Goal: Transaction & Acquisition: Download file/media

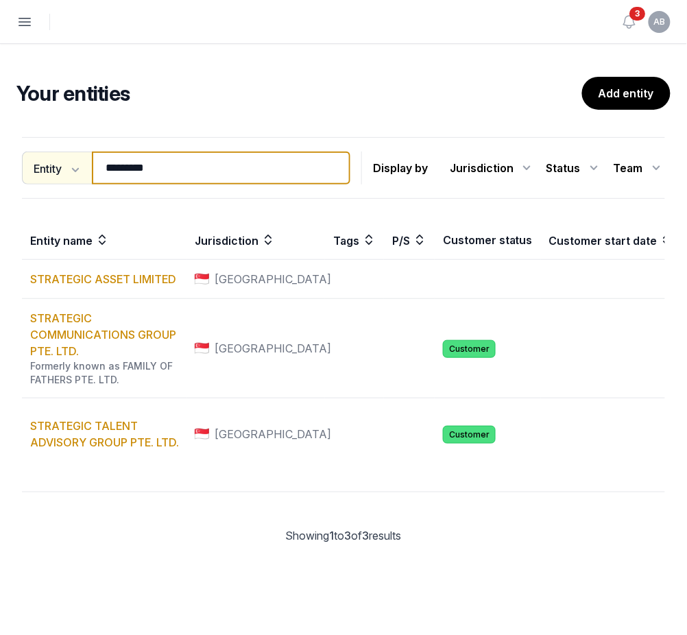
drag, startPoint x: 236, startPoint y: 176, endPoint x: 60, endPoint y: 183, distance: 175.7
click at [60, 183] on div "Entity Entity People Tags Services ********* Search" at bounding box center [186, 168] width 329 height 33
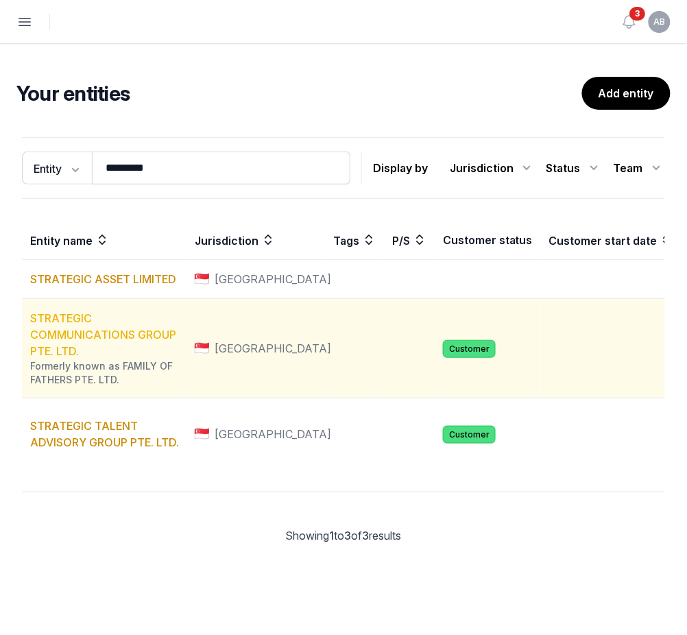
click at [85, 341] on link "STRATEGIC COMMUNICATIONS GROUP PTE. LTD." at bounding box center [103, 334] width 146 height 47
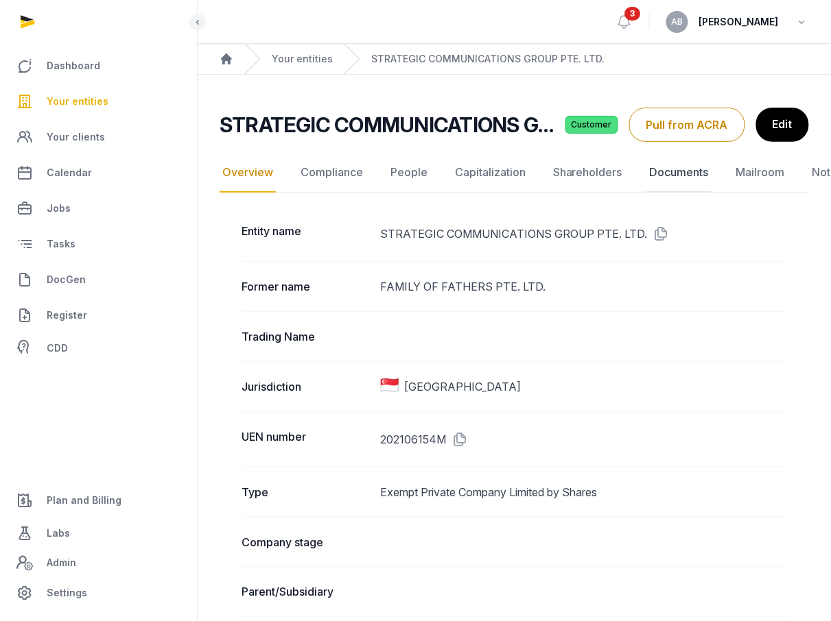
click at [697, 170] on link "Documents" at bounding box center [679, 173] width 64 height 40
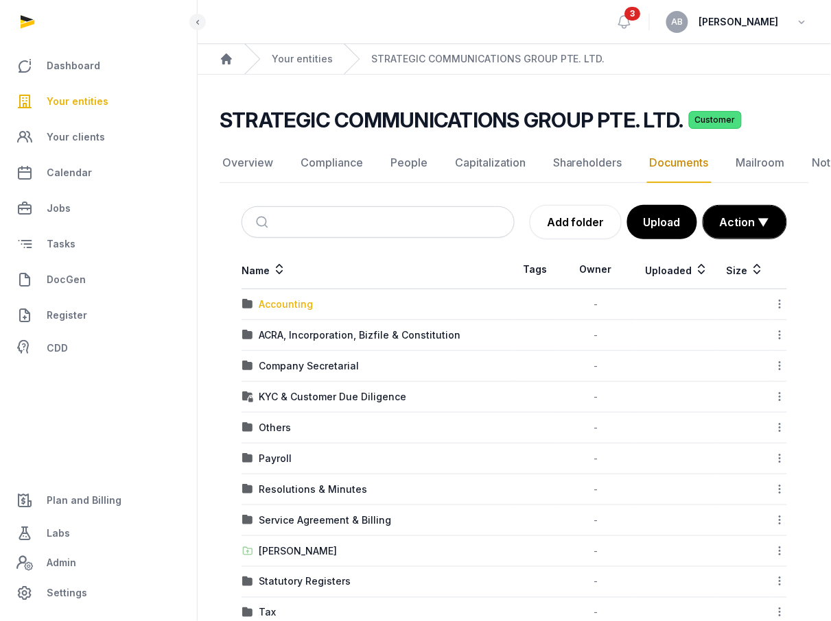
click at [298, 300] on div "Accounting" at bounding box center [286, 305] width 54 height 14
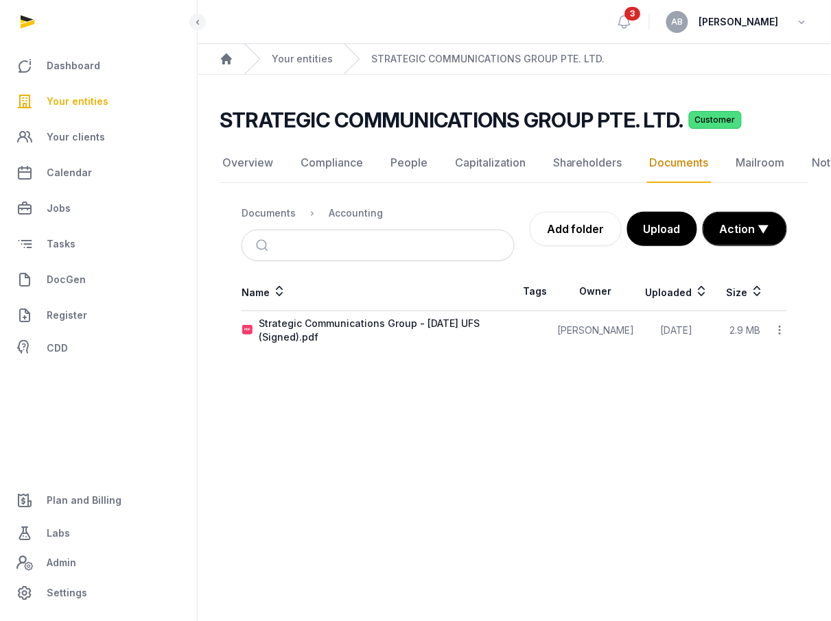
click at [700, 323] on icon at bounding box center [780, 330] width 12 height 14
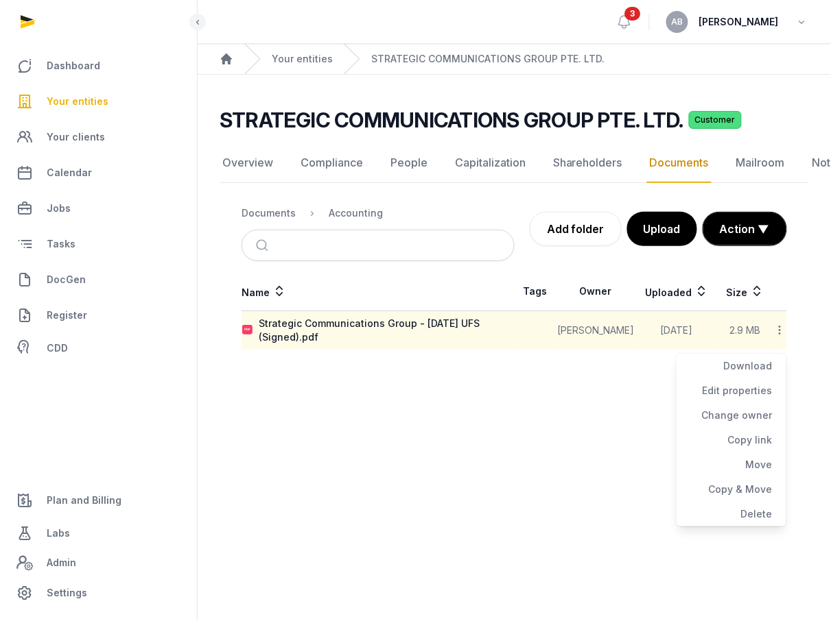
click at [464, 402] on main "Open sidebar 3 AB [PERSON_NAME] Home Your entities STRATEGIC COMMUNICATIONS GRO…" at bounding box center [415, 310] width 831 height 621
click at [562, 231] on link "Add folder" at bounding box center [576, 229] width 92 height 34
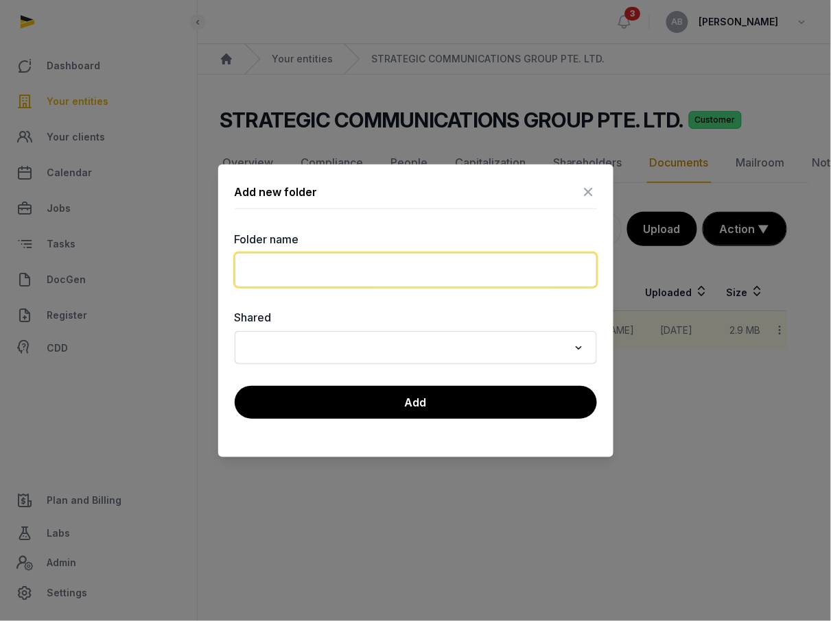
click at [317, 271] on input "text" at bounding box center [416, 270] width 362 height 34
type input "*"
type input "******"
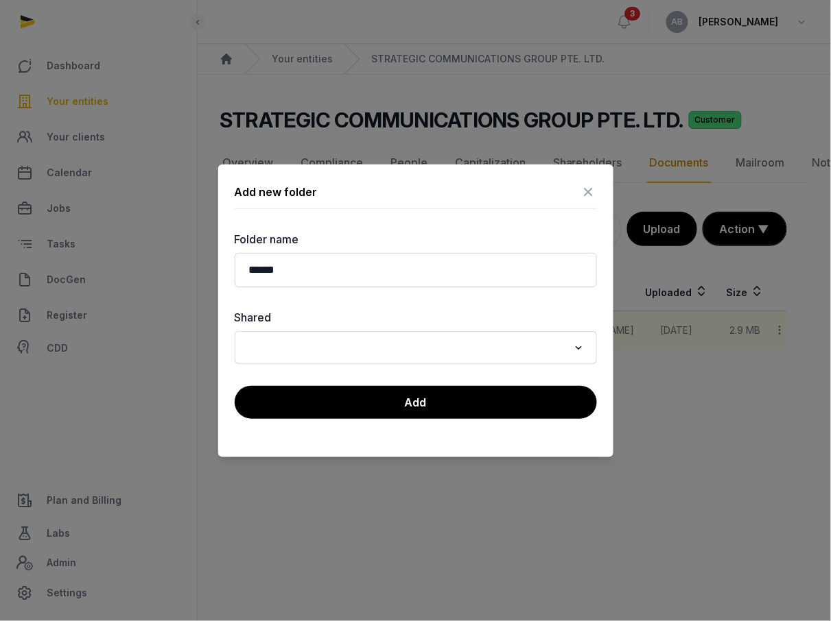
click at [486, 423] on div "Add new folder Folder name ****** Shared Loading... Add" at bounding box center [415, 311] width 395 height 293
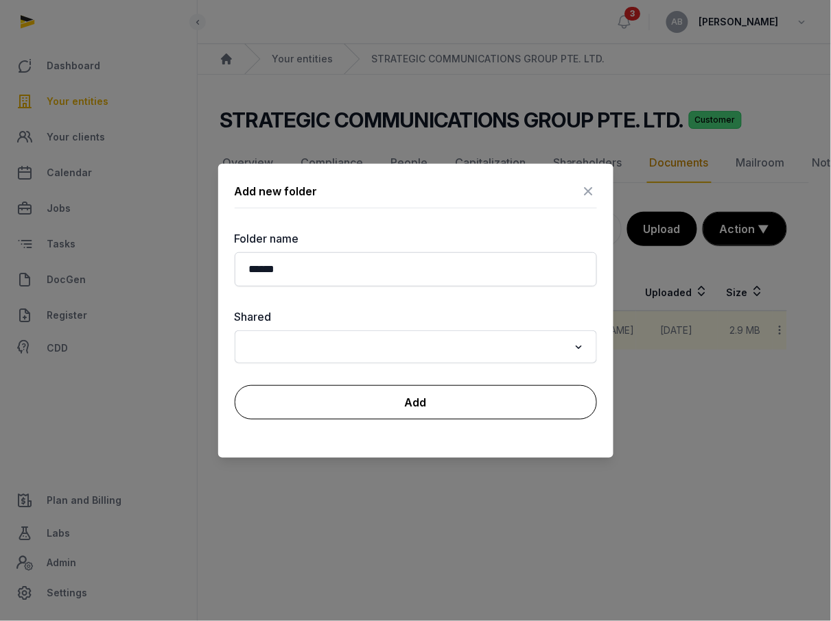
click at [486, 410] on button "Add" at bounding box center [416, 402] width 362 height 34
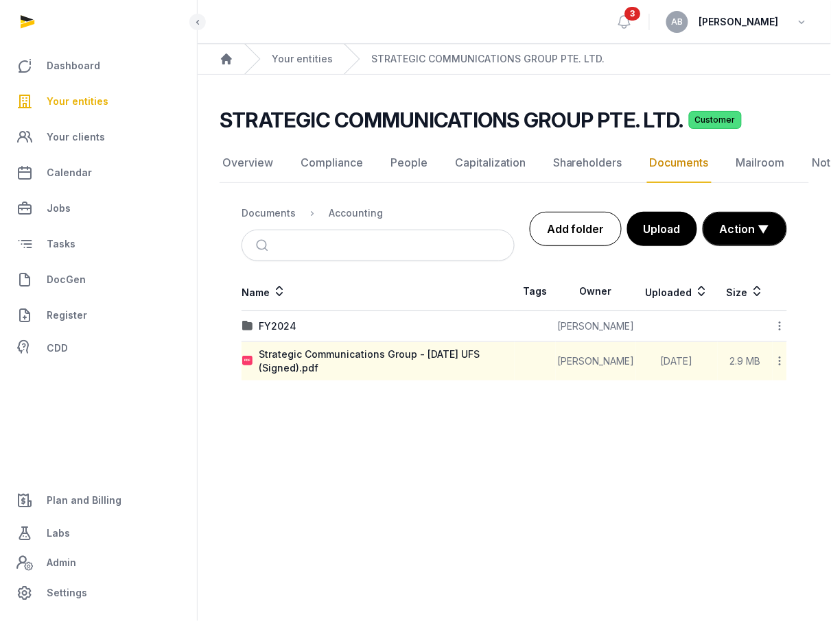
click at [595, 232] on link "Add folder" at bounding box center [576, 229] width 92 height 34
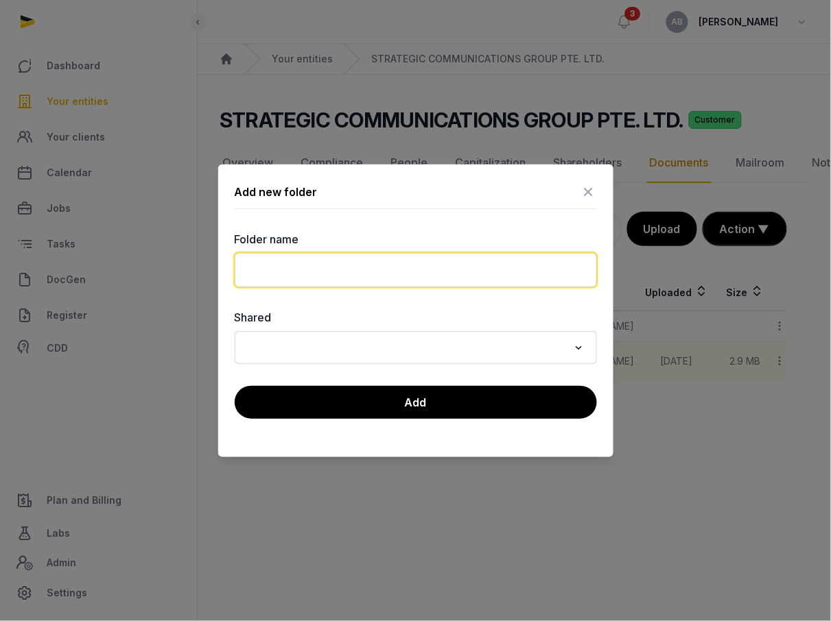
click at [480, 263] on input "text" at bounding box center [416, 270] width 362 height 34
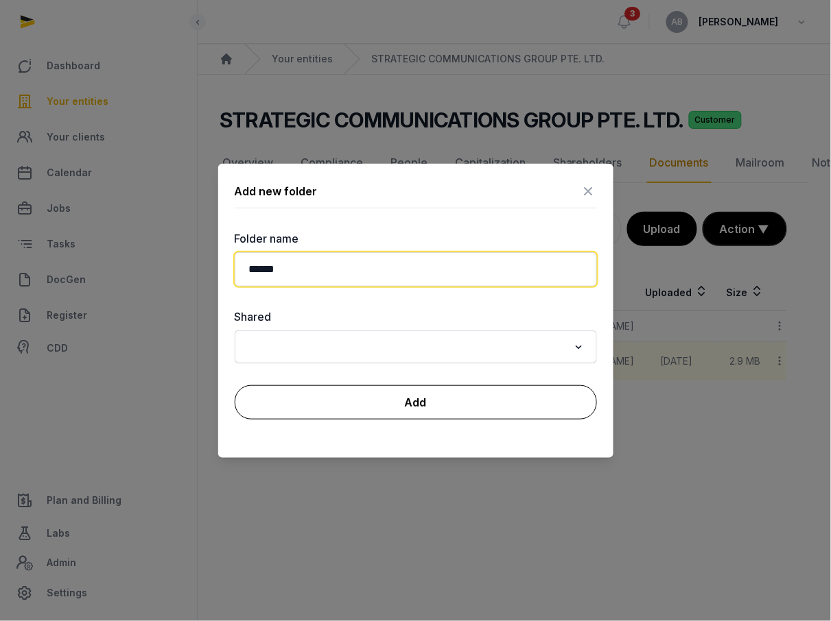
type input "******"
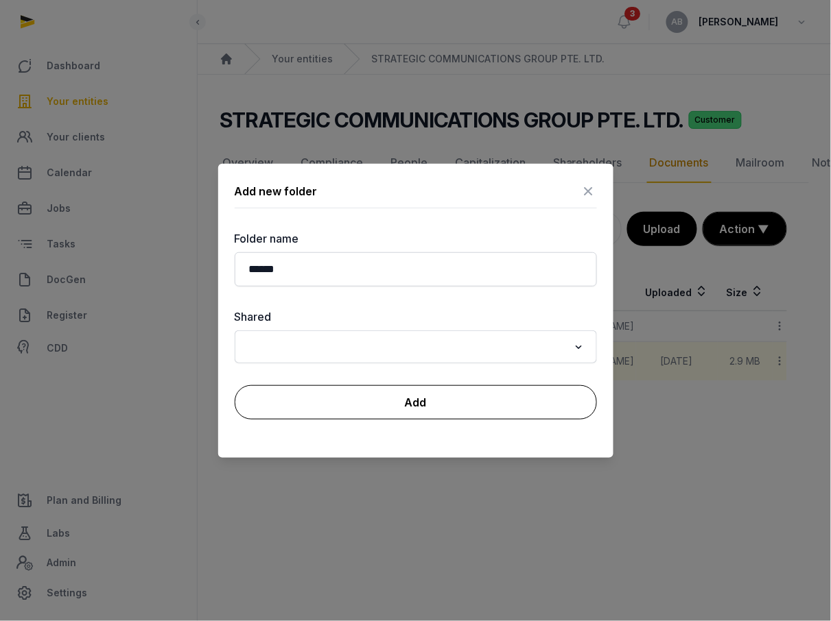
click at [439, 415] on button "Add" at bounding box center [416, 402] width 362 height 34
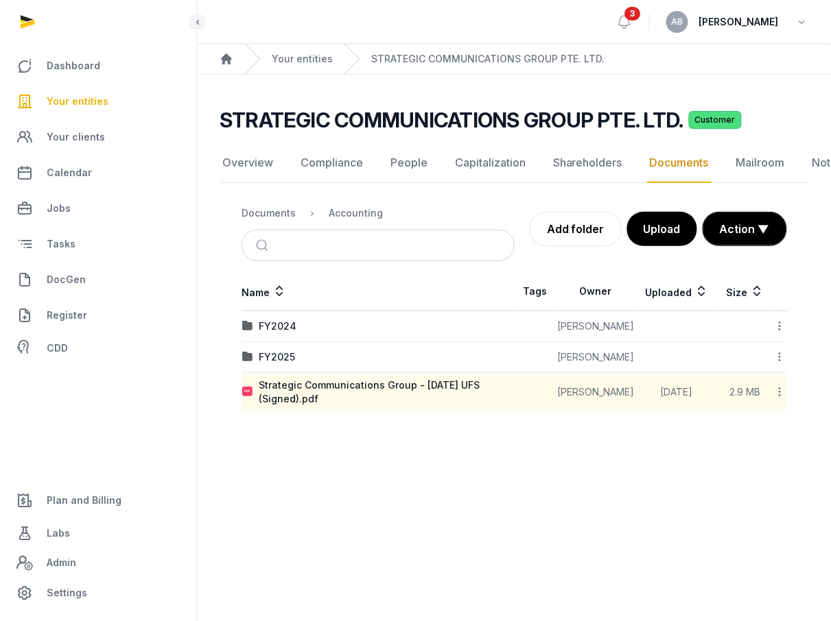
click at [700, 394] on icon at bounding box center [780, 392] width 12 height 14
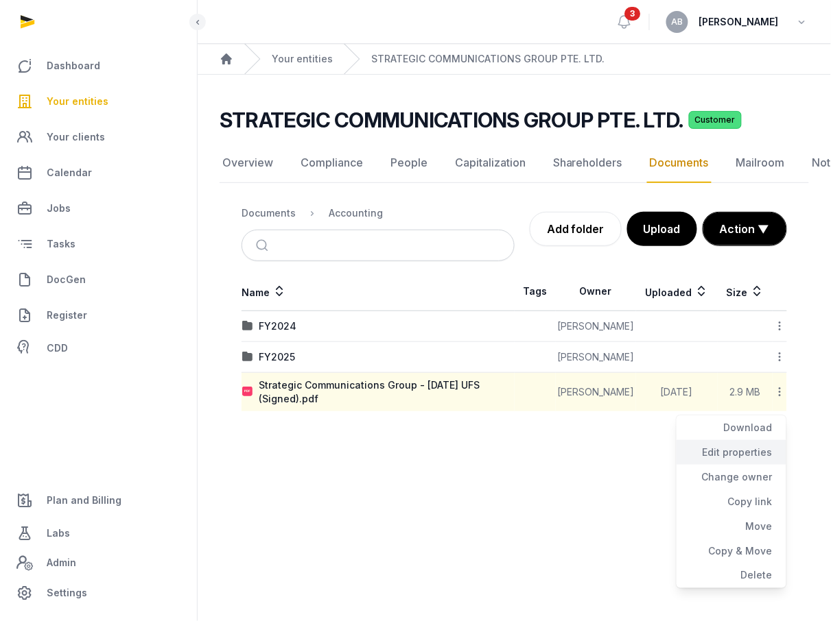
click at [700, 455] on div "Edit properties" at bounding box center [731, 452] width 110 height 25
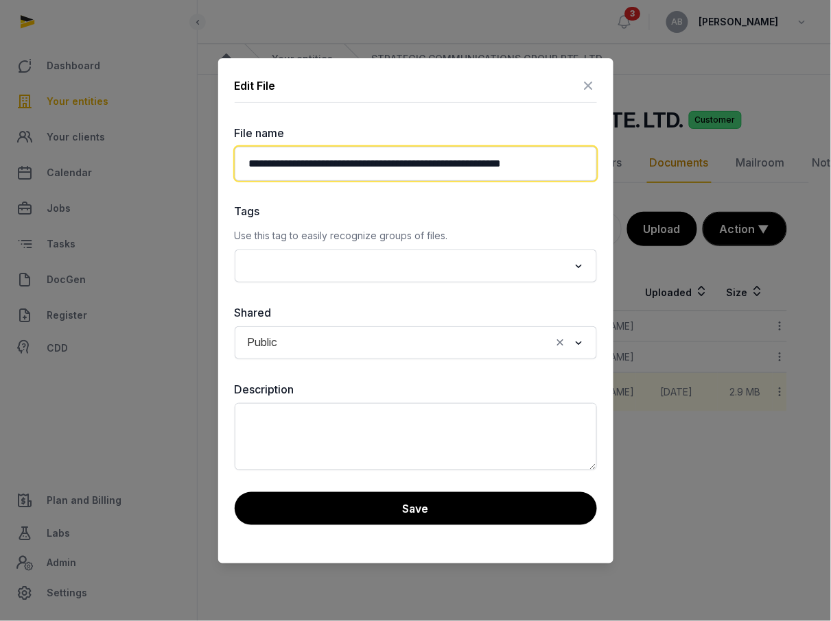
click at [250, 170] on input "**********" at bounding box center [416, 164] width 362 height 34
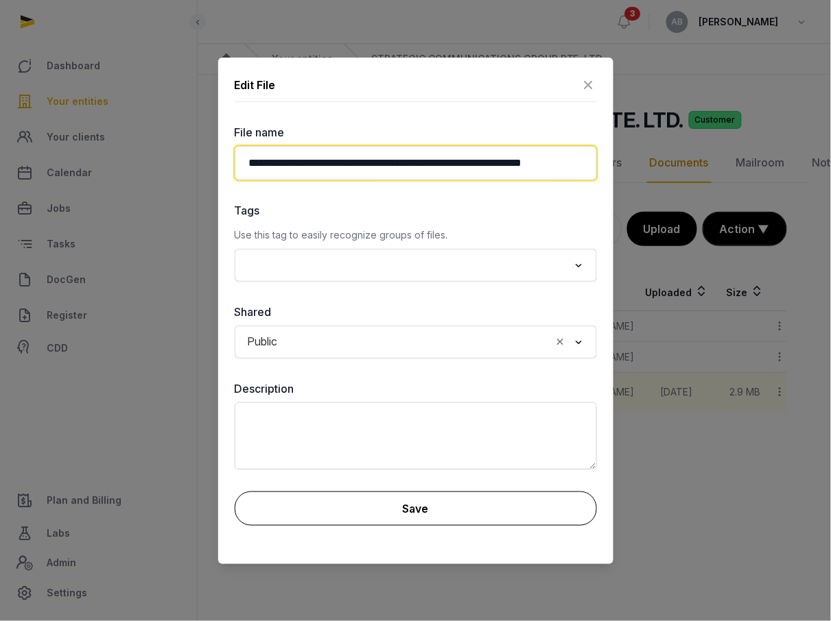
type input "**********"
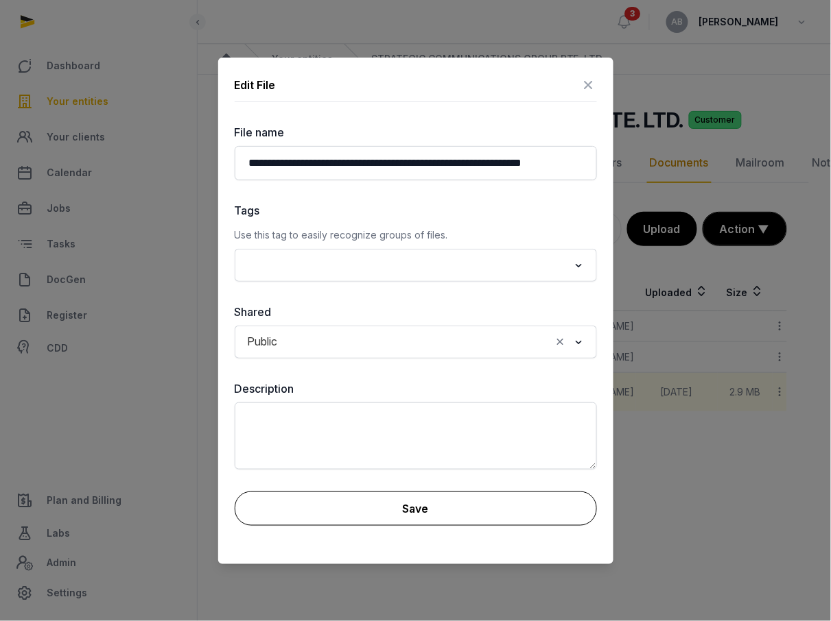
click at [405, 508] on button "Save" at bounding box center [416, 509] width 362 height 34
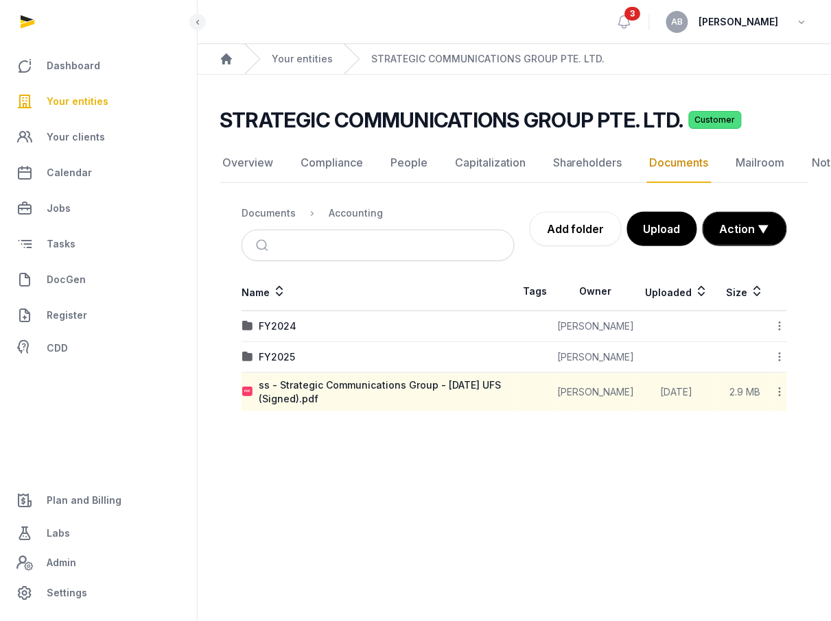
click at [700, 390] on icon at bounding box center [780, 392] width 12 height 14
click at [700, 528] on div "Move" at bounding box center [731, 526] width 110 height 25
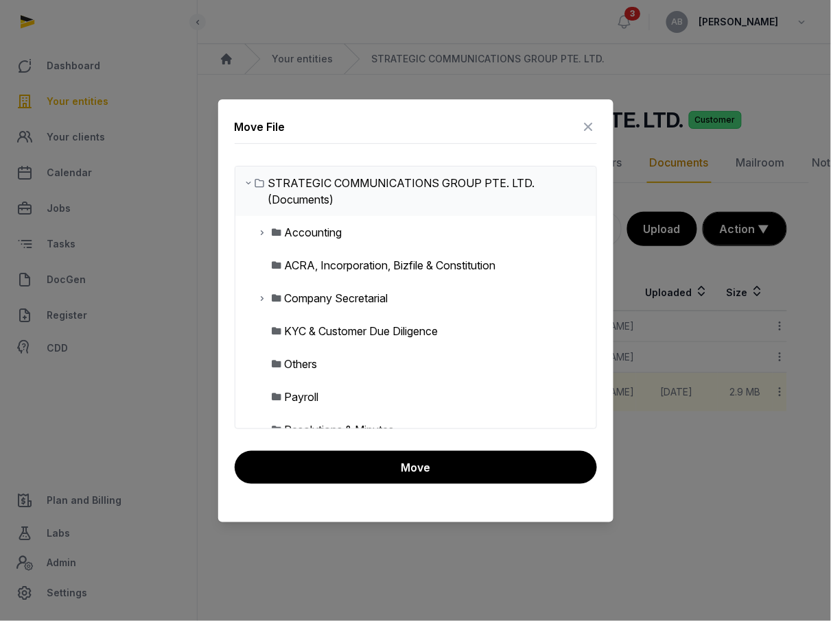
click at [259, 229] on icon at bounding box center [262, 232] width 11 height 16
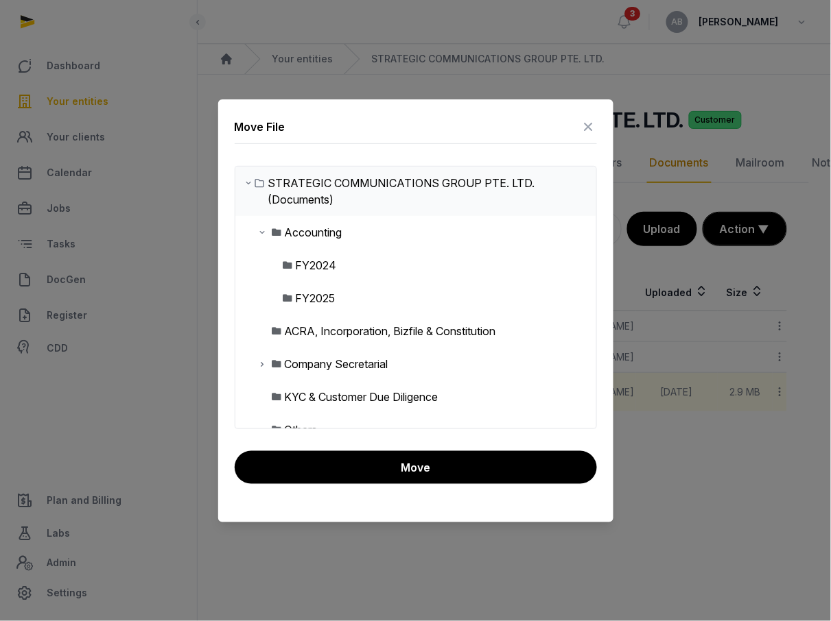
click at [289, 270] on img at bounding box center [287, 265] width 11 height 11
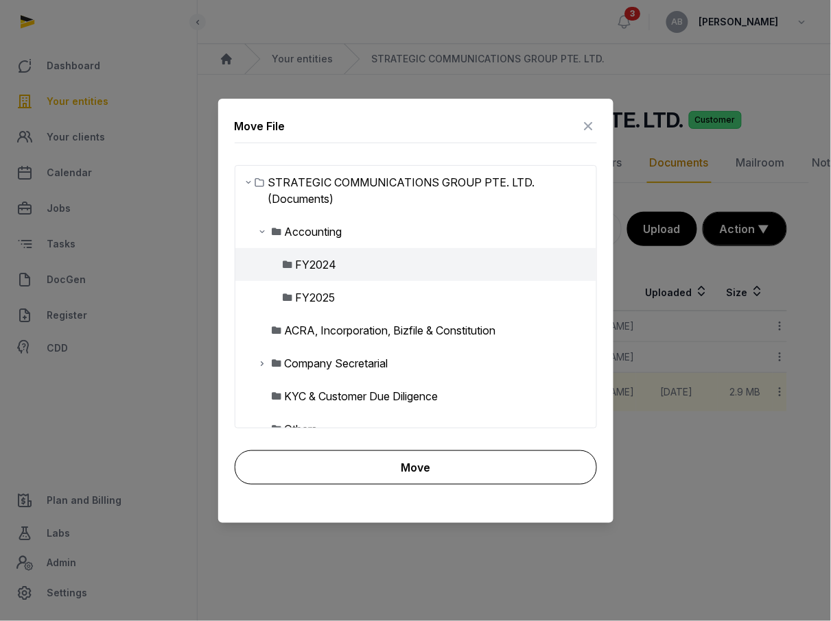
click at [407, 456] on button "Move" at bounding box center [416, 468] width 362 height 34
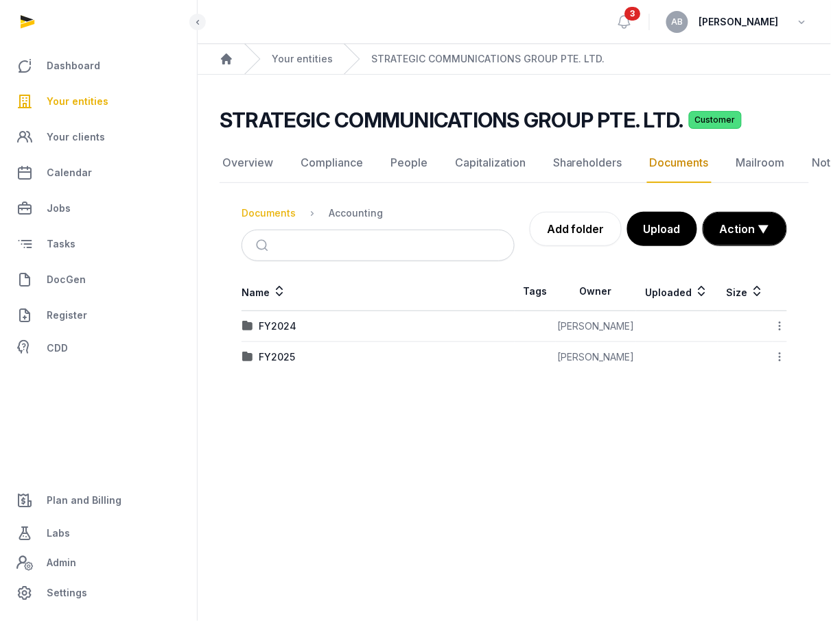
click at [286, 208] on div "Documents" at bounding box center [268, 213] width 54 height 14
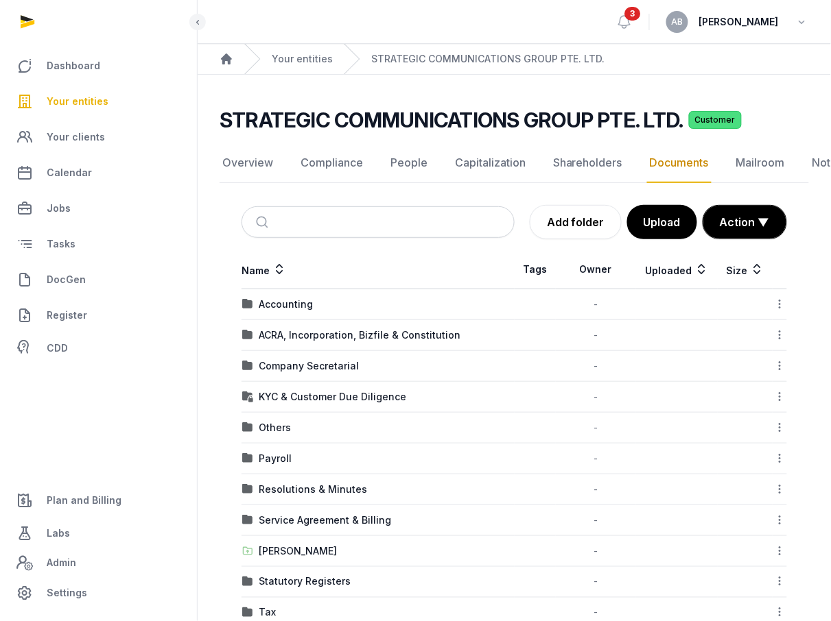
click at [306, 49] on div "Your entities" at bounding box center [288, 59] width 88 height 30
click at [305, 63] on link "Your entities" at bounding box center [302, 59] width 61 height 14
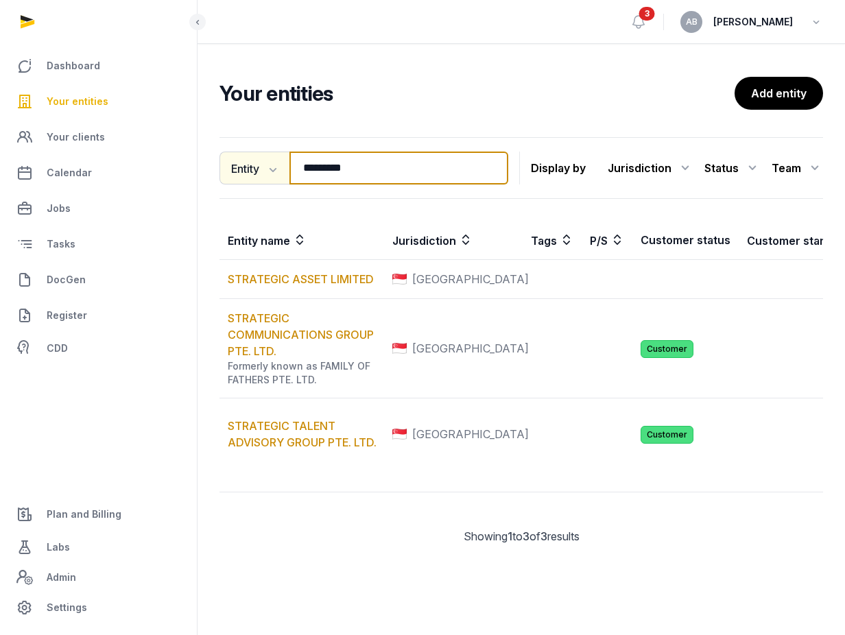
drag, startPoint x: 365, startPoint y: 159, endPoint x: 254, endPoint y: 167, distance: 110.7
click at [254, 167] on div "Entity Entity People Tags Services ********* Search" at bounding box center [364, 168] width 289 height 33
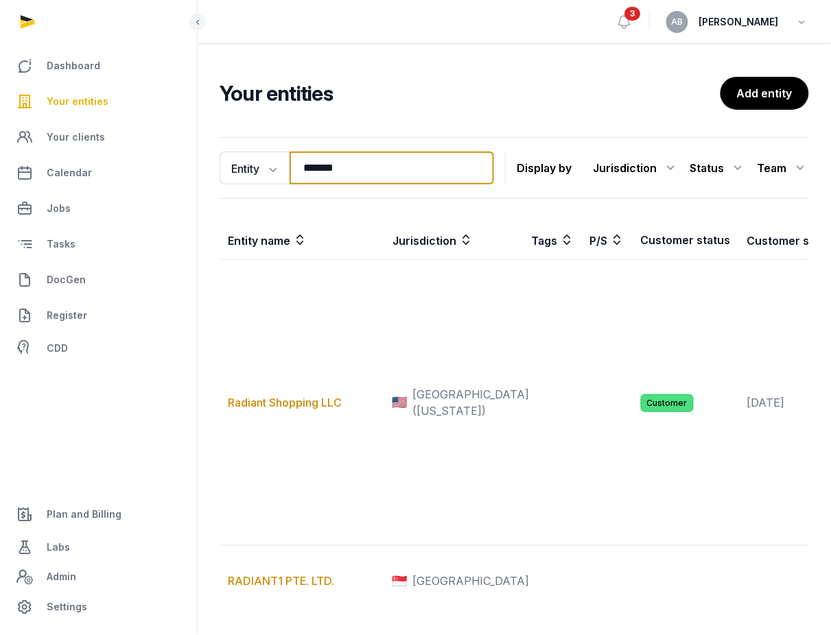
type input "********"
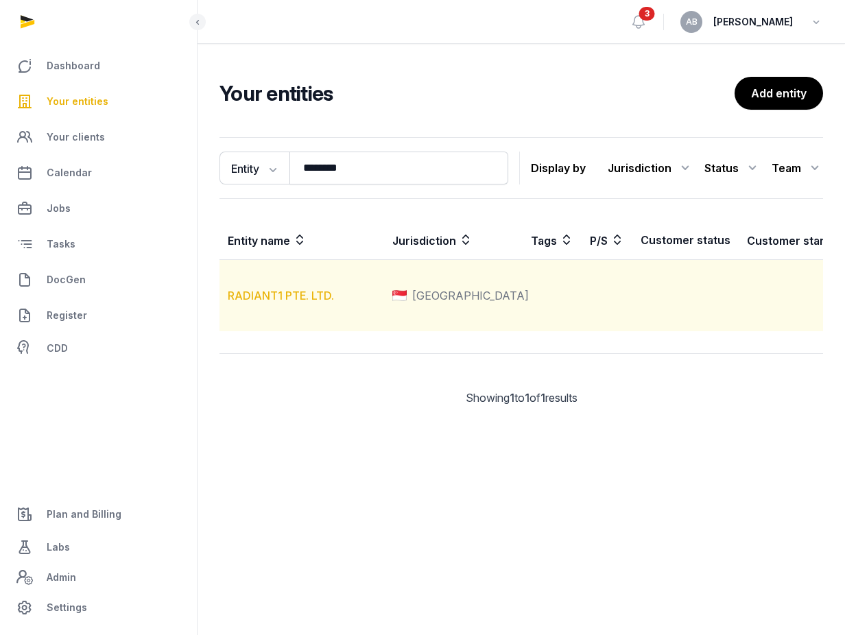
click at [282, 302] on link "RADIANT1 PTE. LTD." at bounding box center [281, 296] width 106 height 14
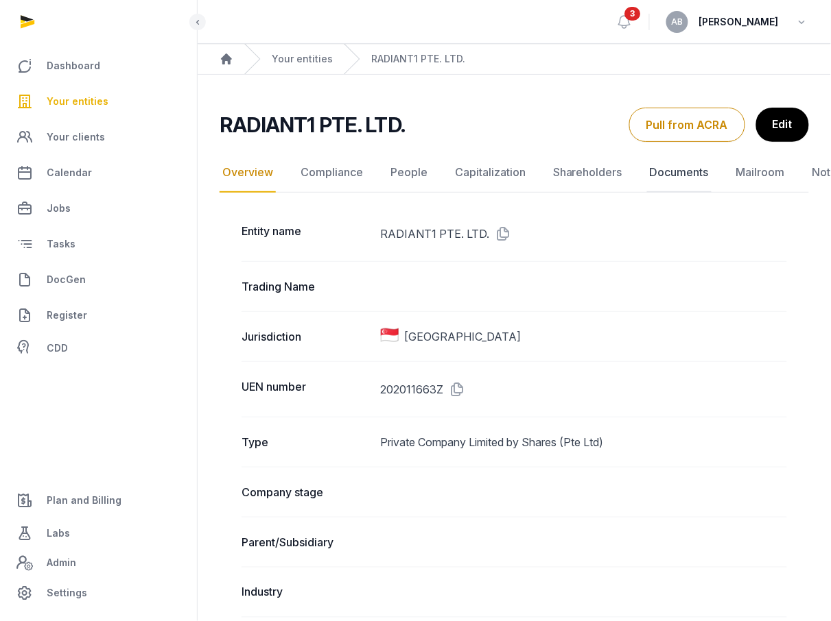
click at [678, 174] on link "Documents" at bounding box center [679, 173] width 64 height 40
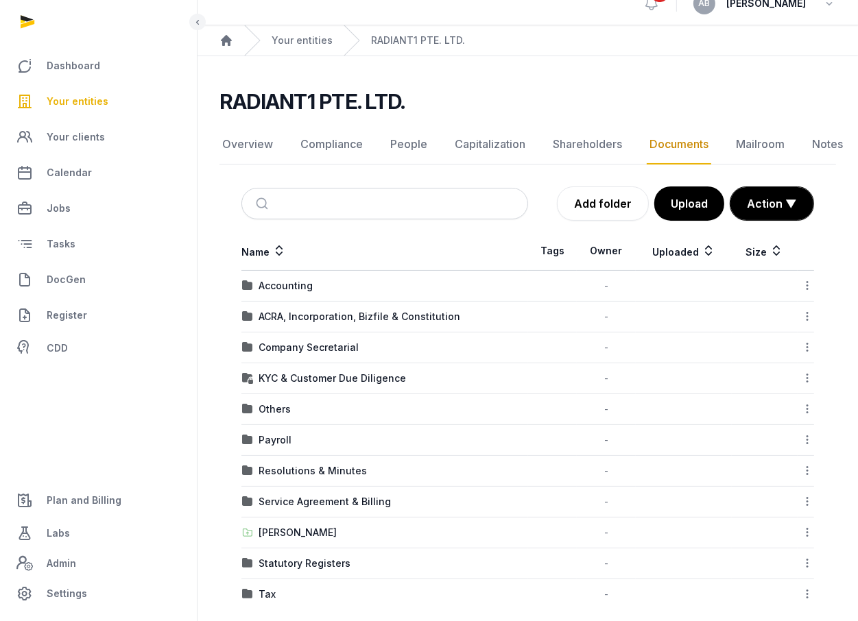
scroll to position [34, 0]
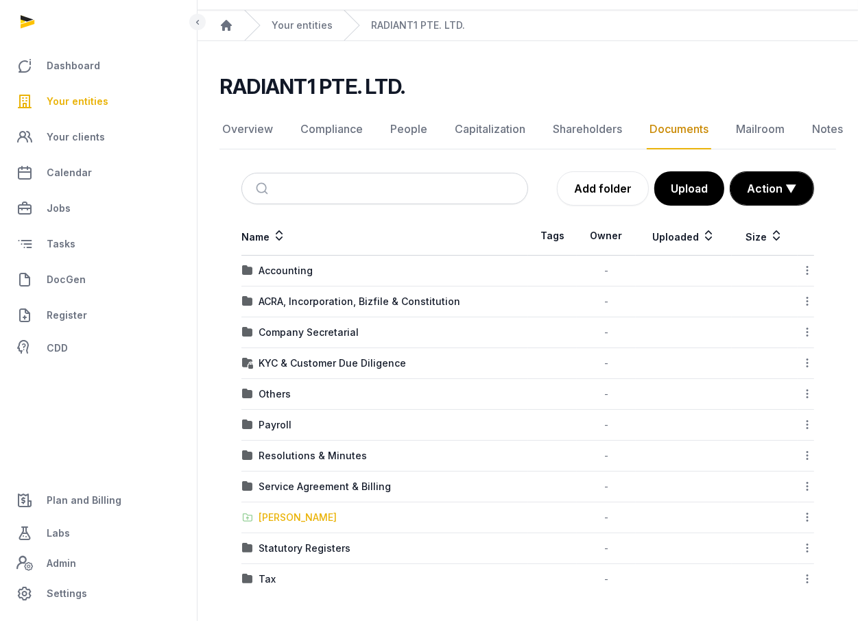
click at [301, 514] on div "[PERSON_NAME]" at bounding box center [298, 518] width 78 height 14
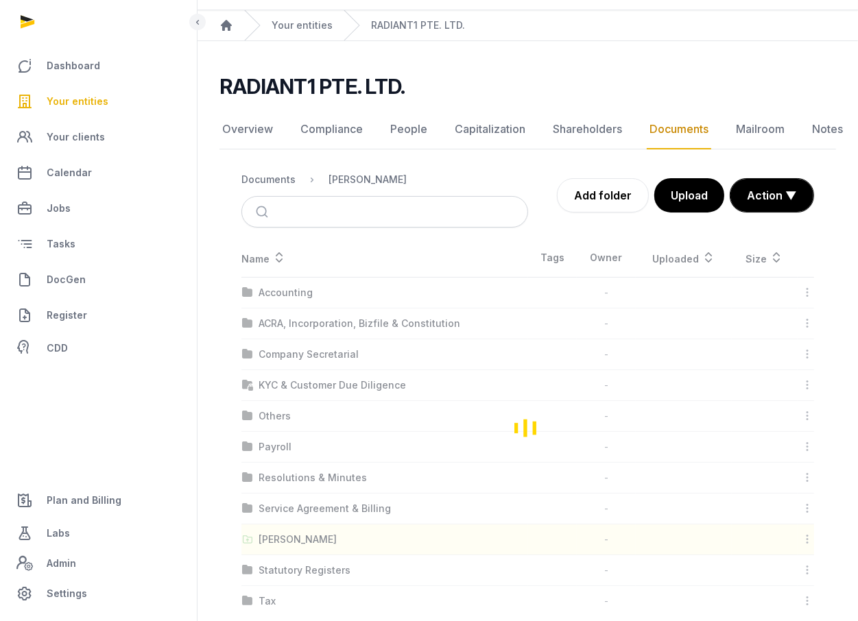
scroll to position [14, 0]
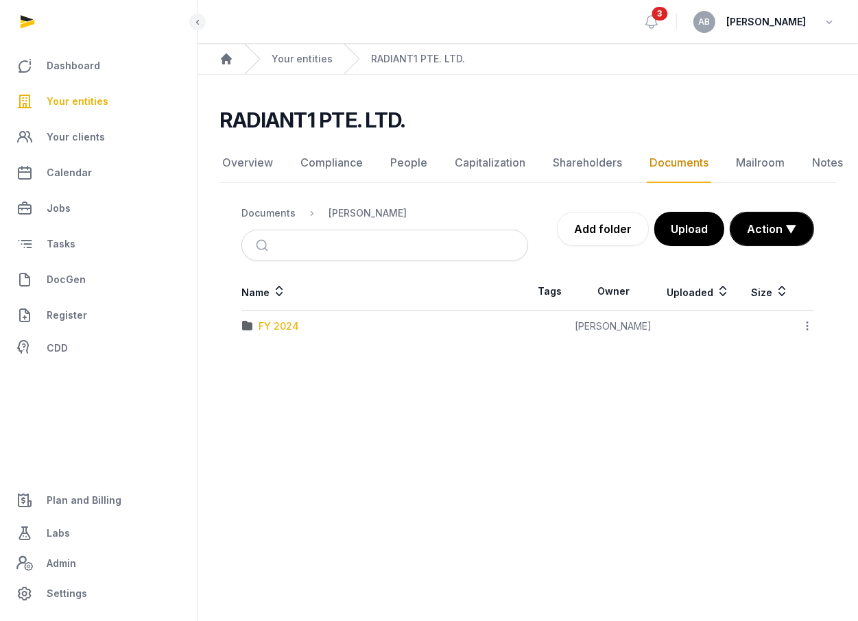
click at [292, 320] on div "FY 2024" at bounding box center [279, 327] width 40 height 14
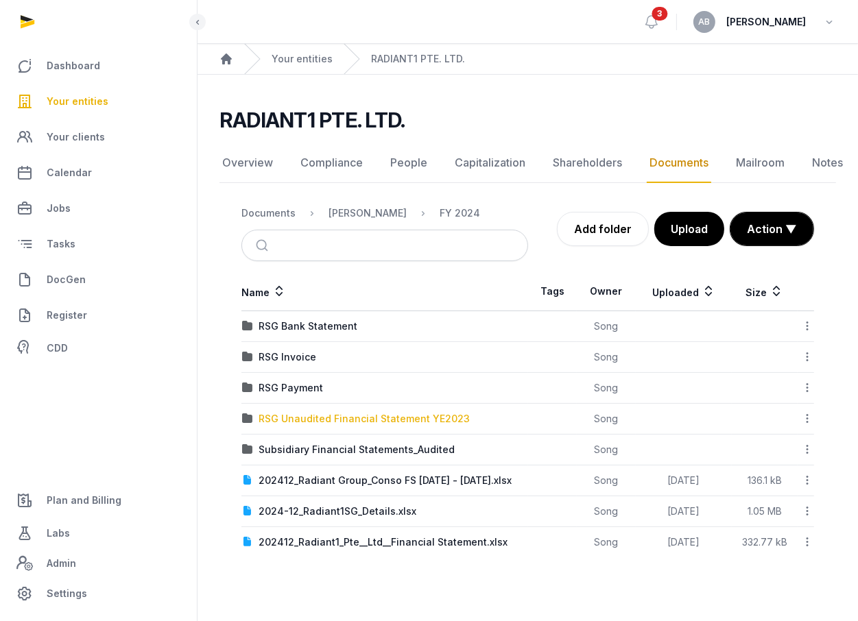
click at [407, 412] on div "RSG Unaudited Financial Statement YE2023" at bounding box center [364, 419] width 211 height 14
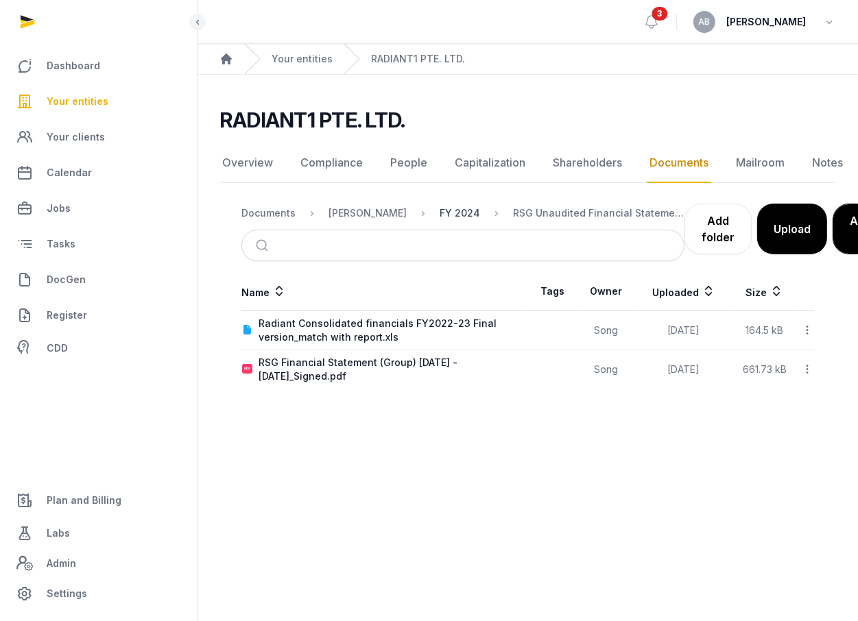
click at [458, 206] on div "FY 2024" at bounding box center [460, 213] width 40 height 14
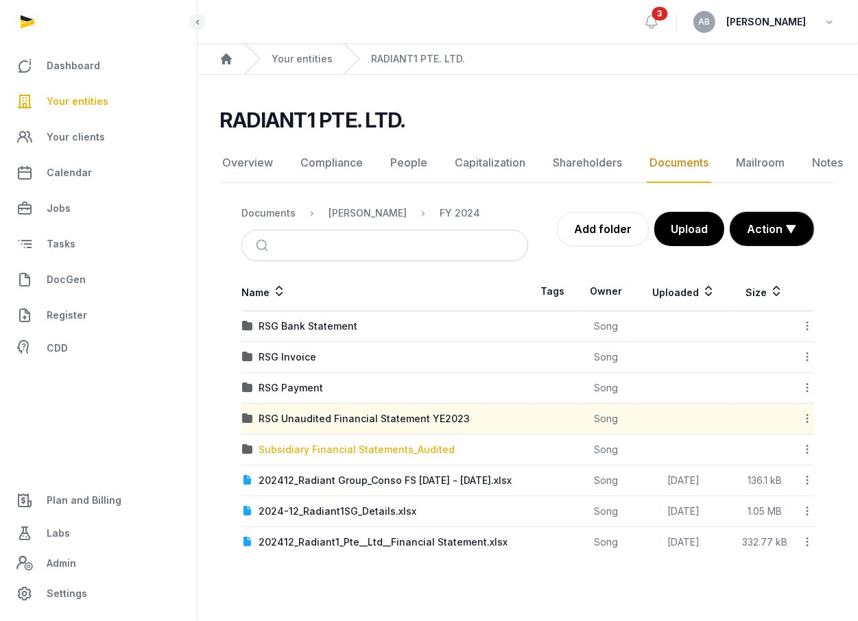
click at [316, 443] on div "Subsidiary Financial Statements_Audited" at bounding box center [357, 450] width 196 height 14
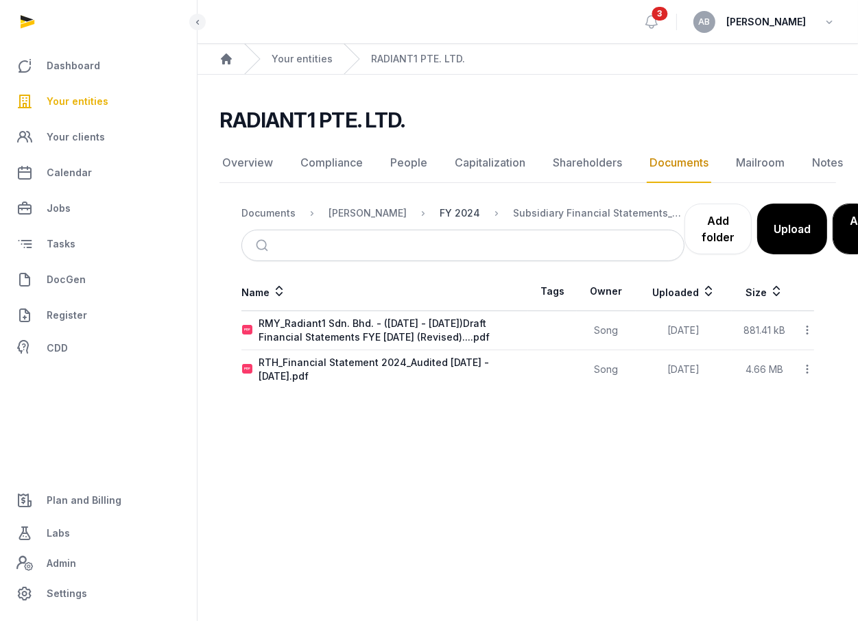
click at [454, 206] on div "FY 2024" at bounding box center [460, 213] width 40 height 14
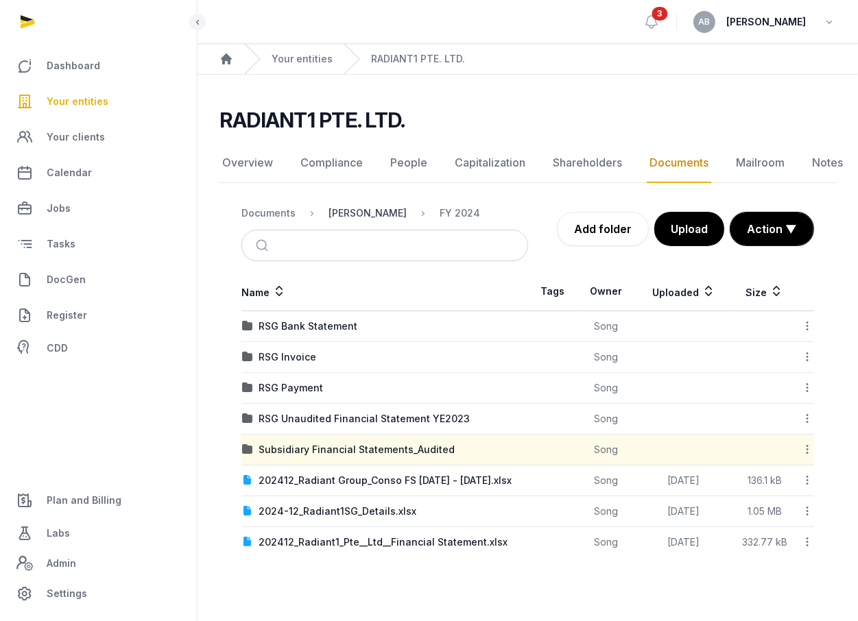
click at [331, 206] on div "[PERSON_NAME]" at bounding box center [368, 213] width 78 height 14
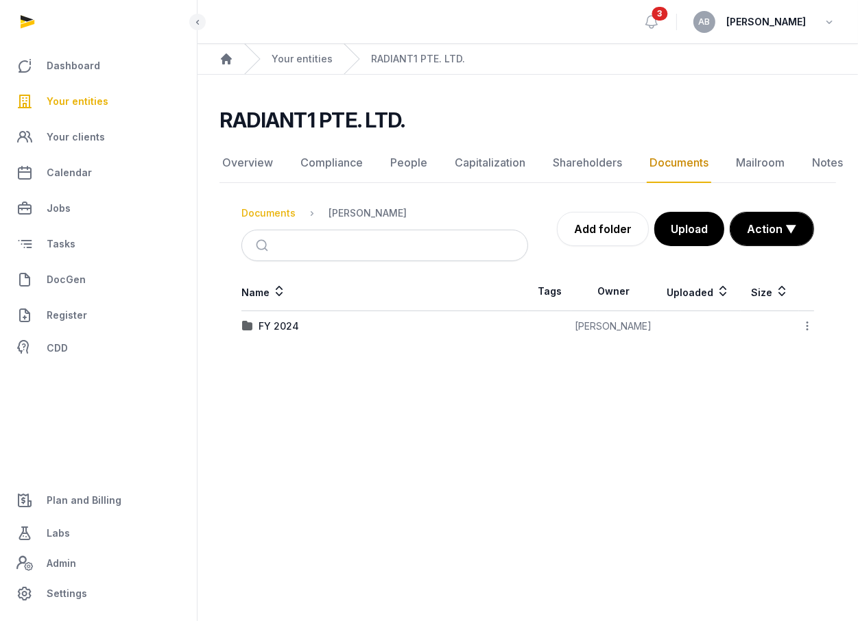
click at [272, 206] on div "Documents" at bounding box center [268, 213] width 54 height 14
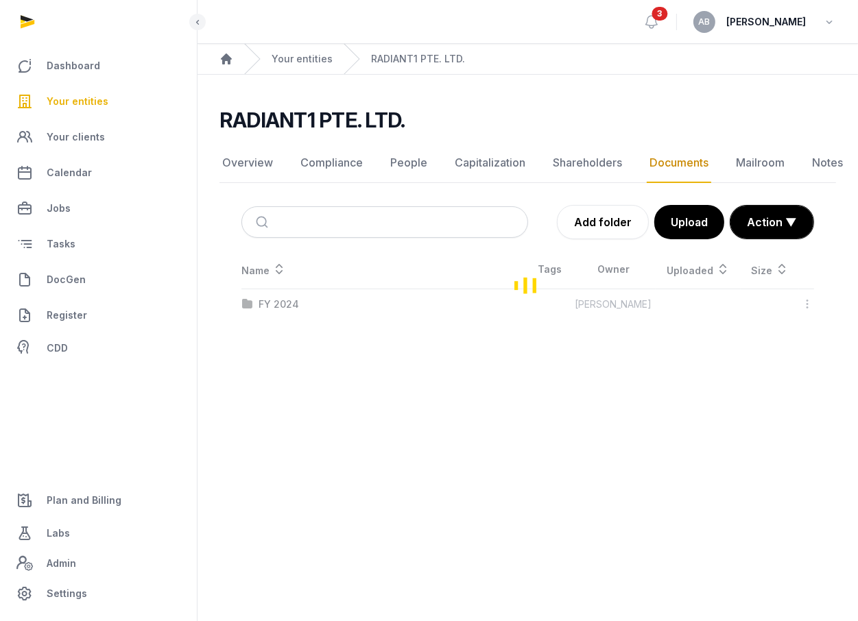
scroll to position [34, 0]
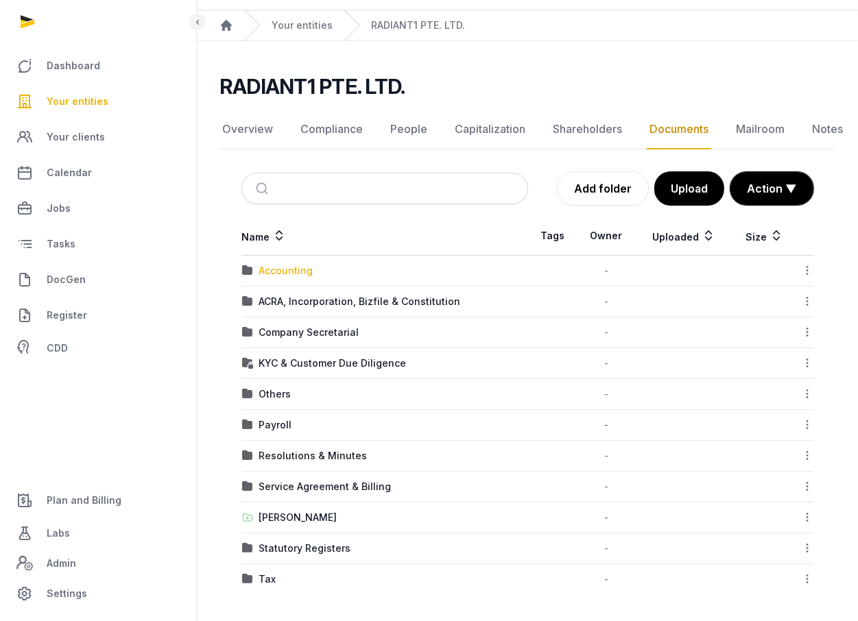
click at [293, 274] on div "Accounting" at bounding box center [286, 271] width 54 height 14
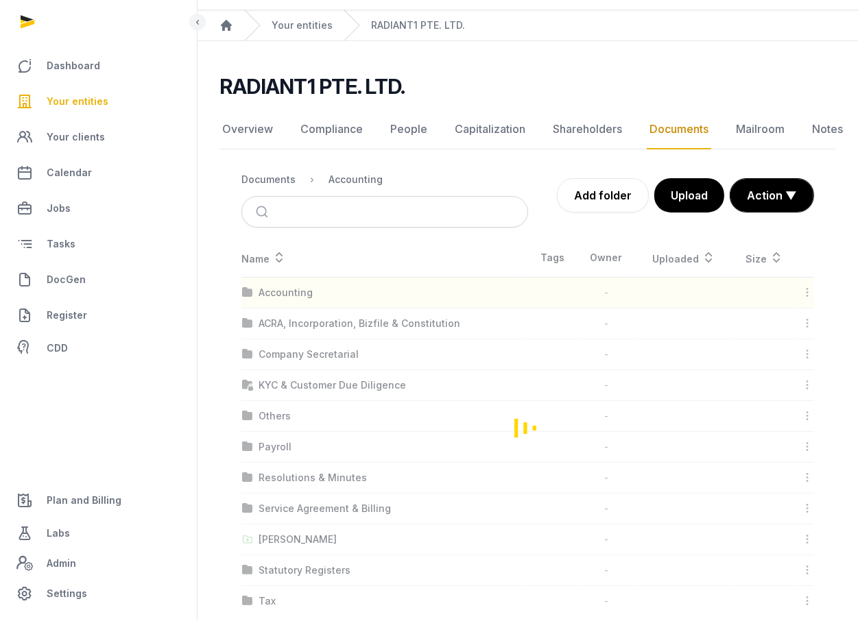
scroll to position [14, 0]
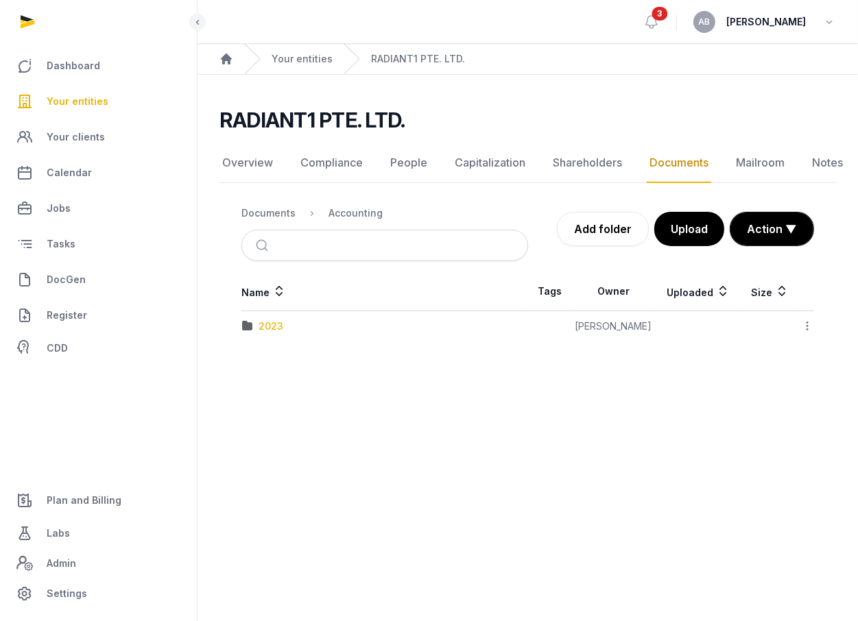
click at [271, 320] on div "2023" at bounding box center [271, 327] width 25 height 14
click at [363, 206] on div "Accounting" at bounding box center [356, 213] width 54 height 14
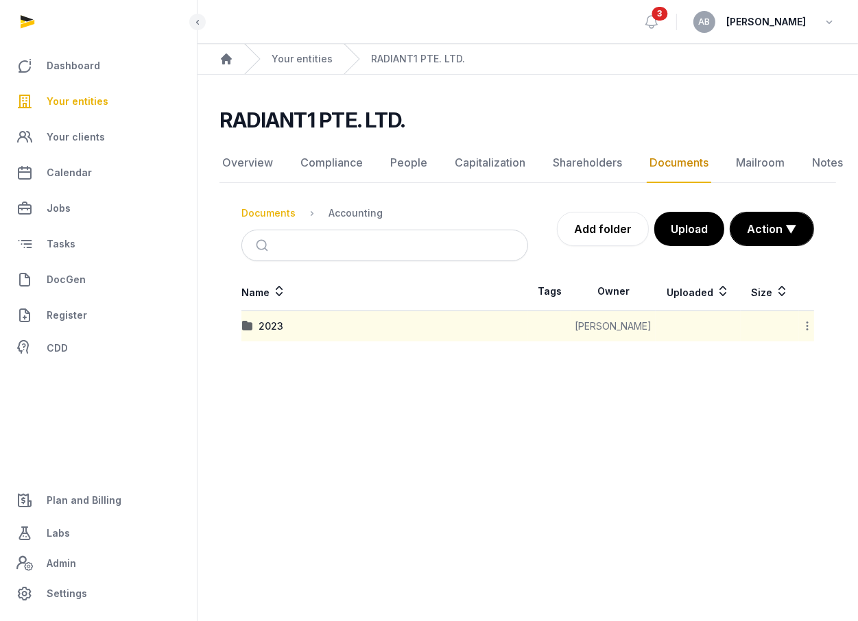
click at [278, 206] on div "Documents" at bounding box center [268, 213] width 54 height 14
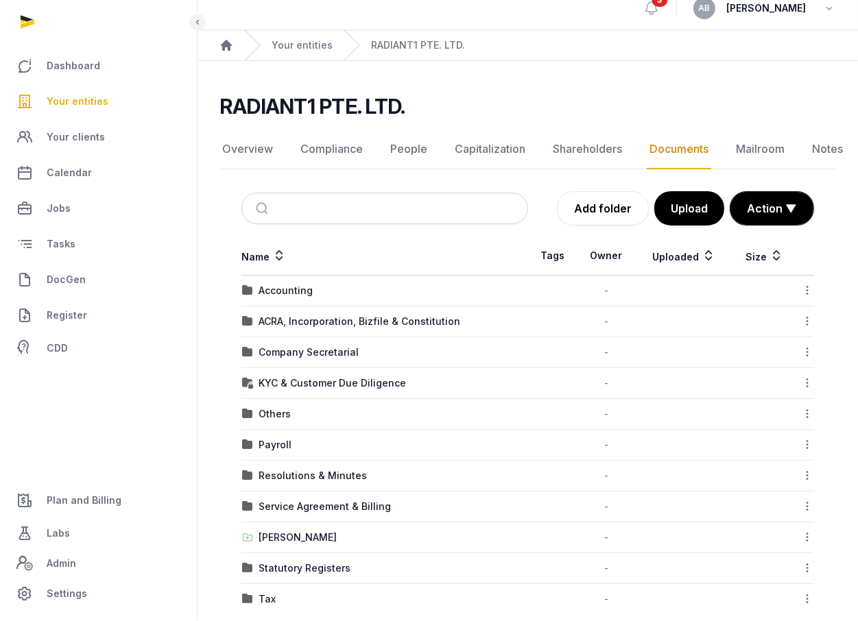
scroll to position [34, 0]
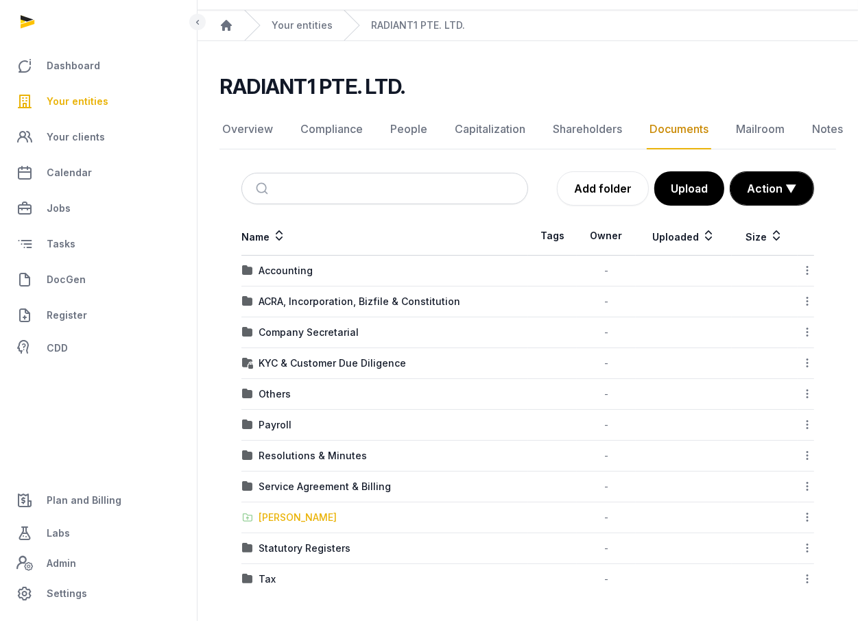
click at [265, 522] on div "[PERSON_NAME]" at bounding box center [298, 518] width 78 height 14
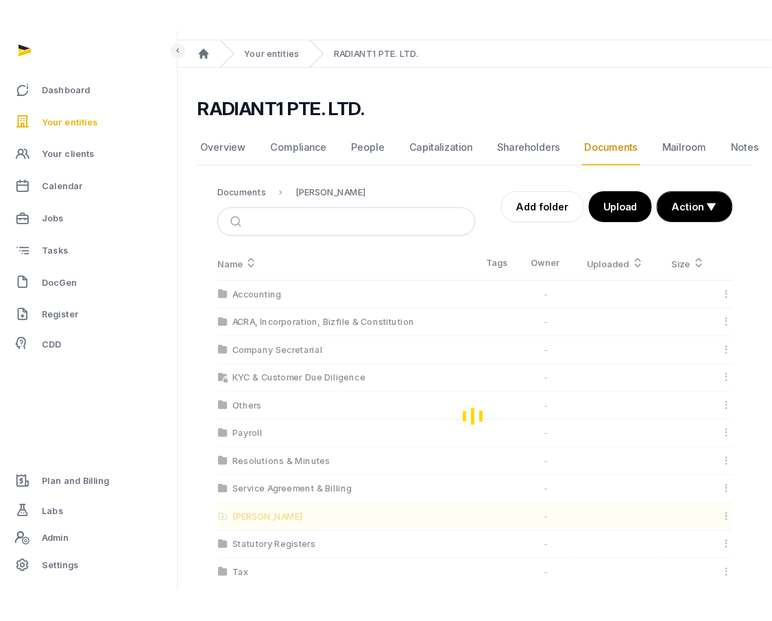
scroll to position [14, 0]
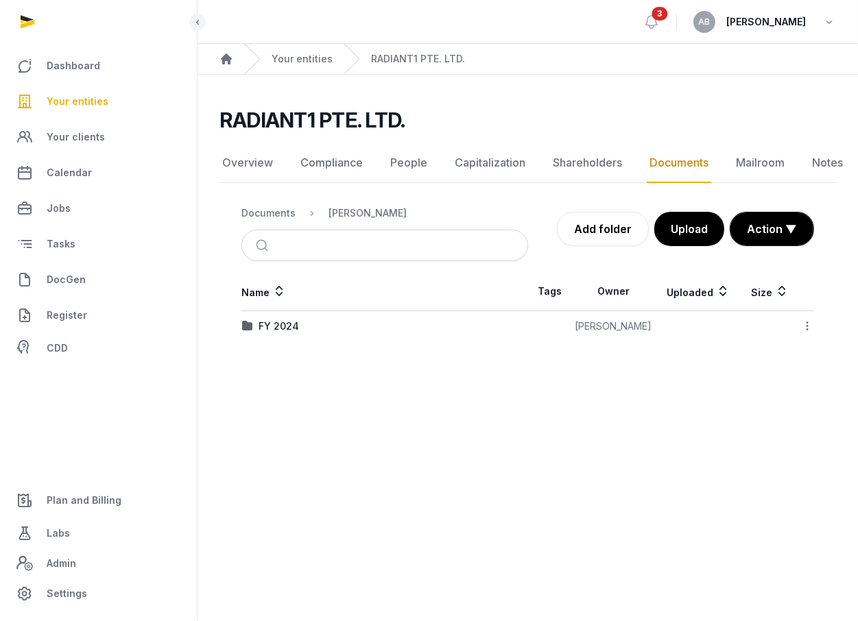
click at [300, 320] on div "FY 2024" at bounding box center [384, 327] width 285 height 14
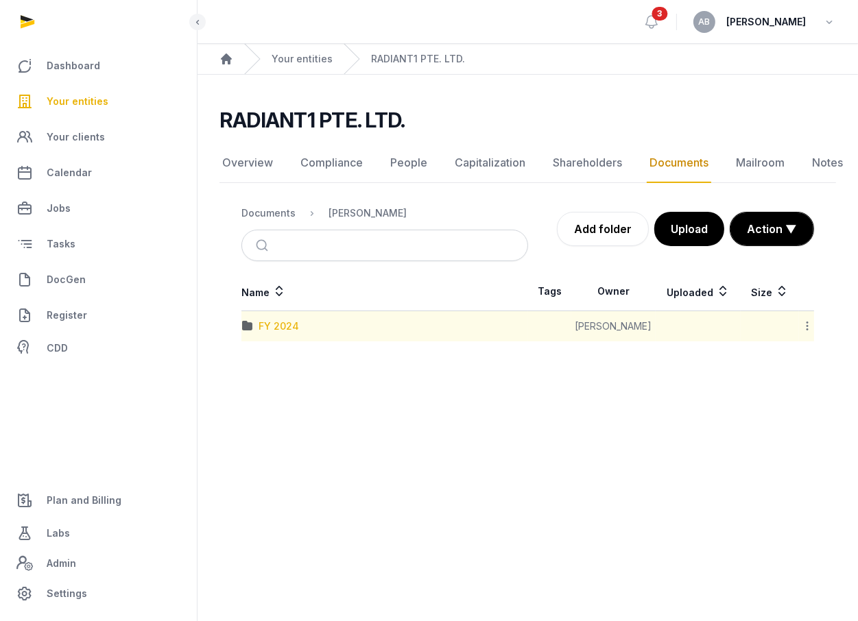
click at [278, 320] on div "FY 2024" at bounding box center [279, 327] width 40 height 14
click at [0, 0] on div "Loading" at bounding box center [0, 0] width 0 height 0
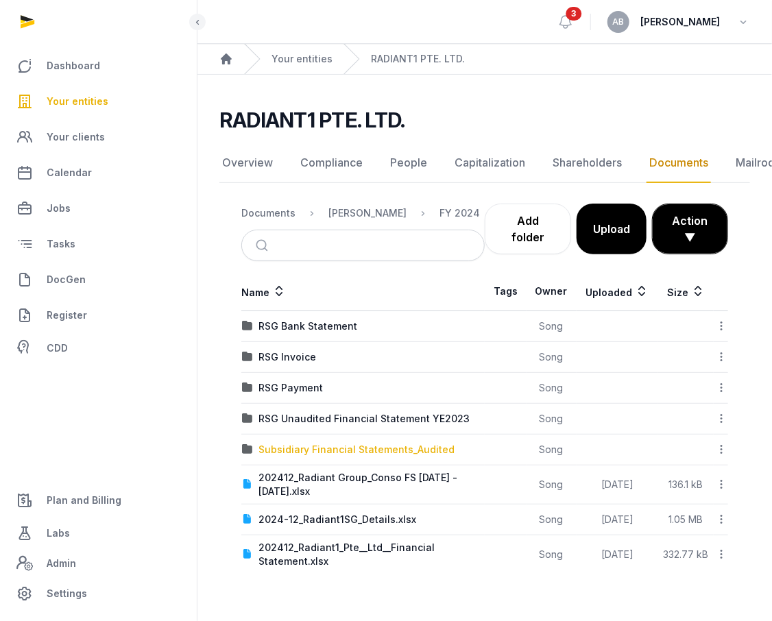
click at [395, 443] on div "Subsidiary Financial Statements_Audited" at bounding box center [357, 450] width 196 height 14
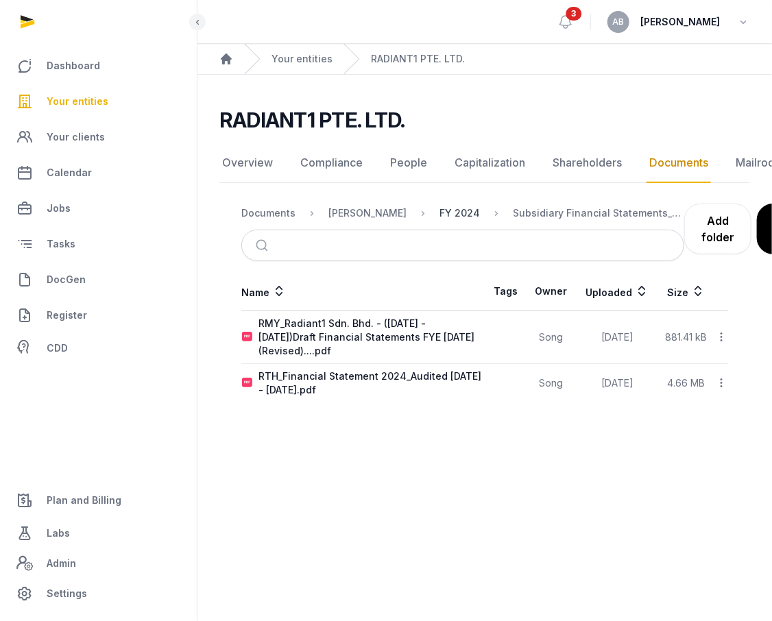
click at [440, 206] on div "FY 2024" at bounding box center [460, 213] width 40 height 14
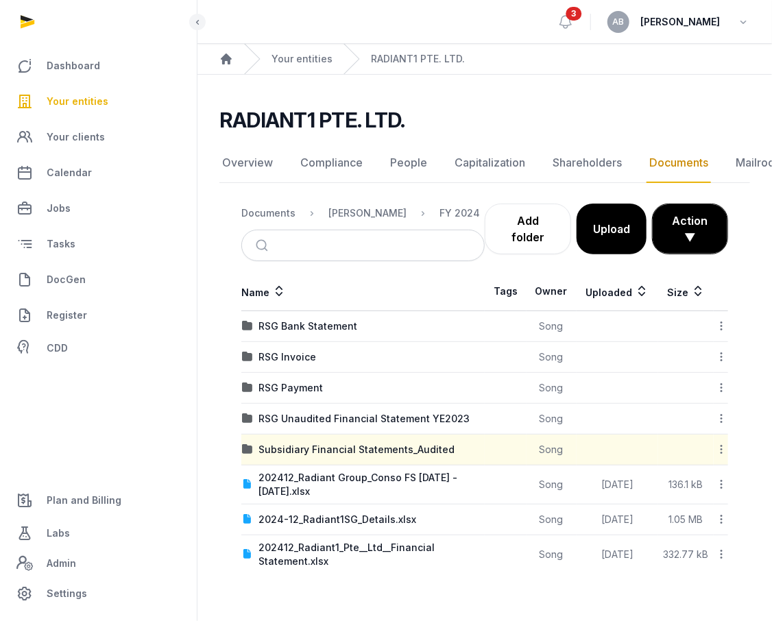
click at [415, 606] on main "Open sidebar 3 AB [PERSON_NAME] Home Your entities RADIANT1 PTE. LTD. RADIANT1 …" at bounding box center [386, 310] width 772 height 621
click at [700, 477] on icon at bounding box center [721, 484] width 12 height 14
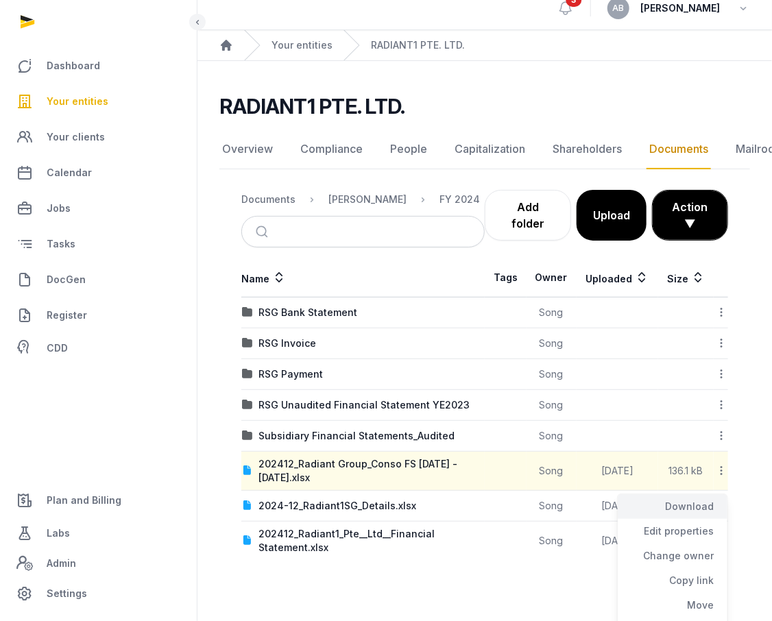
click at [688, 510] on div "Download" at bounding box center [673, 507] width 110 height 25
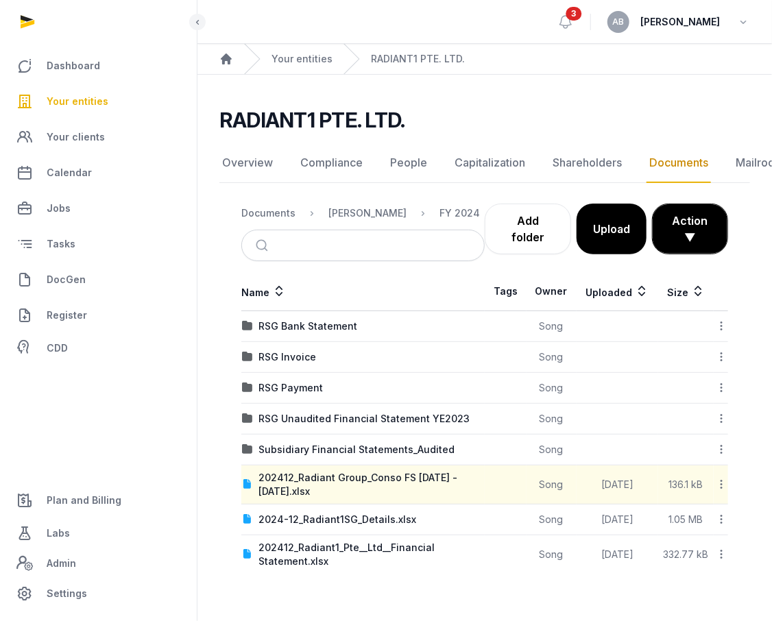
click at [357, 589] on main "Open sidebar 3 AB [PERSON_NAME] Home Your entities RADIANT1 PTE. LTD. RADIANT1 …" at bounding box center [386, 310] width 772 height 621
click at [565, 599] on main "Open sidebar 3 AB [PERSON_NAME] Home Your entities RADIANT1 PTE. LTD. RADIANT1 …" at bounding box center [386, 310] width 772 height 621
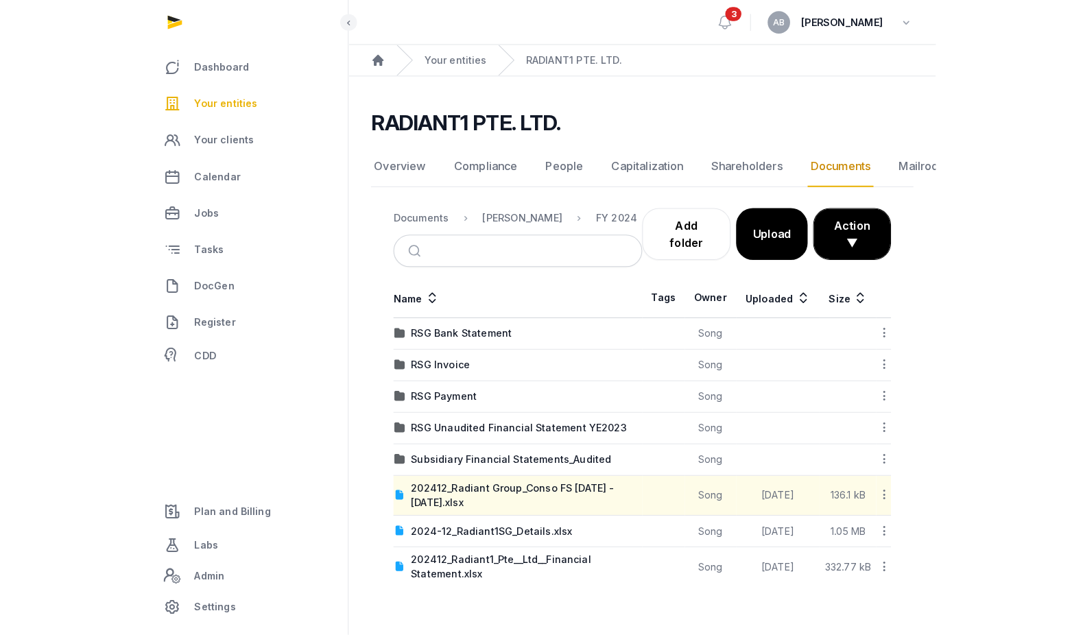
scroll to position [0, 0]
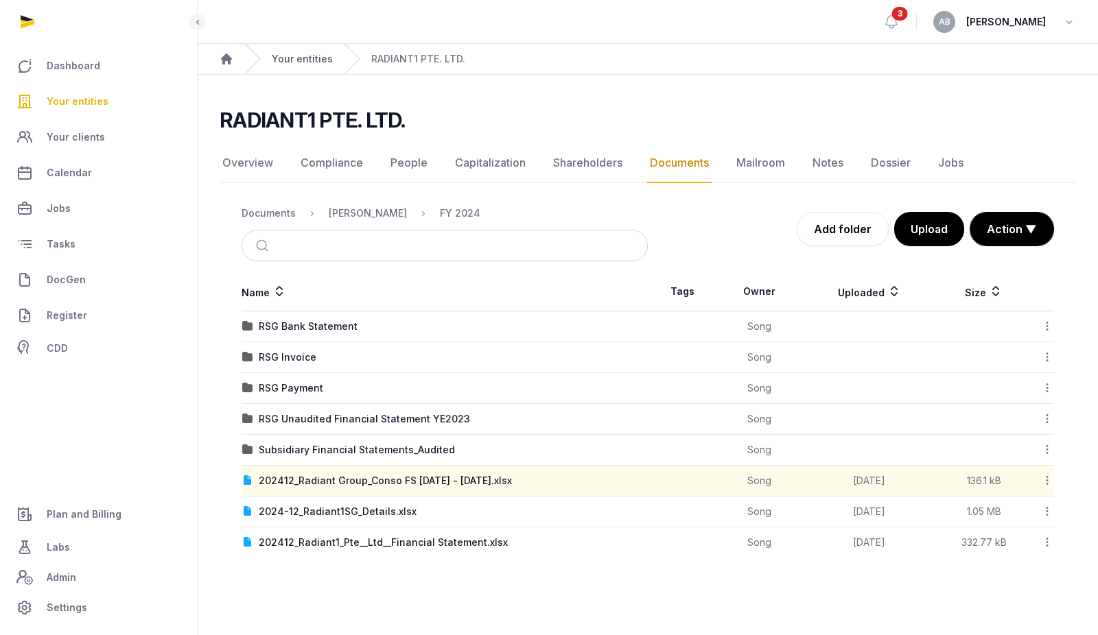
click at [294, 54] on link "Your entities" at bounding box center [302, 59] width 61 height 14
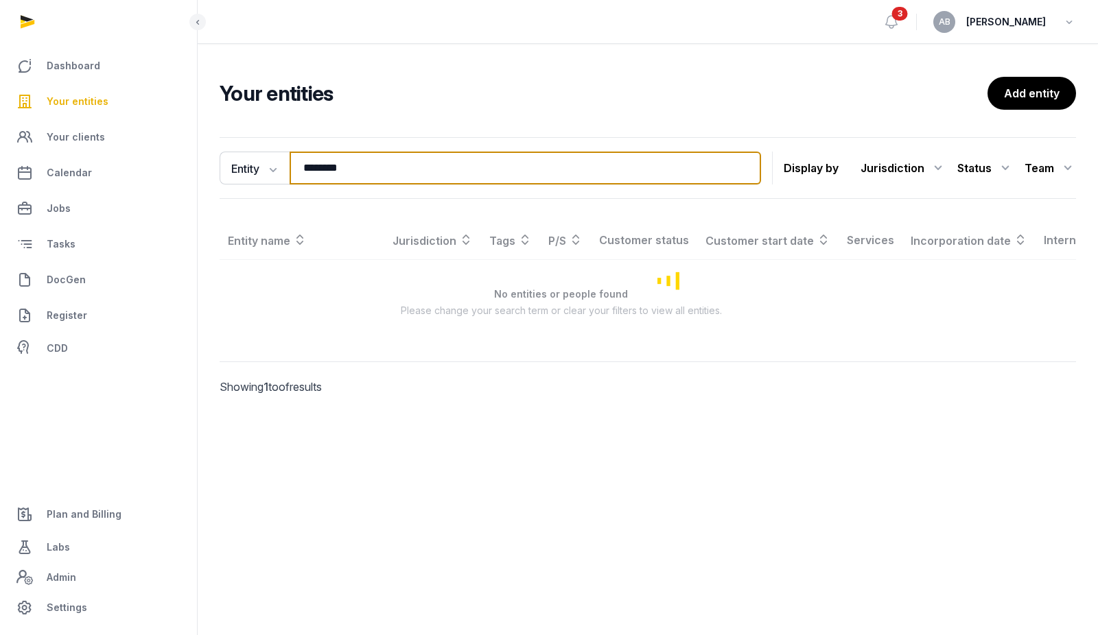
drag, startPoint x: 324, startPoint y: 154, endPoint x: 217, endPoint y: 154, distance: 107.7
click at [241, 154] on div "Entity Entity People Tags Services ******** Search" at bounding box center [490, 168] width 541 height 33
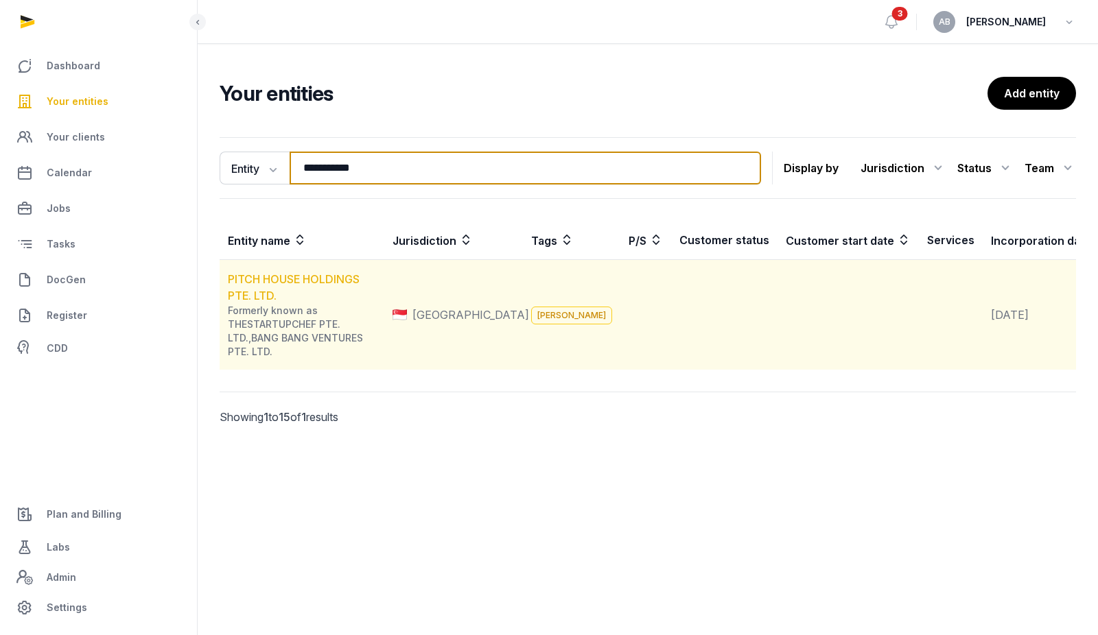
type input "**********"
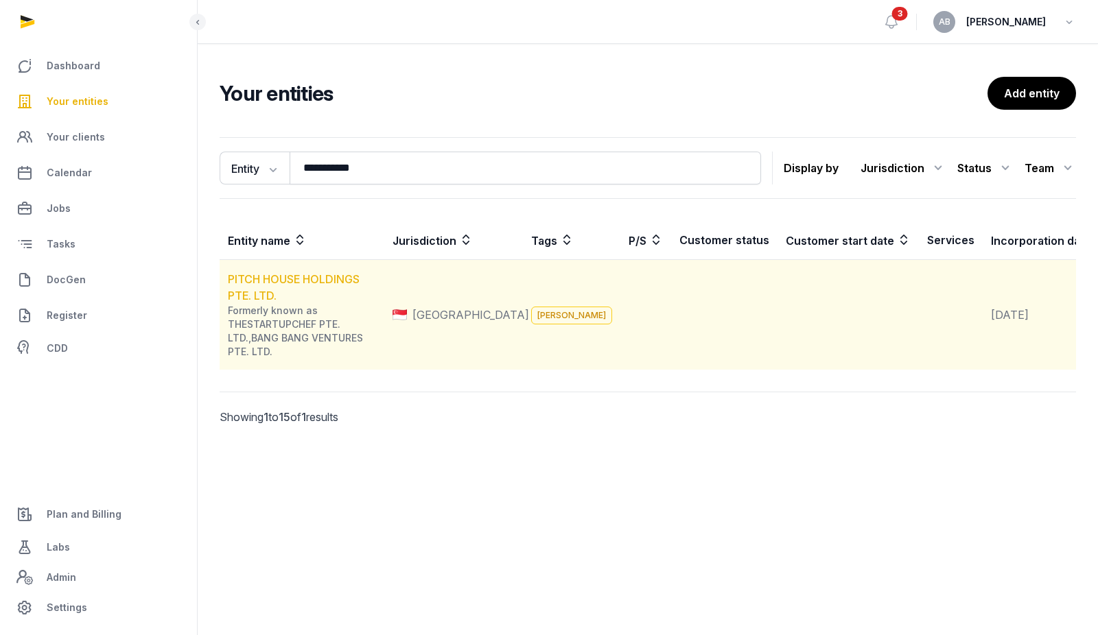
click at [272, 279] on link "PITCH HOUSE HOLDINGS PTE. LTD." at bounding box center [294, 287] width 132 height 30
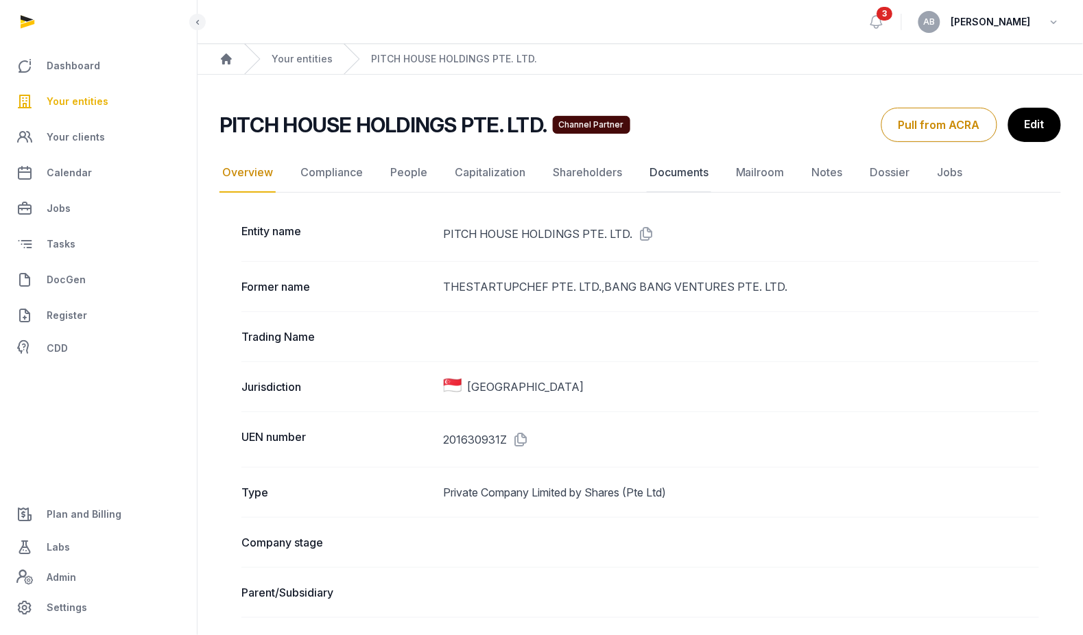
click at [693, 176] on link "Documents" at bounding box center [679, 173] width 64 height 40
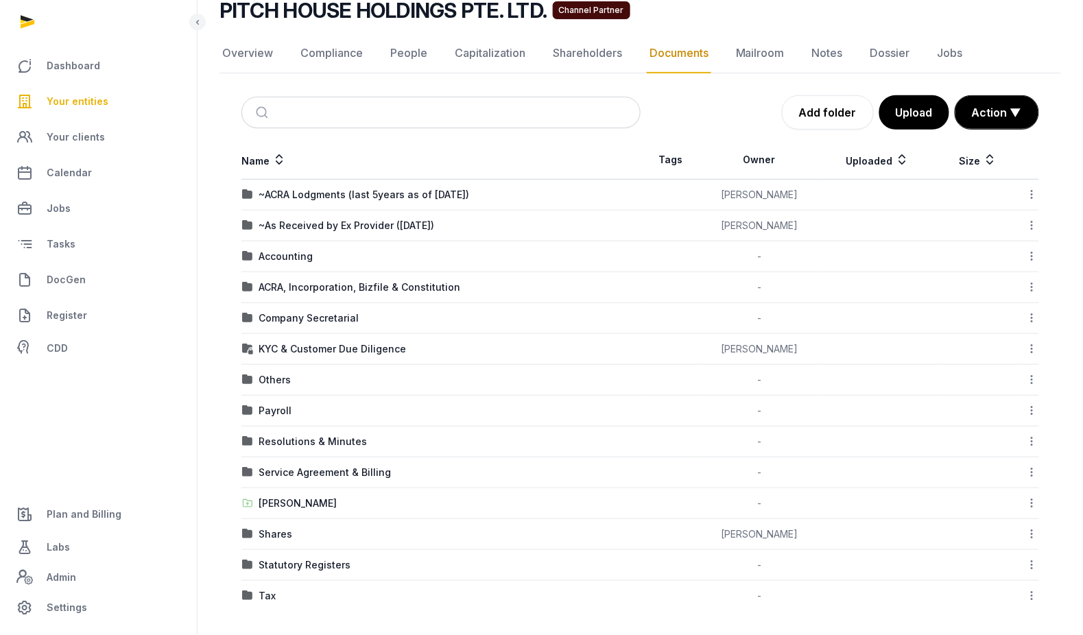
scroll to position [112, 0]
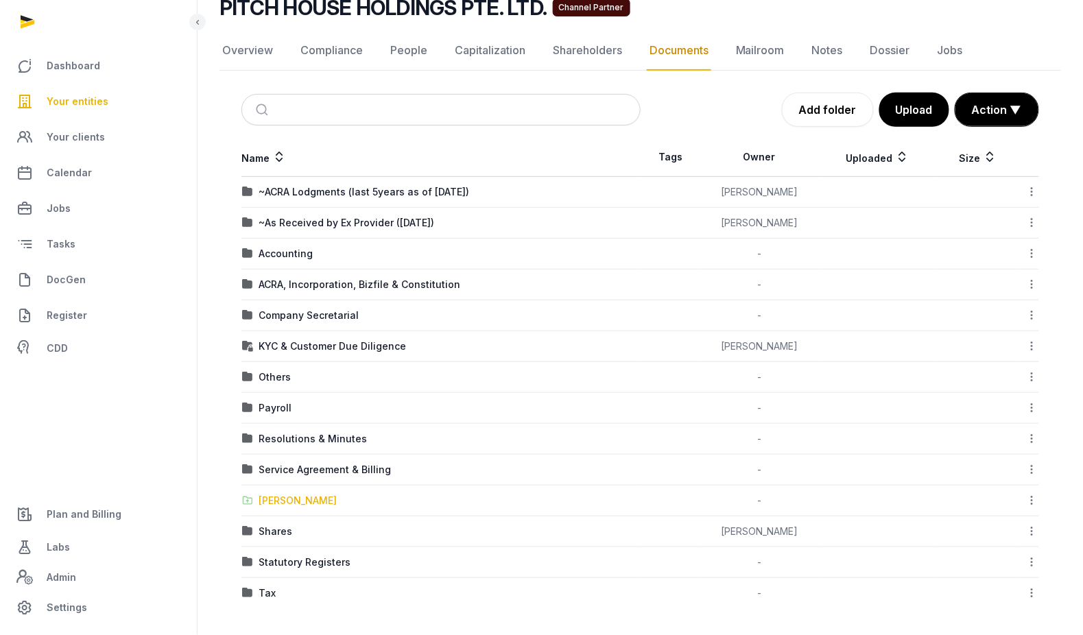
click at [288, 498] on div "[PERSON_NAME]" at bounding box center [298, 501] width 78 height 14
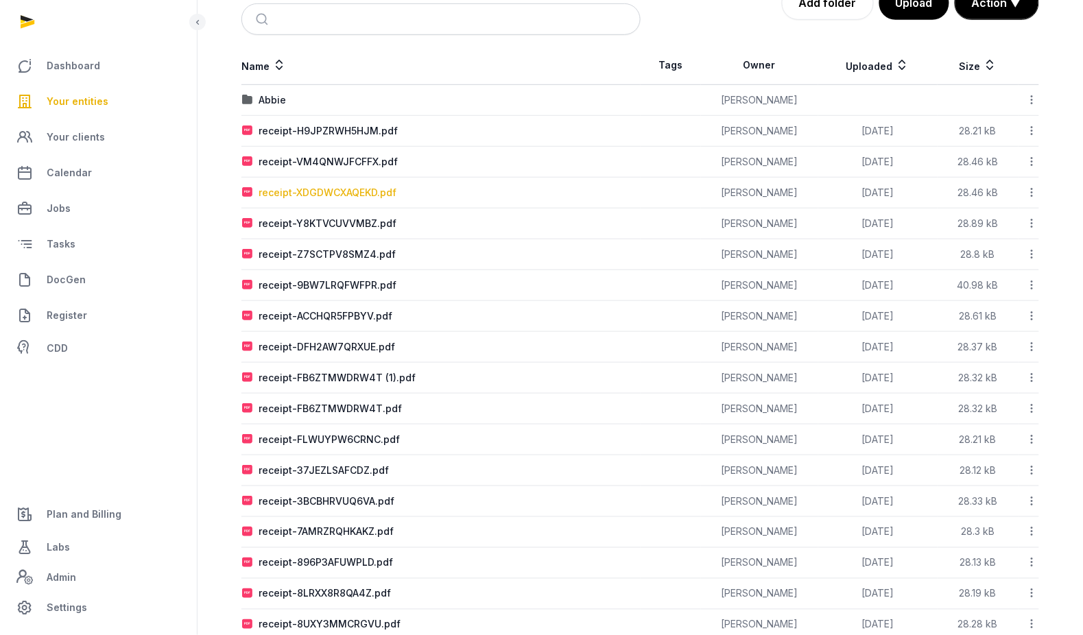
scroll to position [320, 0]
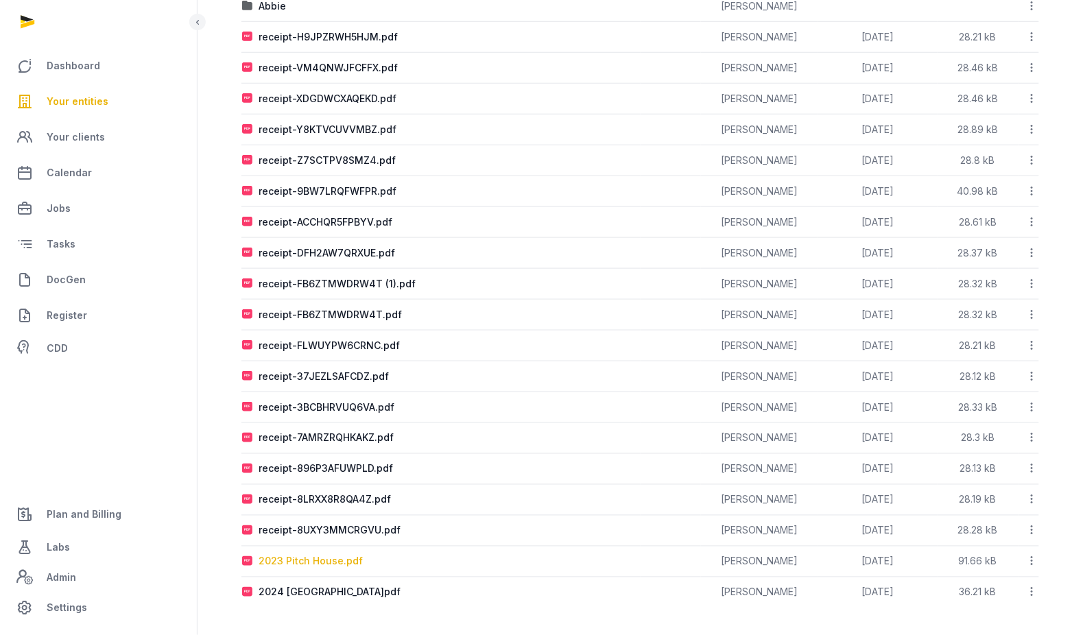
click at [344, 560] on div "2023 Pitch House.pdf" at bounding box center [311, 562] width 104 height 14
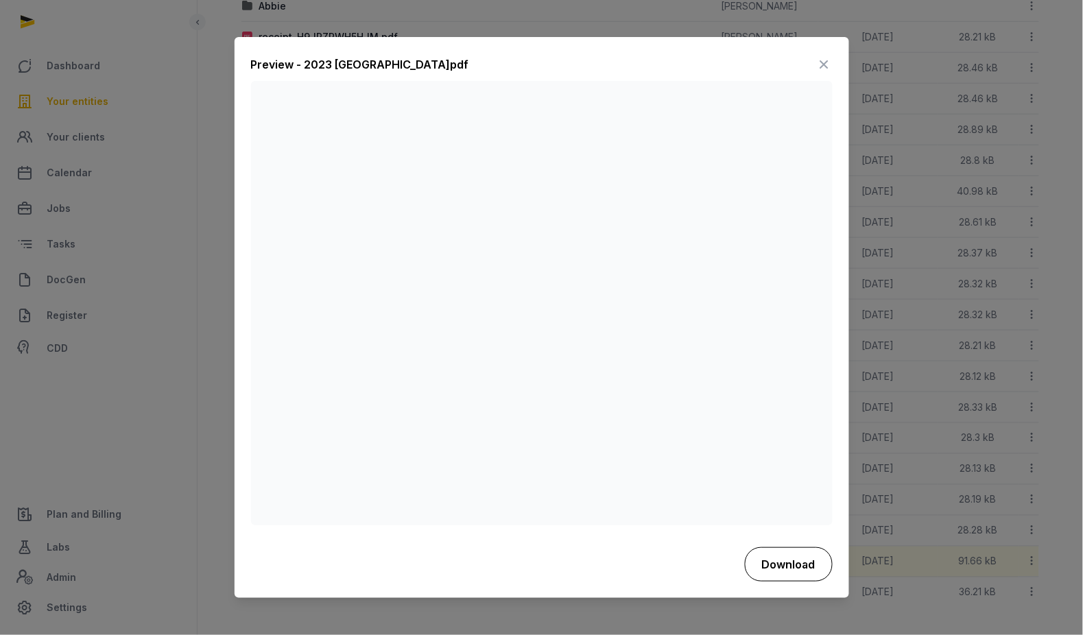
click at [700, 569] on button "Download" at bounding box center [789, 564] width 88 height 34
click at [626, 67] on div "Preview - 2023 [GEOGRAPHIC_DATA]pdf" at bounding box center [542, 67] width 582 height 27
drag, startPoint x: 294, startPoint y: 62, endPoint x: 496, endPoint y: 64, distance: 201.7
click at [294, 62] on div "Preview - 2023 [GEOGRAPHIC_DATA]pdf" at bounding box center [360, 65] width 218 height 16
click at [700, 63] on icon at bounding box center [824, 65] width 16 height 22
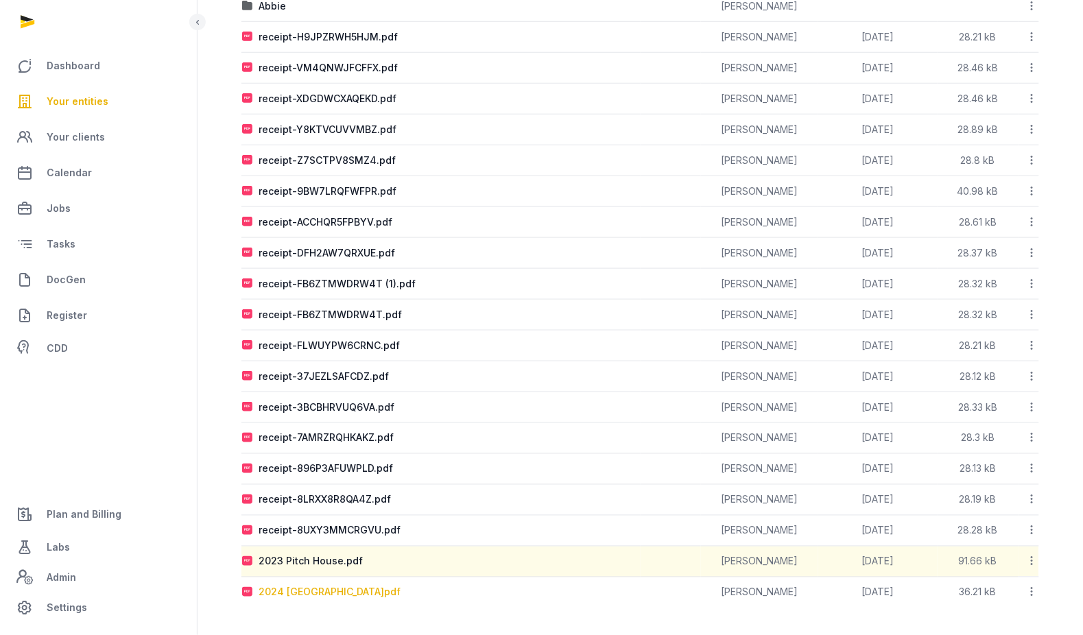
click at [305, 597] on div "2024 [GEOGRAPHIC_DATA]pdf" at bounding box center [330, 593] width 142 height 14
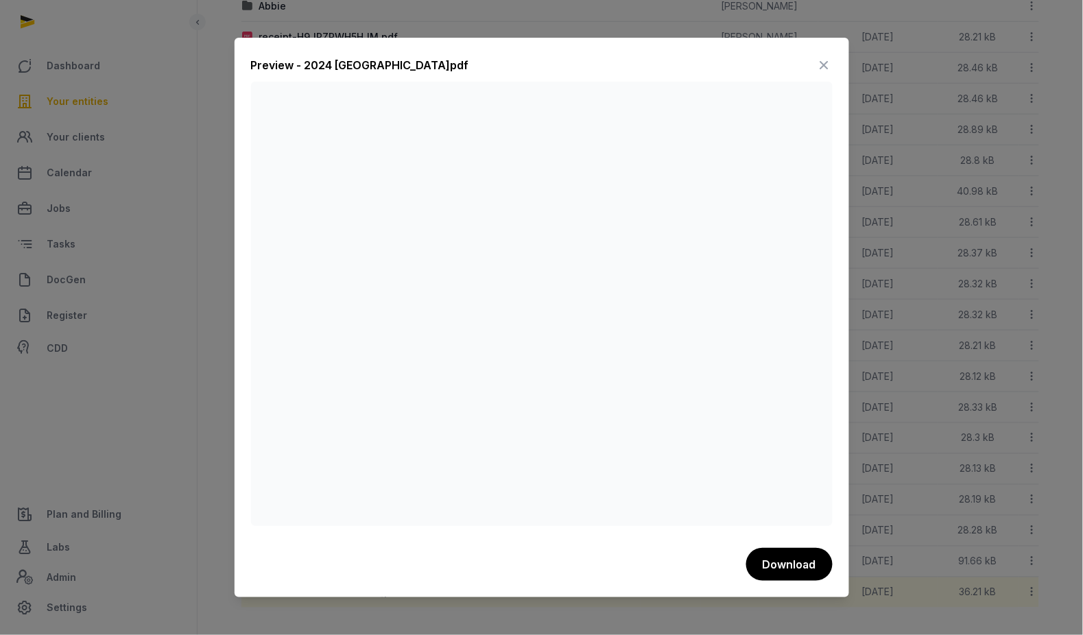
click at [700, 62] on icon at bounding box center [824, 65] width 16 height 22
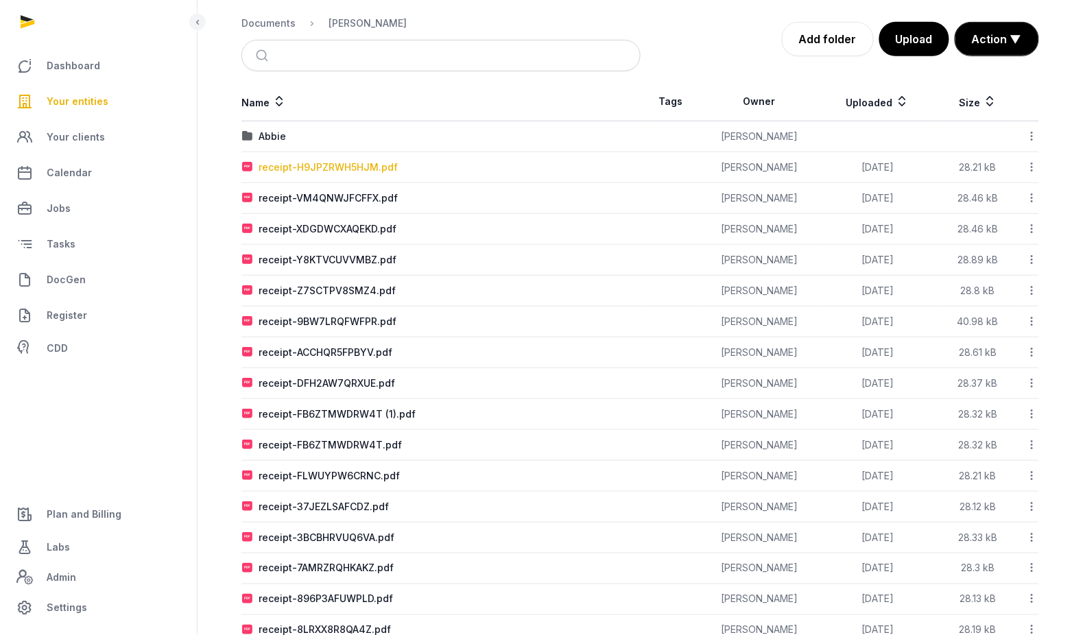
scroll to position [0, 0]
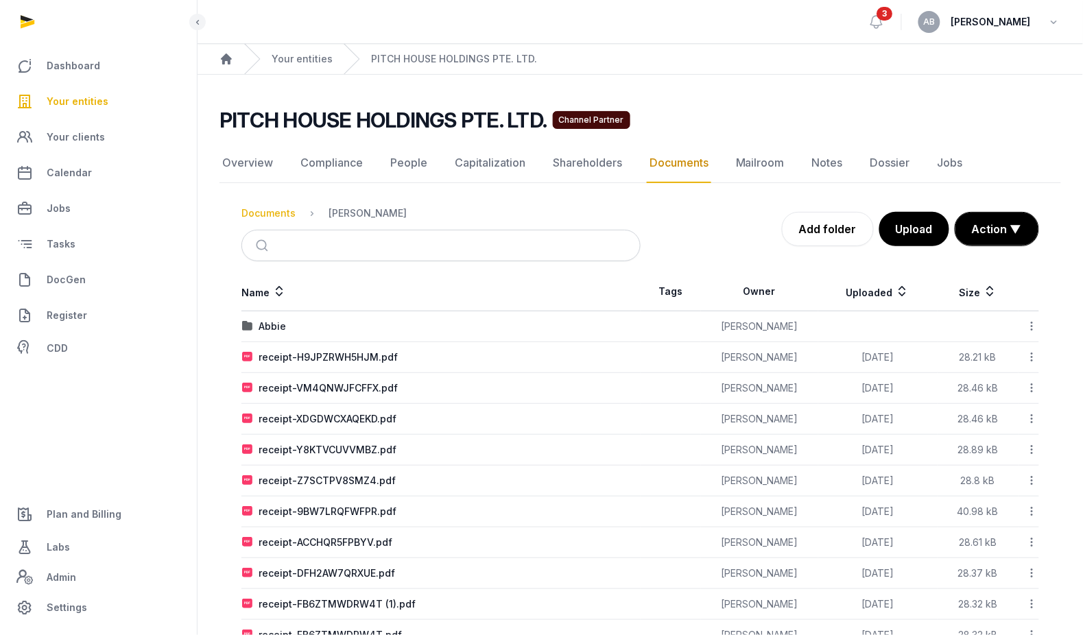
click at [263, 209] on div "Documents" at bounding box center [268, 213] width 54 height 14
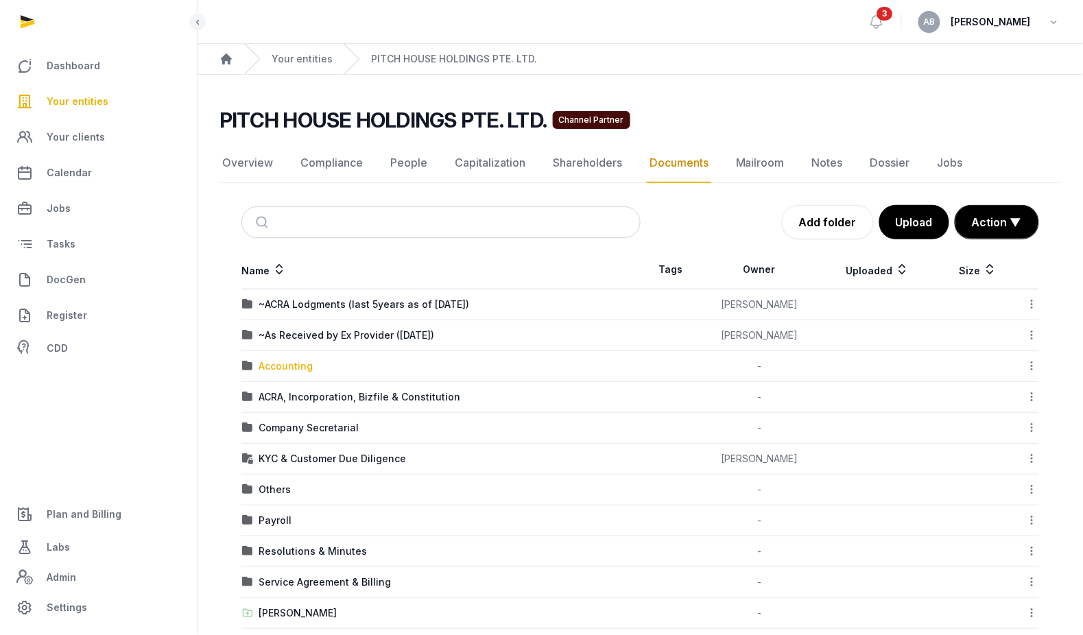
click at [300, 368] on div "Accounting" at bounding box center [286, 366] width 54 height 14
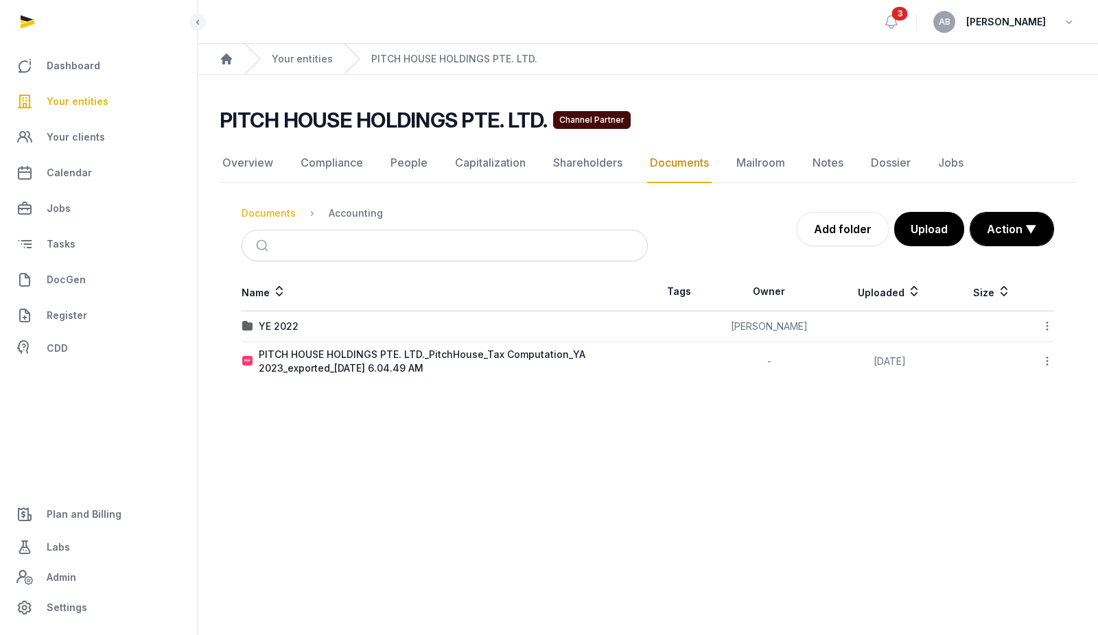
click at [277, 211] on div "Documents" at bounding box center [268, 213] width 54 height 14
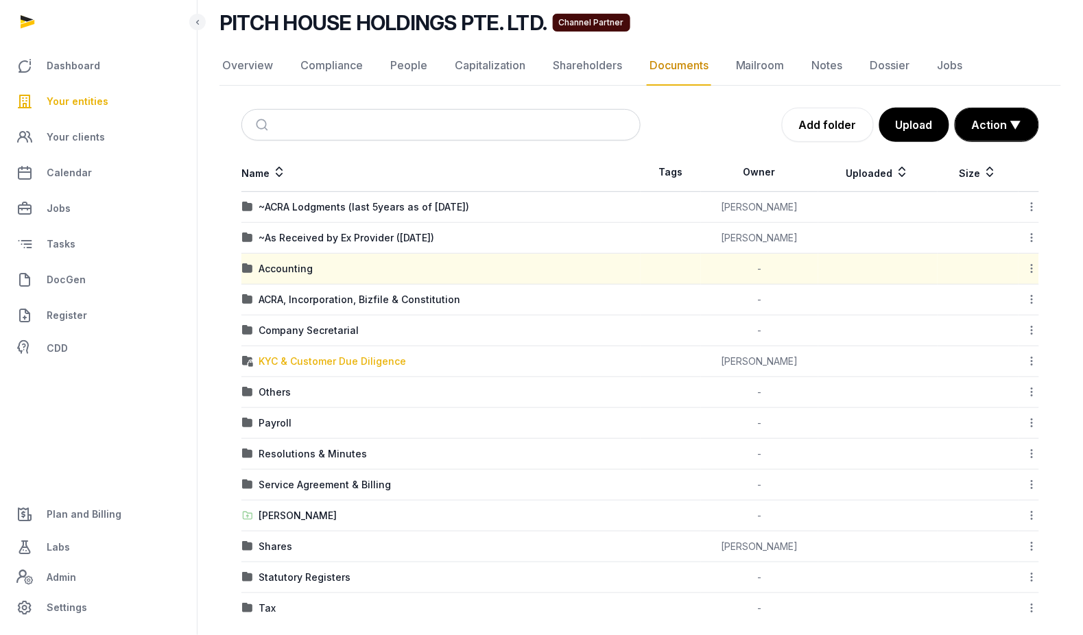
scroll to position [112, 0]
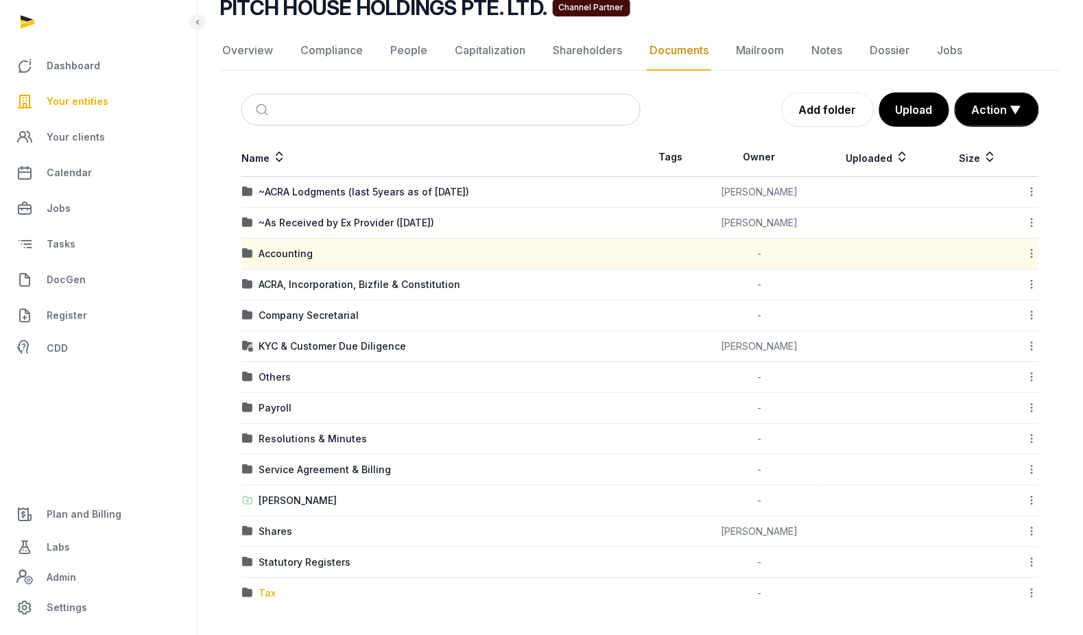
click at [265, 593] on div "Tax" at bounding box center [267, 593] width 17 height 14
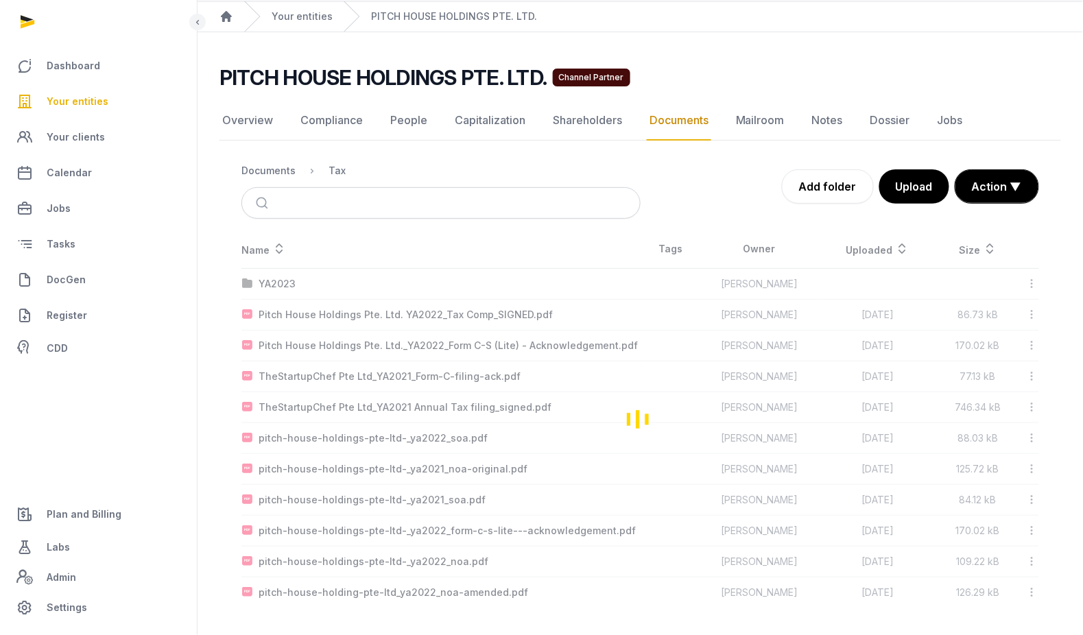
scroll to position [41, 0]
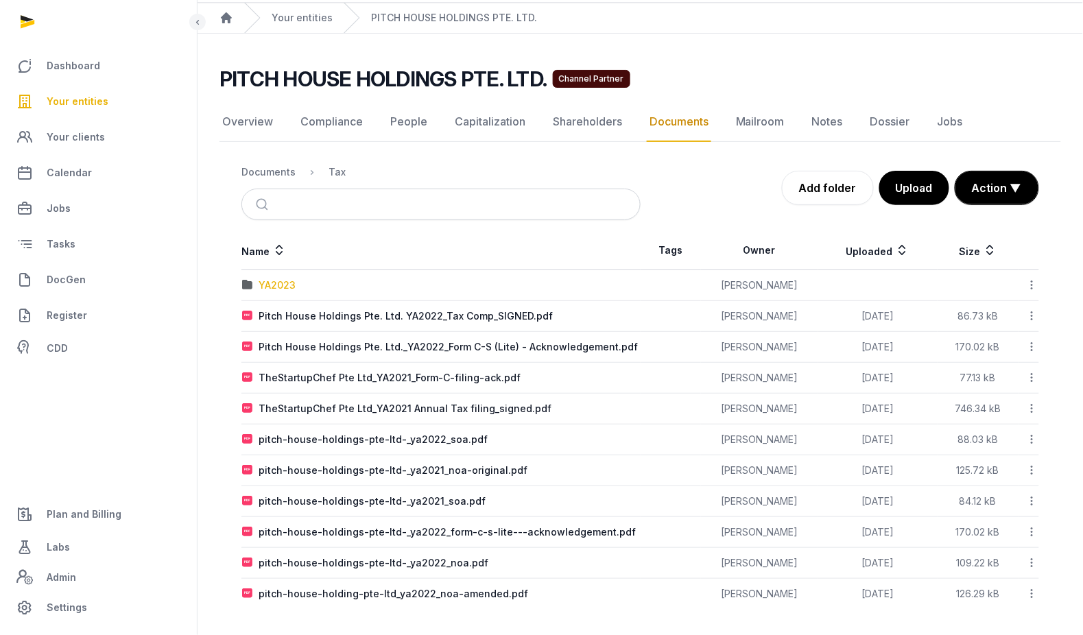
click at [282, 283] on div "YA2023" at bounding box center [277, 285] width 37 height 14
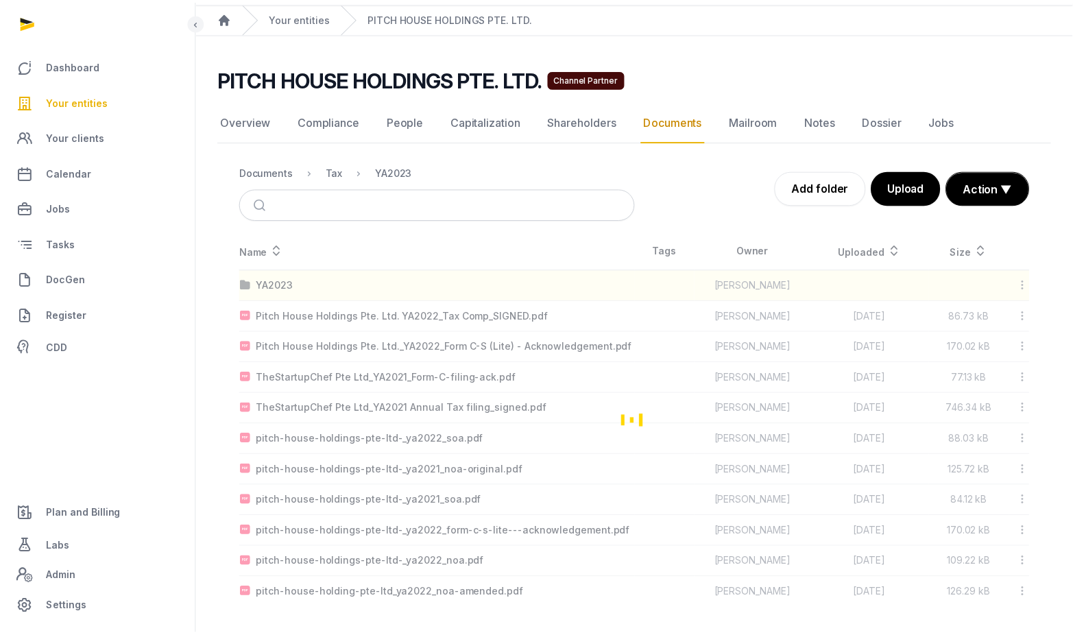
scroll to position [0, 0]
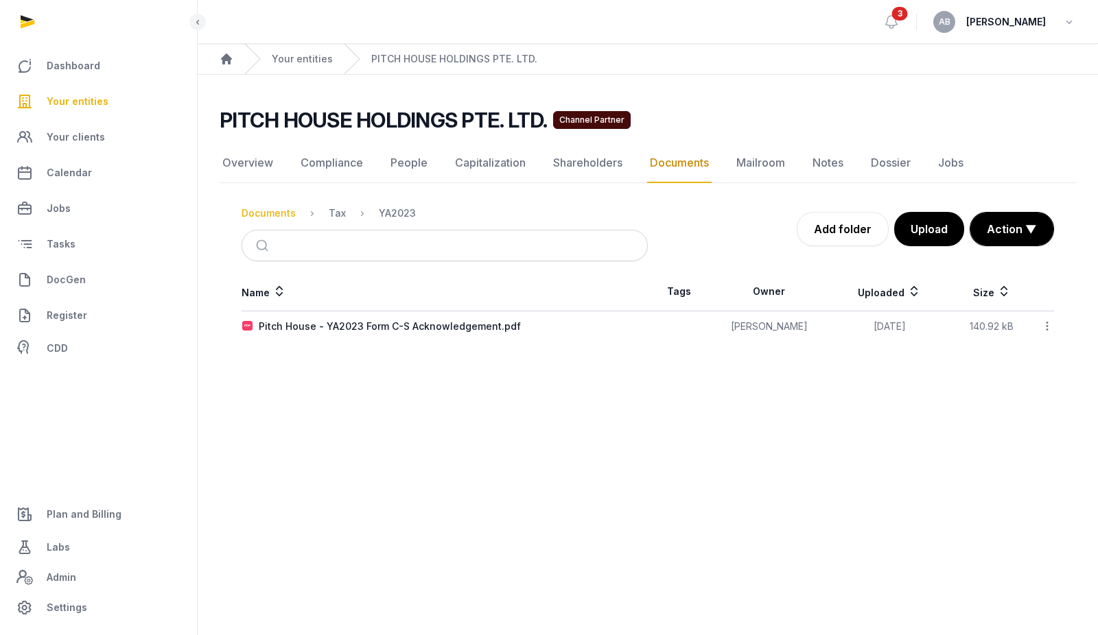
click at [281, 206] on div "Documents" at bounding box center [268, 213] width 54 height 14
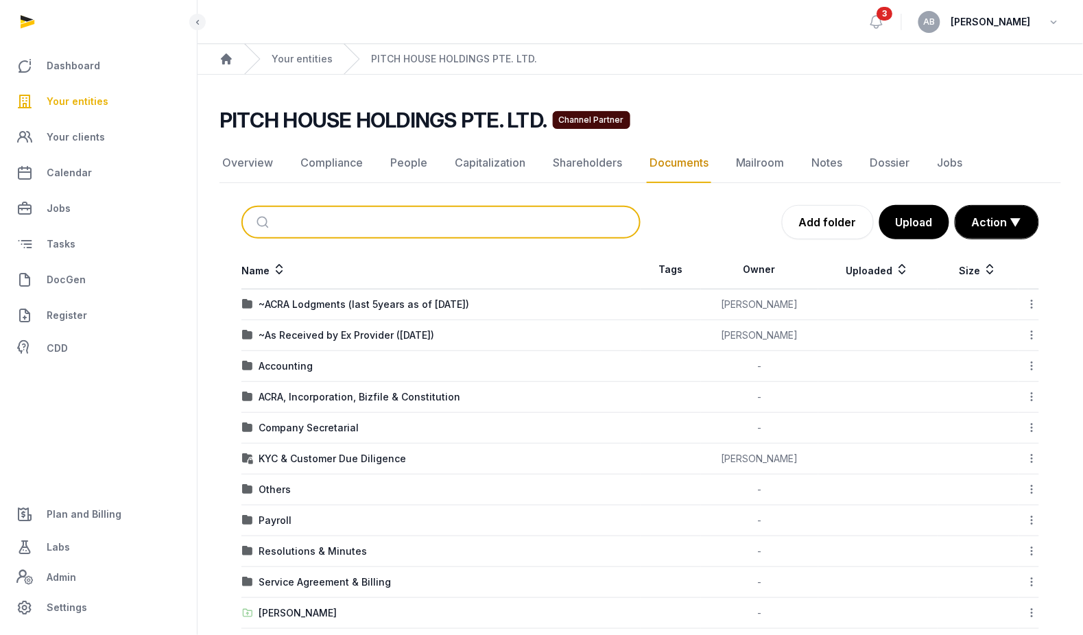
drag, startPoint x: 797, startPoint y: 479, endPoint x: 848, endPoint y: 503, distance: 56.4
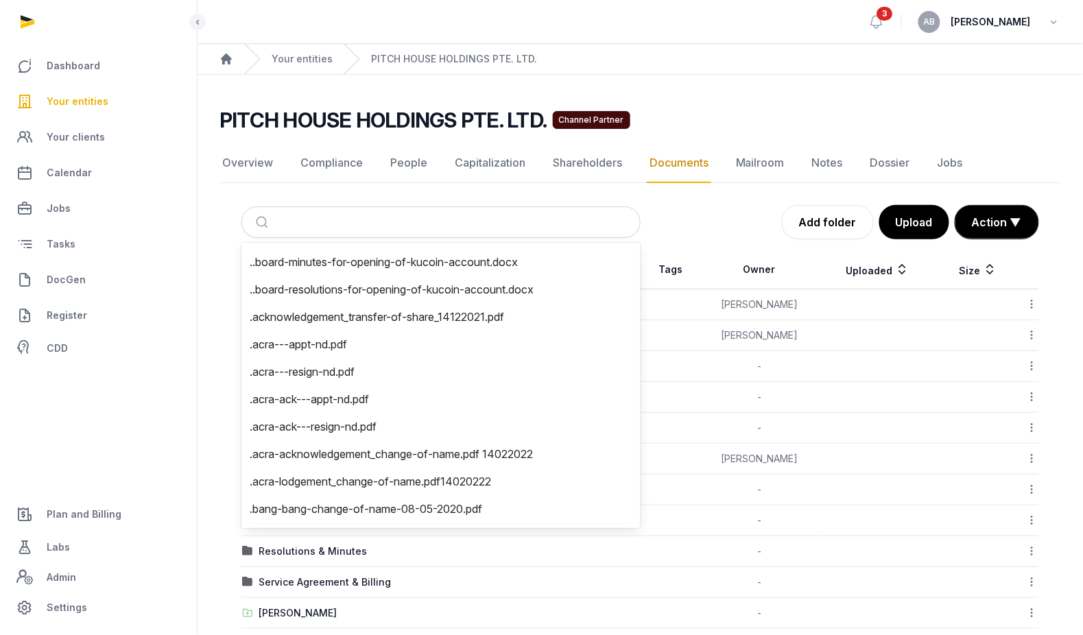
click at [512, 189] on div "Overview Compliance People Capitalization Shareholders Documents Mailroom Notes…" at bounding box center [641, 432] width 842 height 578
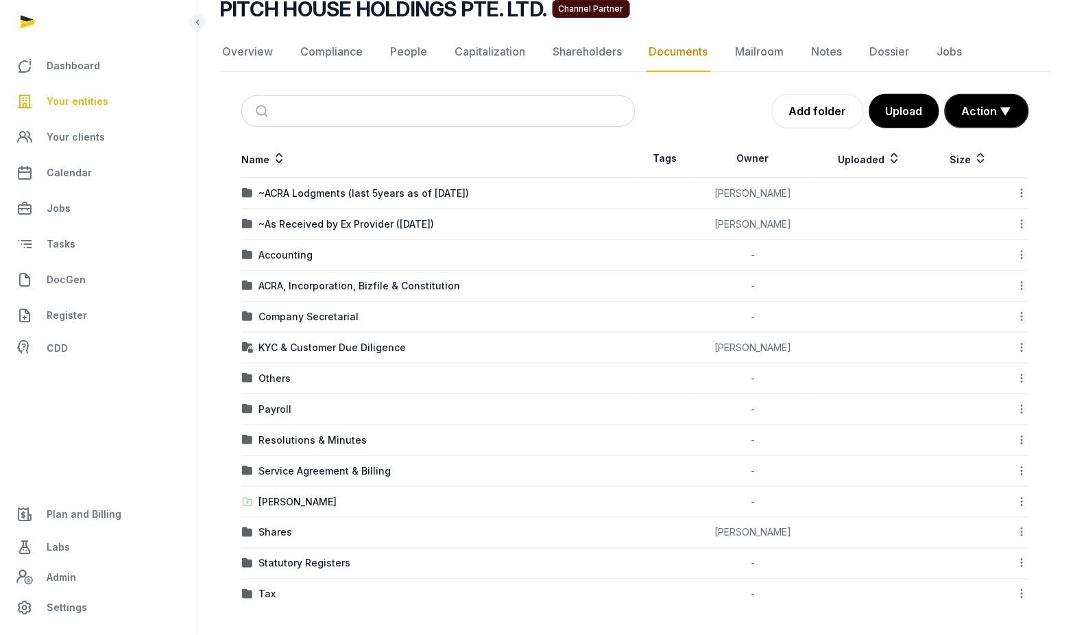
scroll to position [112, 0]
click at [296, 503] on div "[PERSON_NAME]" at bounding box center [298, 501] width 78 height 14
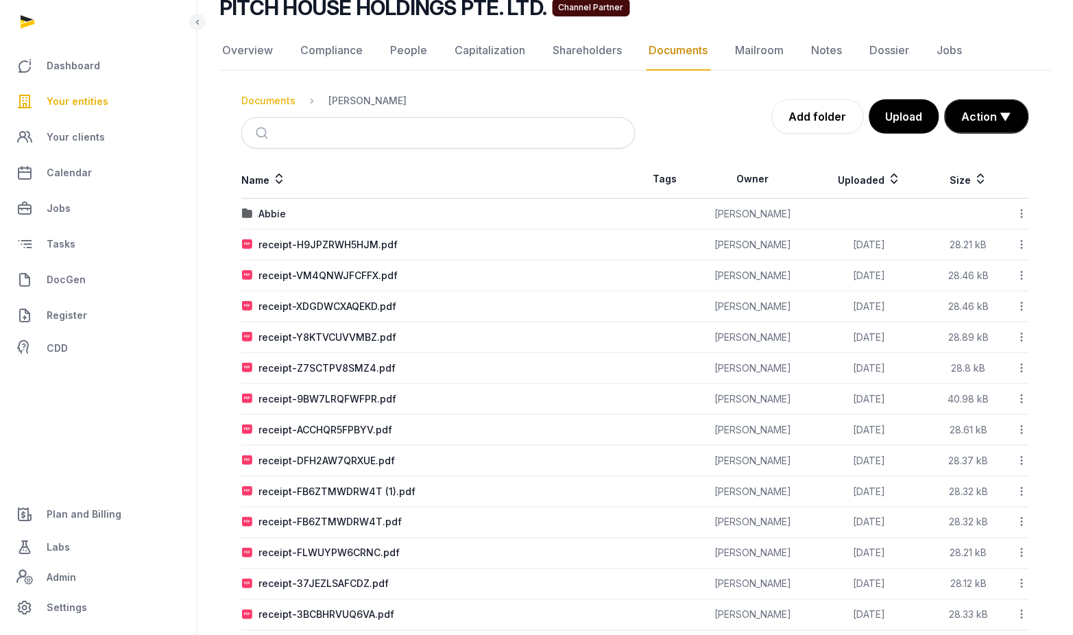
click at [278, 95] on div "Documents" at bounding box center [268, 101] width 54 height 14
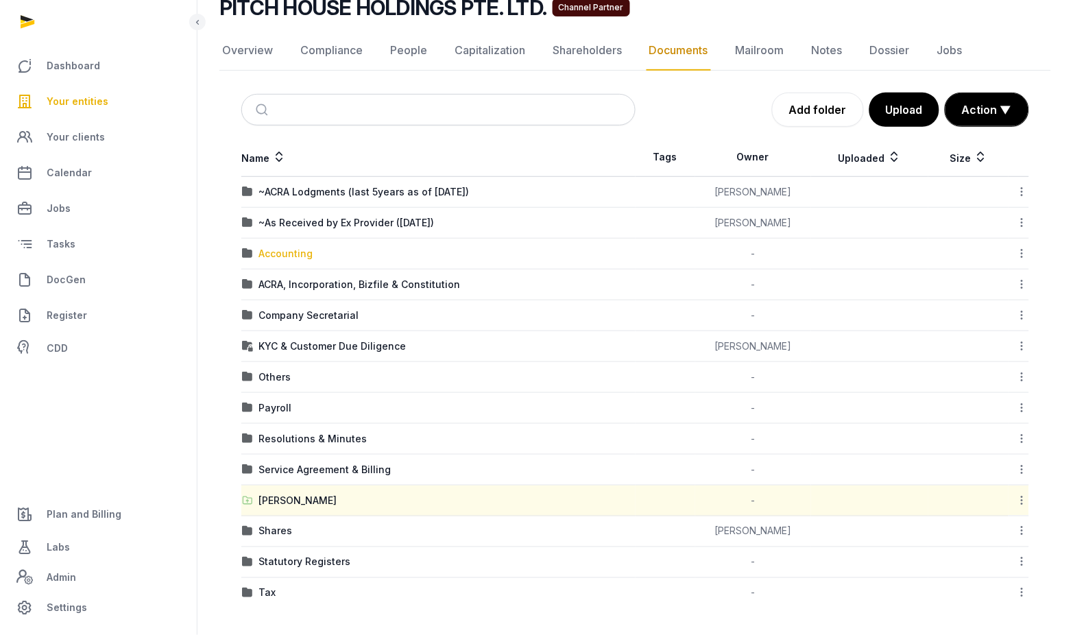
click at [307, 252] on div "Accounting" at bounding box center [286, 254] width 54 height 14
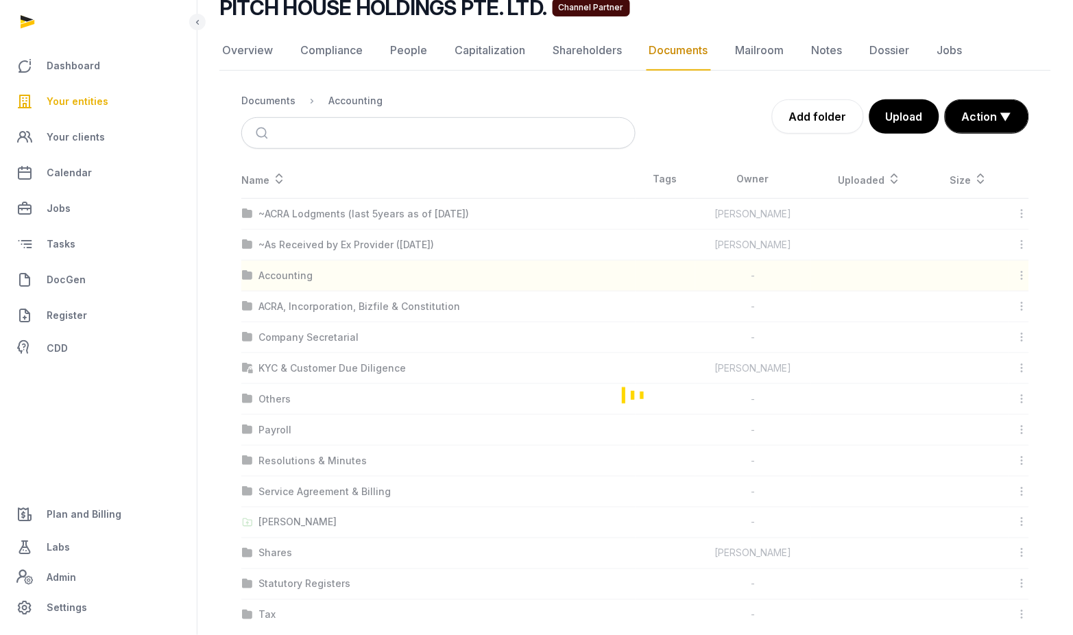
scroll to position [0, 0]
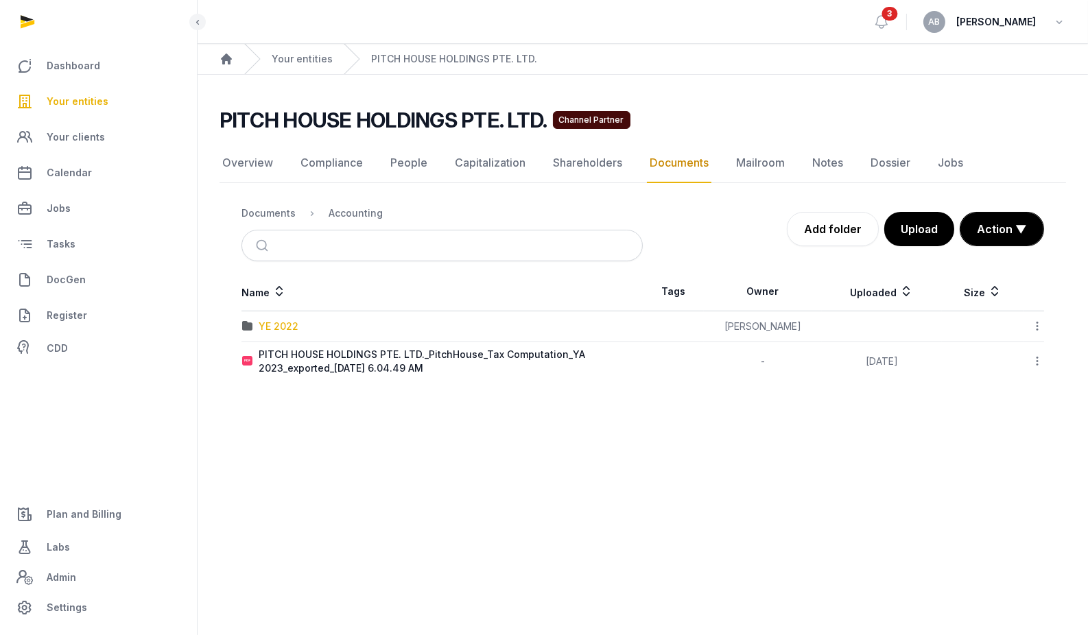
click at [285, 326] on div "YE 2022" at bounding box center [279, 327] width 40 height 14
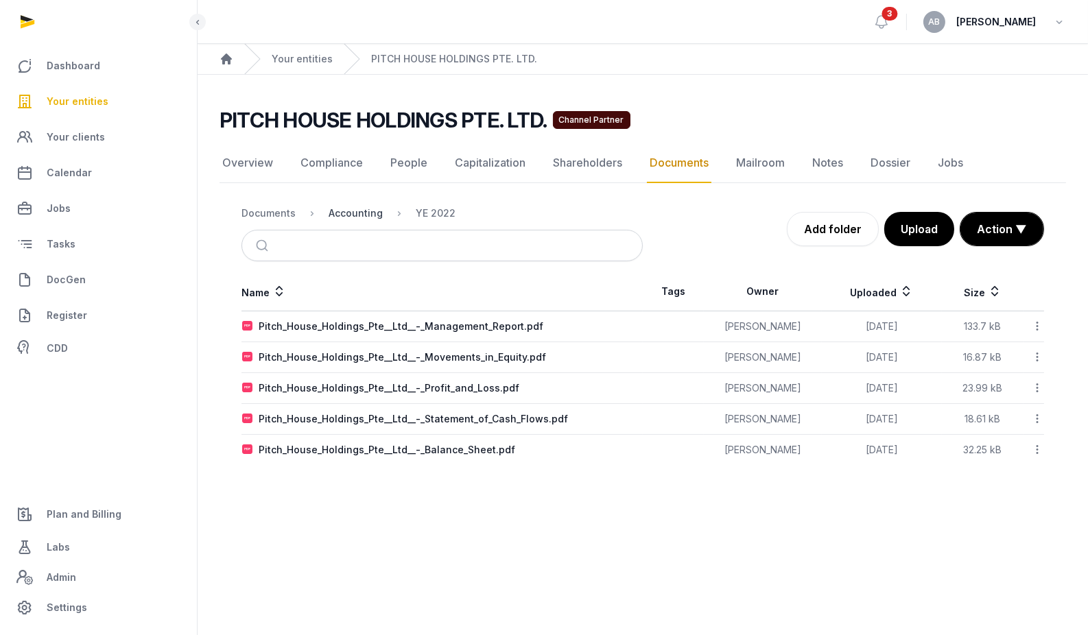
click at [341, 210] on div "Accounting" at bounding box center [356, 213] width 54 height 14
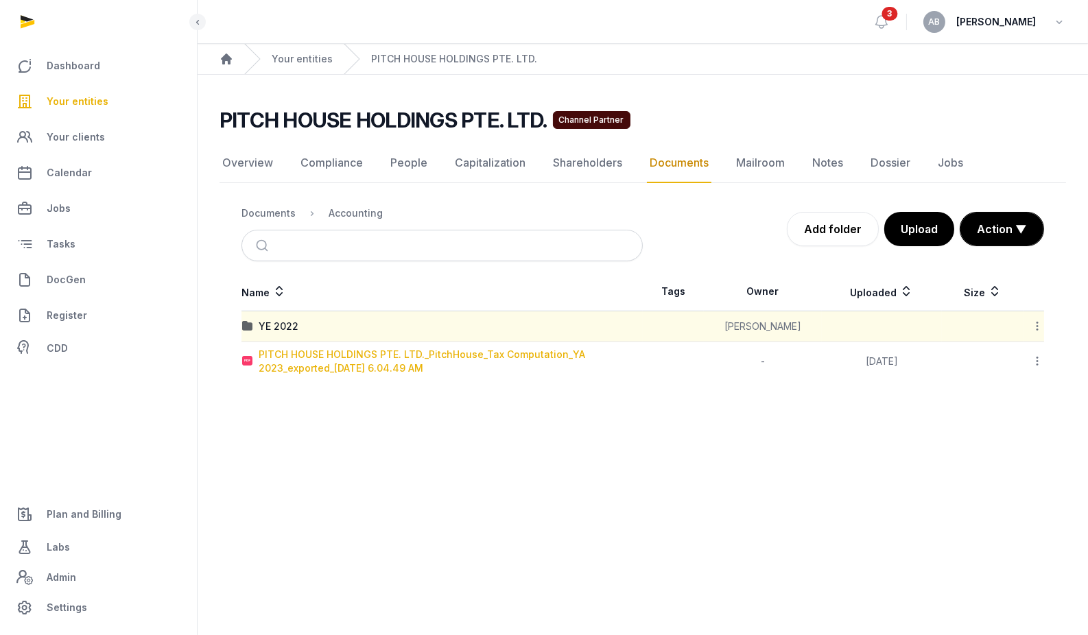
click at [442, 366] on div "PITCH HOUSE HOLDINGS PTE. LTD._PitchHouse_Tax Computation_YA 2023_exported_[DAT…" at bounding box center [450, 361] width 383 height 27
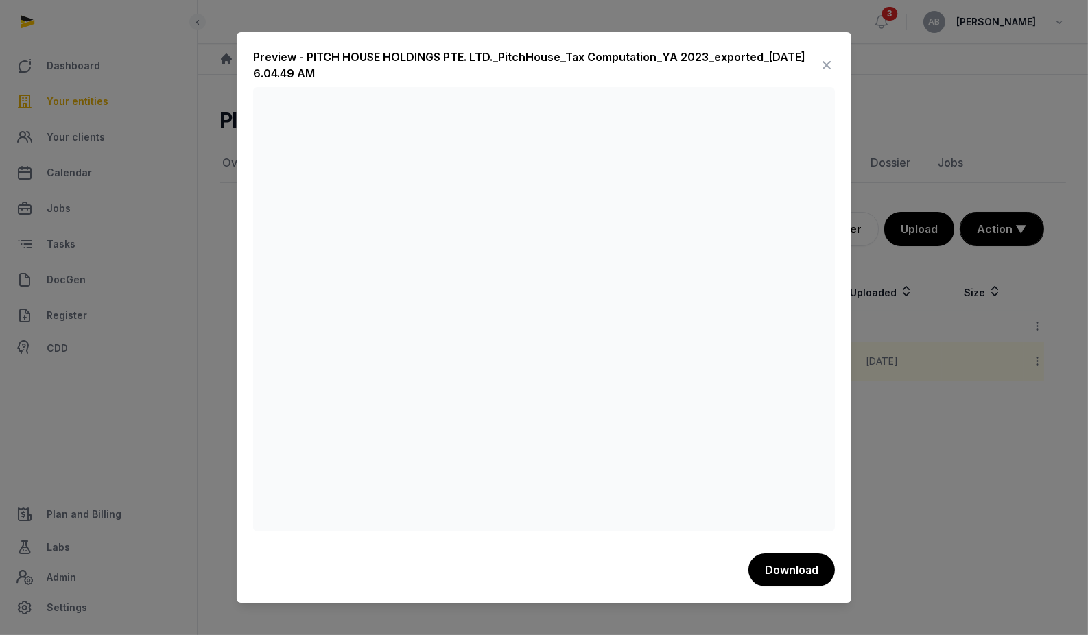
click at [700, 64] on icon at bounding box center [826, 65] width 16 height 22
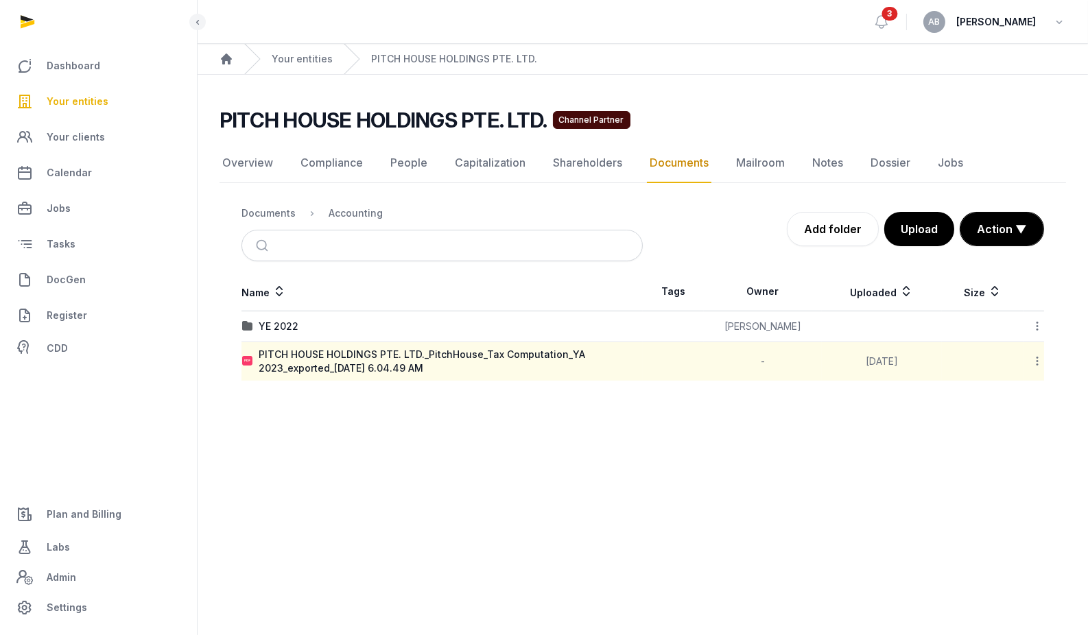
click at [665, 484] on main "Open sidebar 3 AB [PERSON_NAME] Home Your entities PITCH HOUSE HOLDINGS PTE. LT…" at bounding box center [544, 317] width 1088 height 635
click at [269, 217] on div "Documents" at bounding box center [268, 213] width 54 height 14
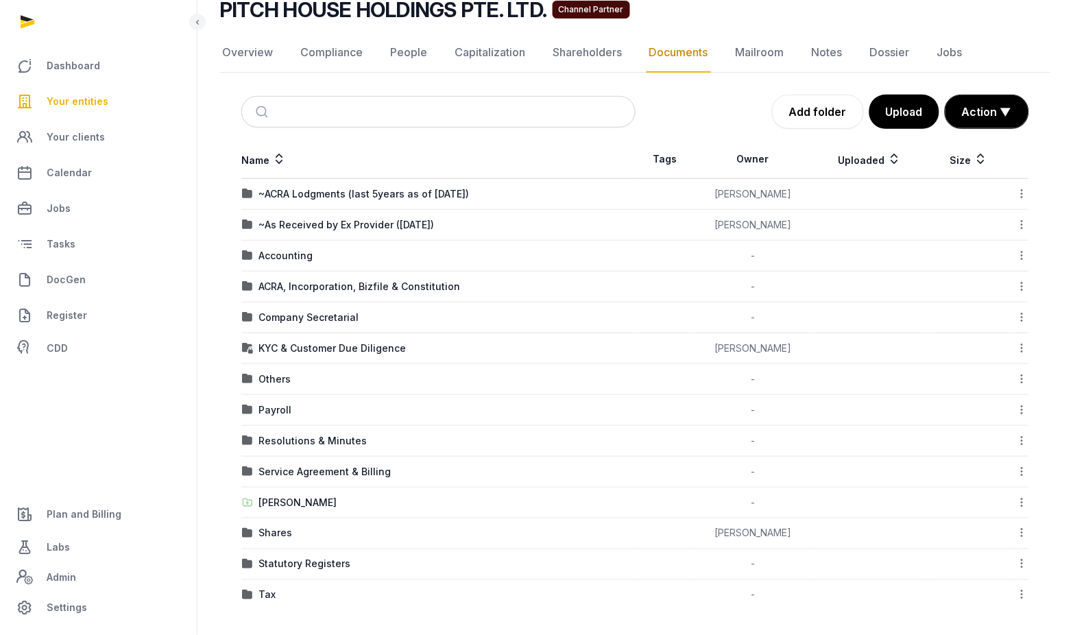
scroll to position [112, 0]
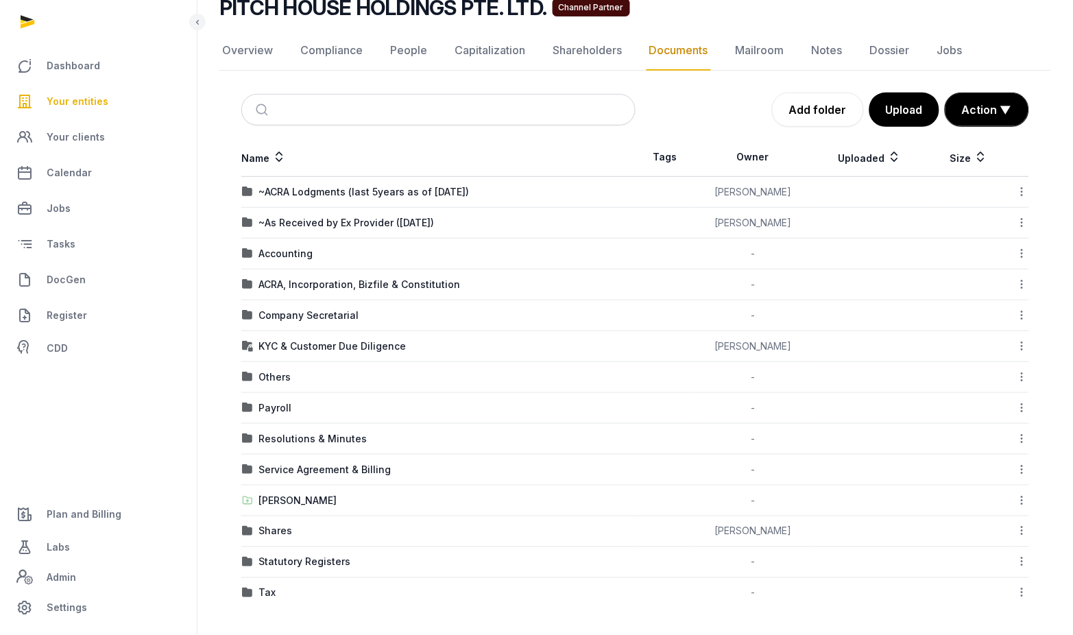
click at [295, 510] on td "[PERSON_NAME]" at bounding box center [438, 501] width 394 height 31
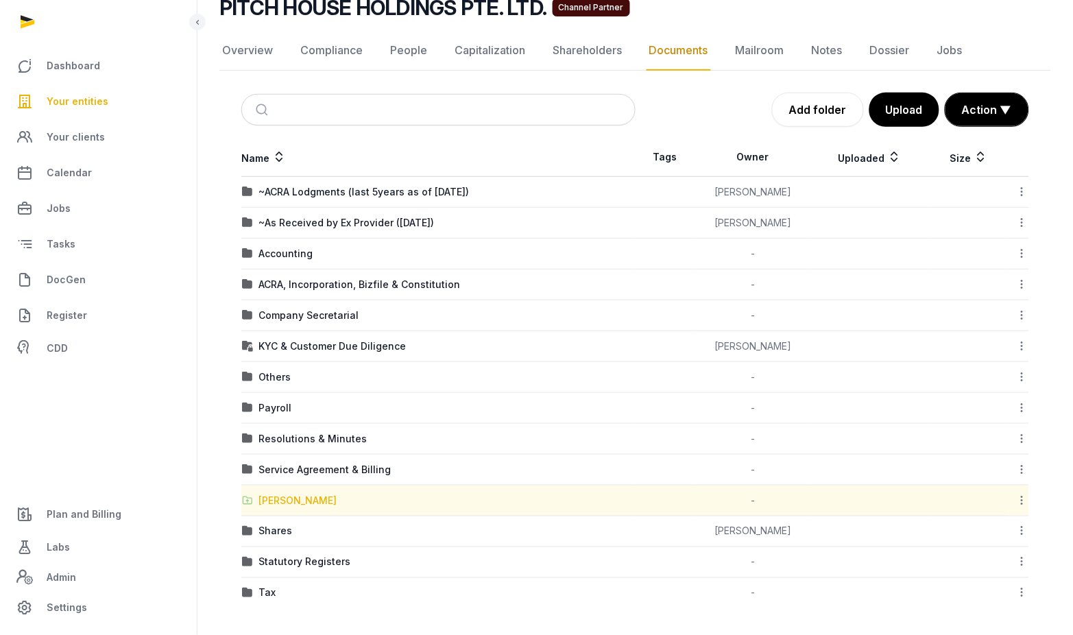
click at [294, 503] on div "[PERSON_NAME]" at bounding box center [298, 501] width 78 height 14
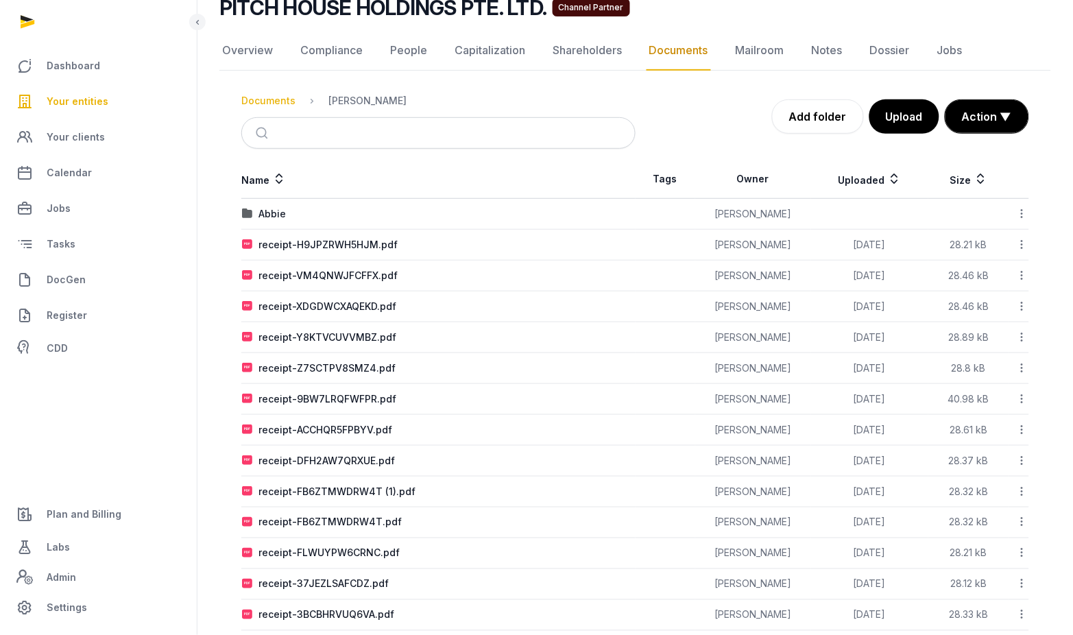
click at [268, 99] on div "Documents" at bounding box center [268, 101] width 54 height 14
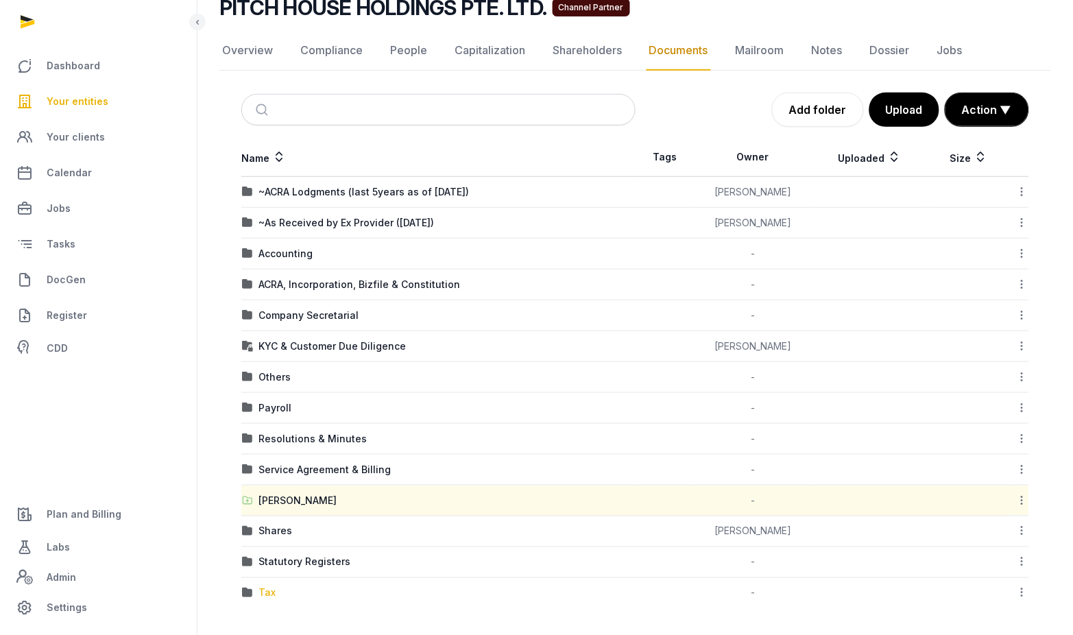
click at [270, 595] on div "Tax" at bounding box center [267, 593] width 17 height 14
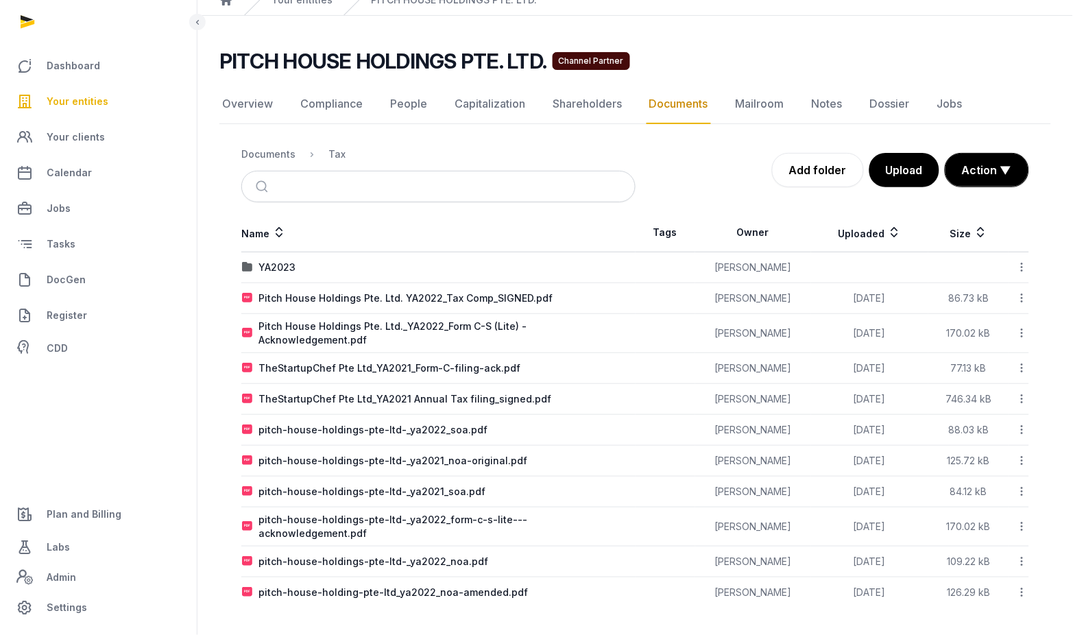
scroll to position [41, 0]
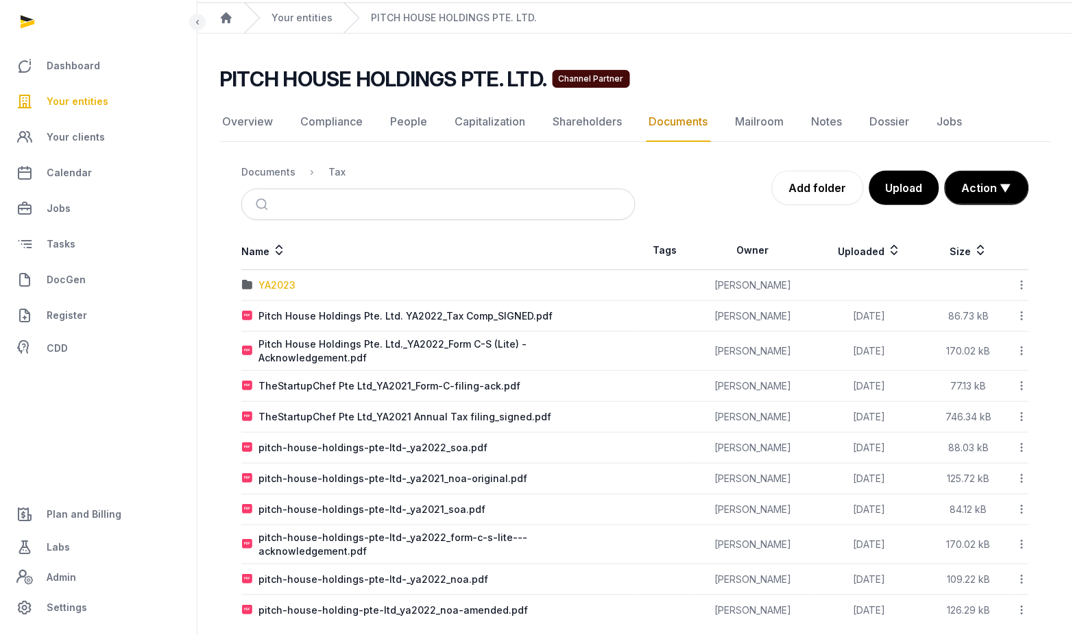
click at [286, 283] on div "YA2023" at bounding box center [277, 285] width 37 height 14
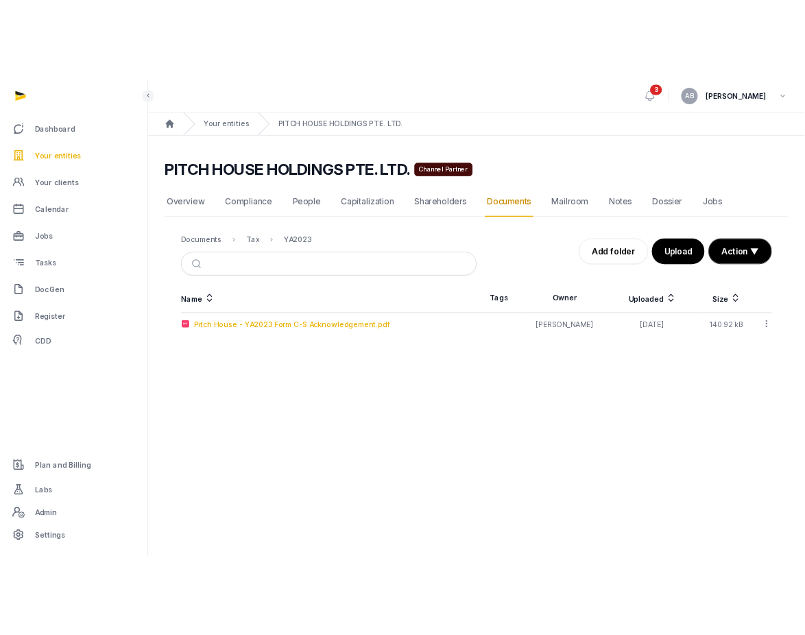
scroll to position [0, 0]
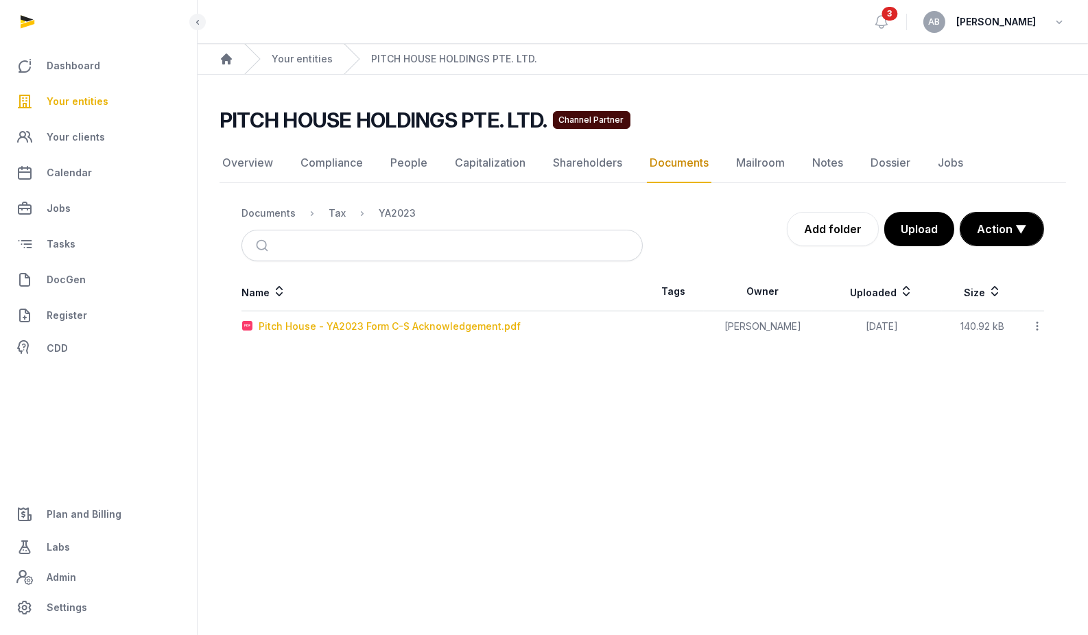
click at [354, 333] on div "Pitch House - YA2023 Form C-S Acknowledgement.pdf" at bounding box center [390, 327] width 262 height 14
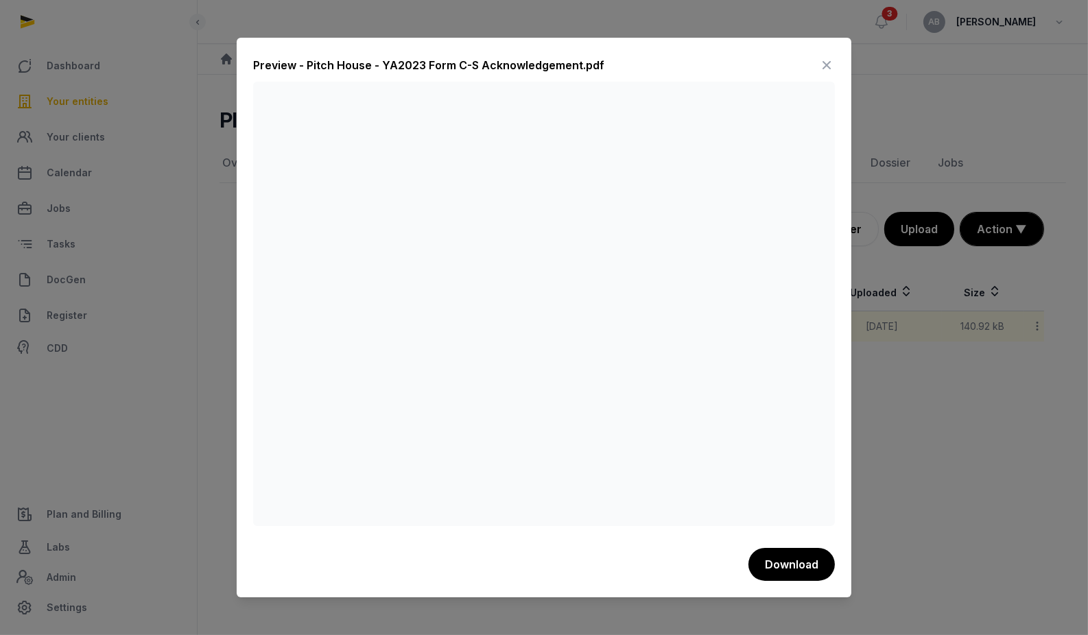
click at [700, 58] on icon at bounding box center [826, 65] width 16 height 22
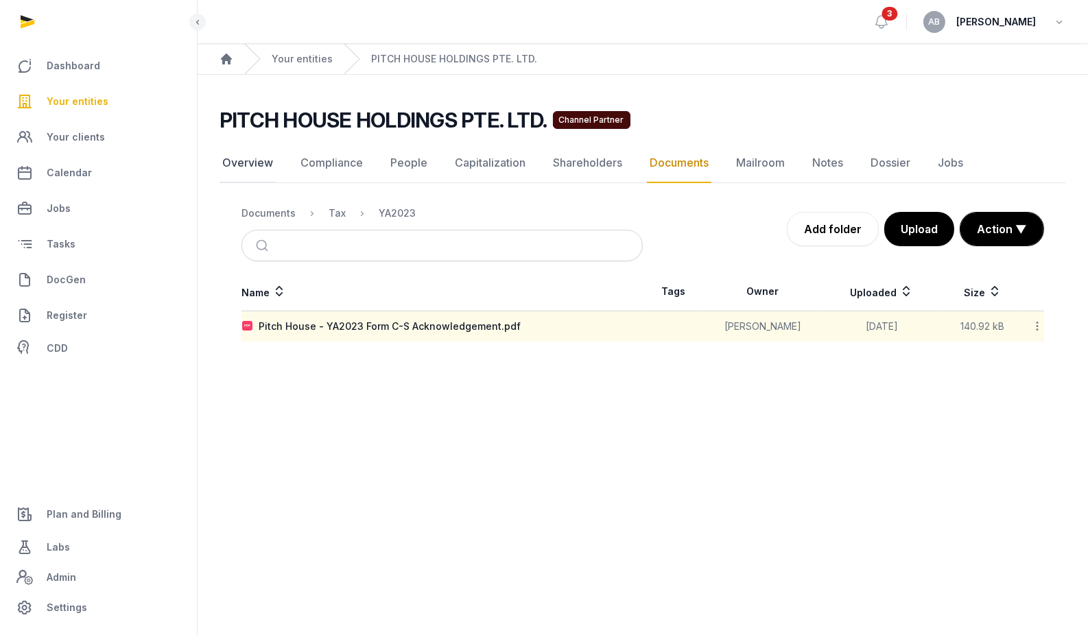
click at [242, 152] on link "Overview" at bounding box center [248, 163] width 56 height 40
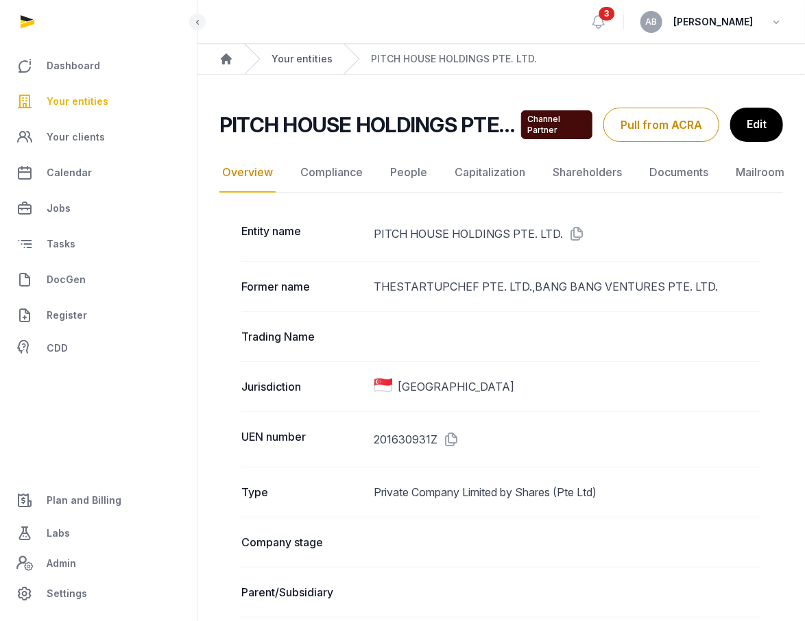
click at [314, 54] on link "Your entities" at bounding box center [302, 59] width 61 height 14
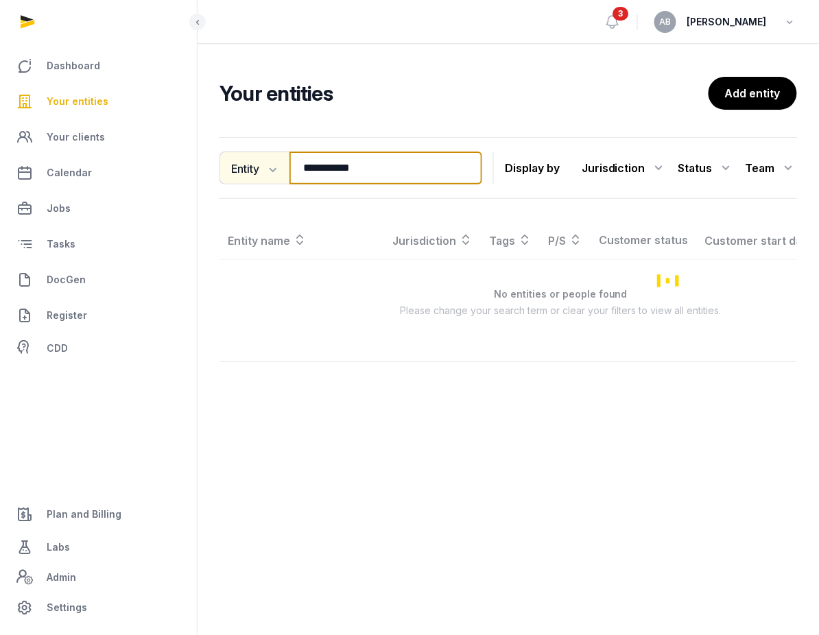
drag, startPoint x: 386, startPoint y: 162, endPoint x: 257, endPoint y: 174, distance: 130.2
click at [257, 174] on div "**********" at bounding box center [351, 168] width 263 height 33
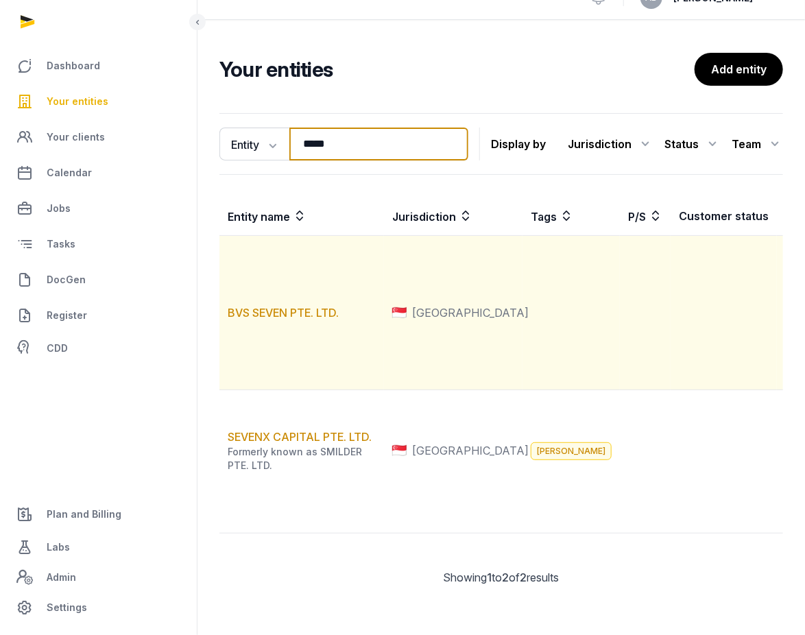
scroll to position [182, 0]
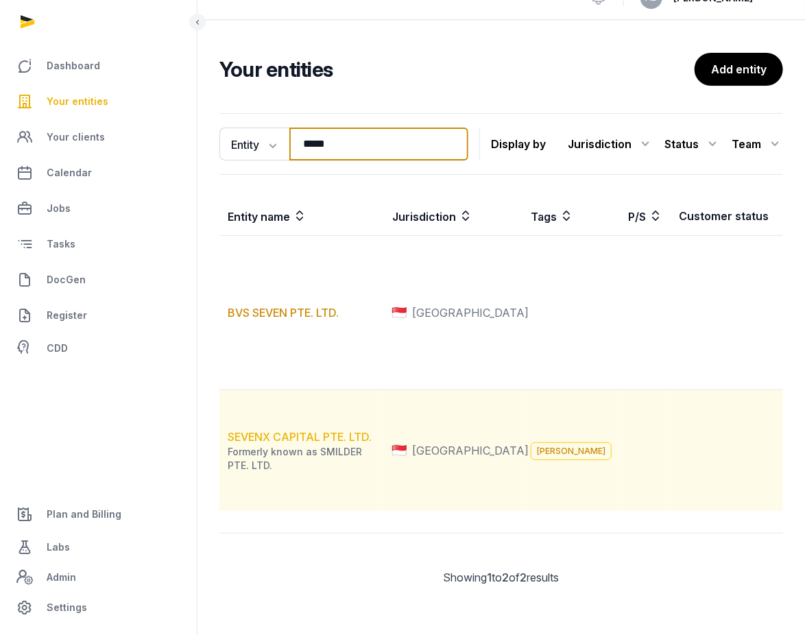
type input "*****"
click at [305, 430] on link "SEVENX CAPITAL PTE. LTD." at bounding box center [300, 437] width 144 height 14
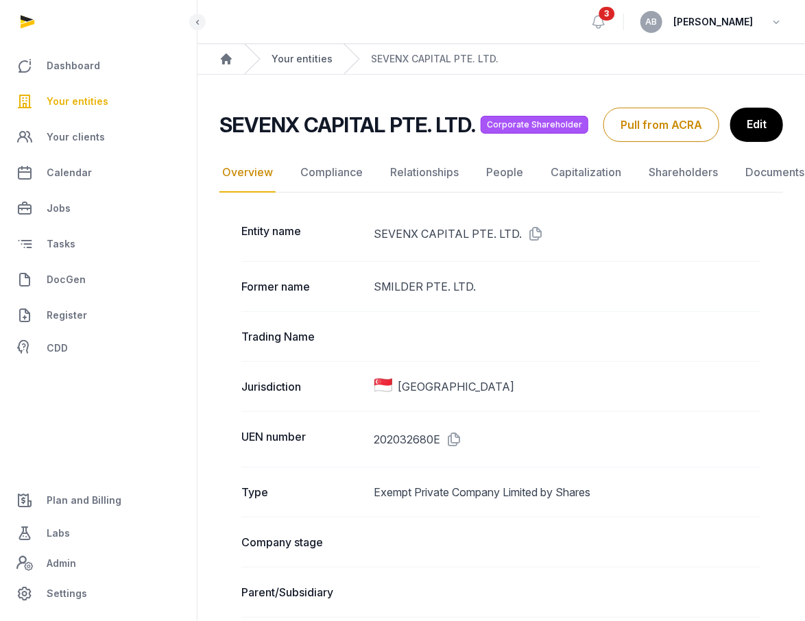
click at [311, 64] on link "Your entities" at bounding box center [302, 59] width 61 height 14
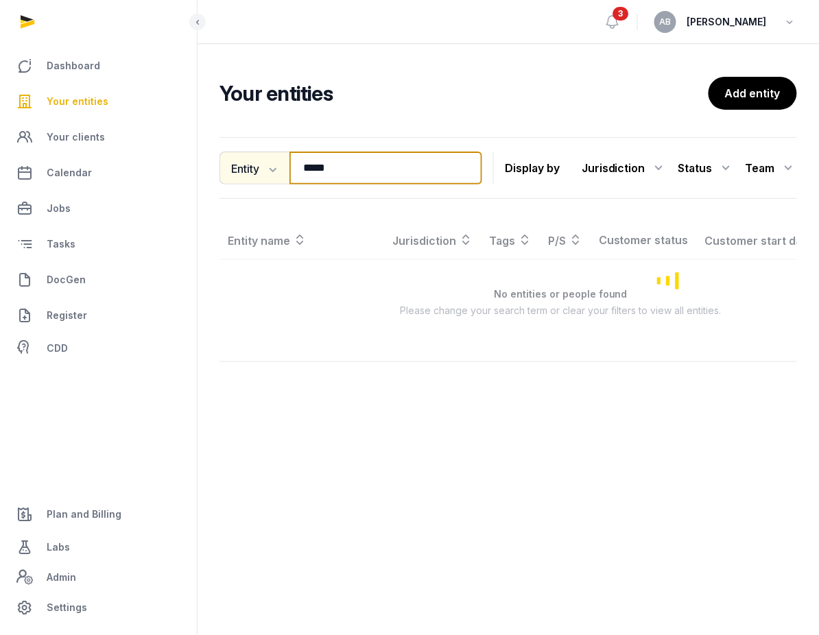
drag, startPoint x: 354, startPoint y: 171, endPoint x: 261, endPoint y: 175, distance: 93.4
click at [261, 175] on div "Entity Entity People Tags Services ***** Search" at bounding box center [351, 168] width 263 height 33
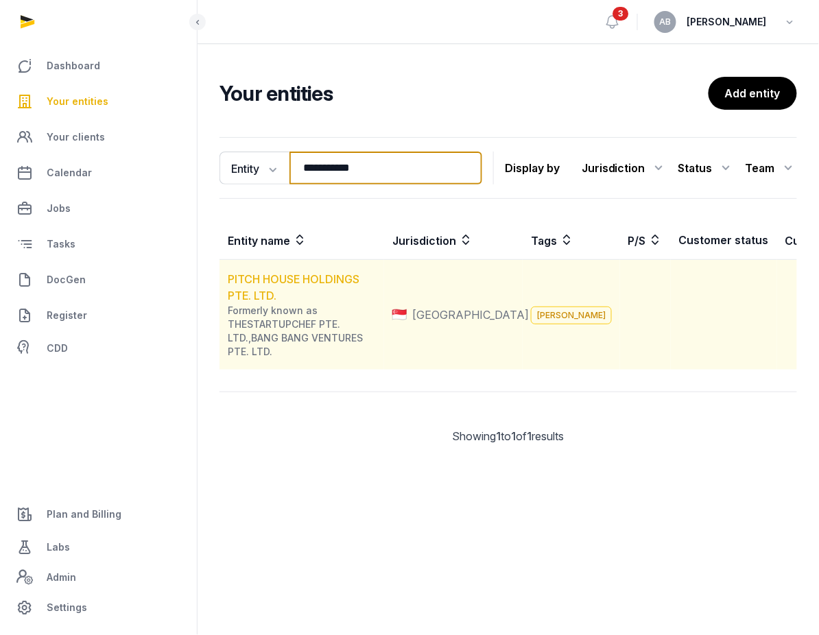
type input "**********"
click at [305, 281] on link "PITCH HOUSE HOLDINGS PTE. LTD." at bounding box center [294, 287] width 132 height 30
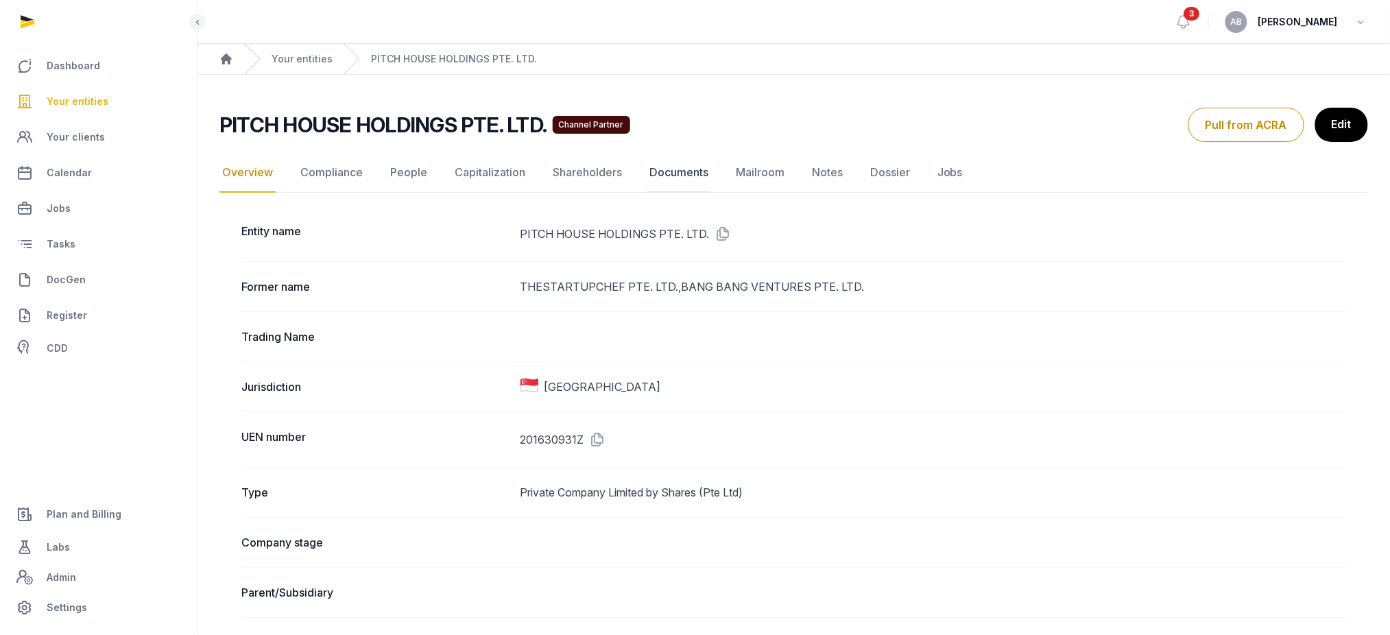
click at [654, 176] on link "Documents" at bounding box center [679, 173] width 64 height 40
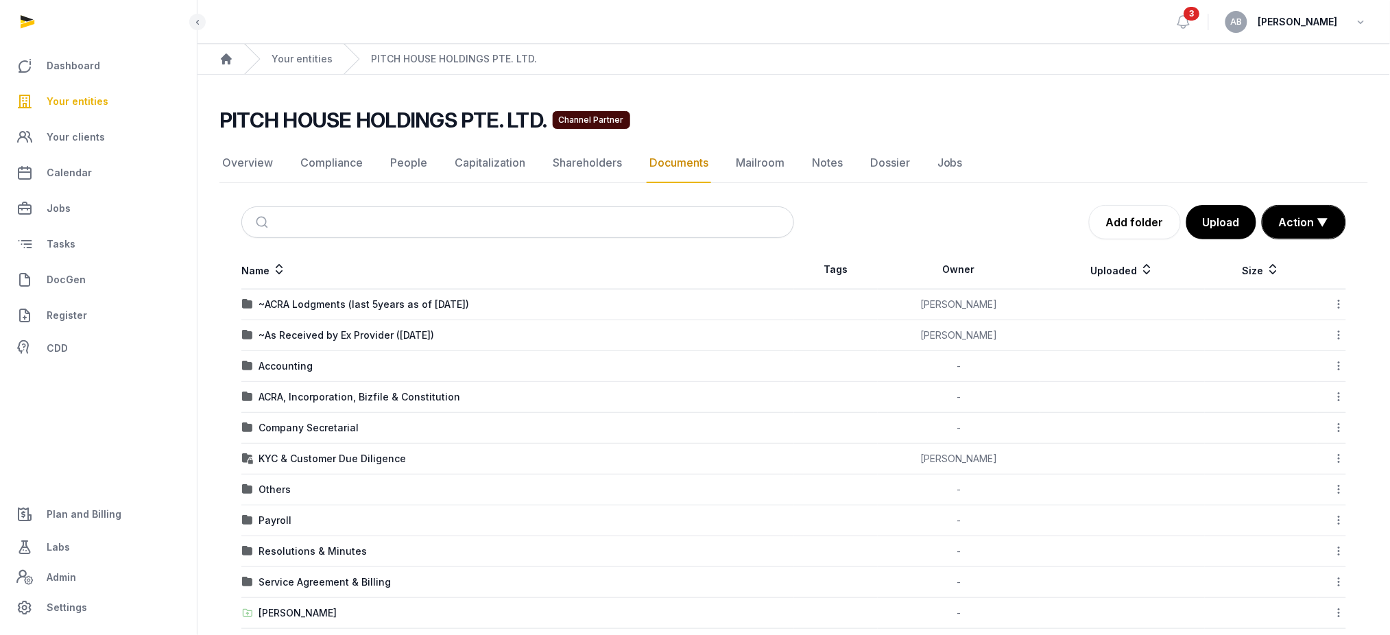
click at [284, 388] on td "ACRA, Incorporation, Bizfile & Constitution" at bounding box center [517, 397] width 553 height 31
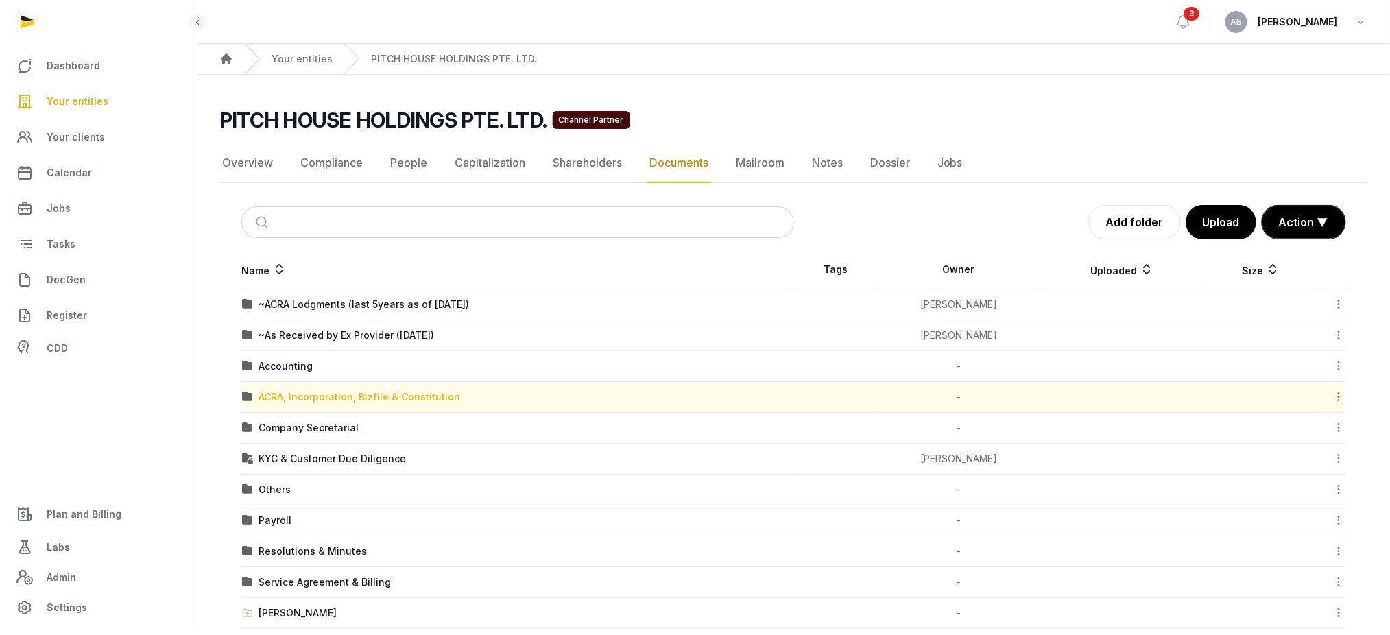
click at [290, 392] on div "ACRA, Incorporation, Bizfile & Constitution" at bounding box center [360, 397] width 202 height 14
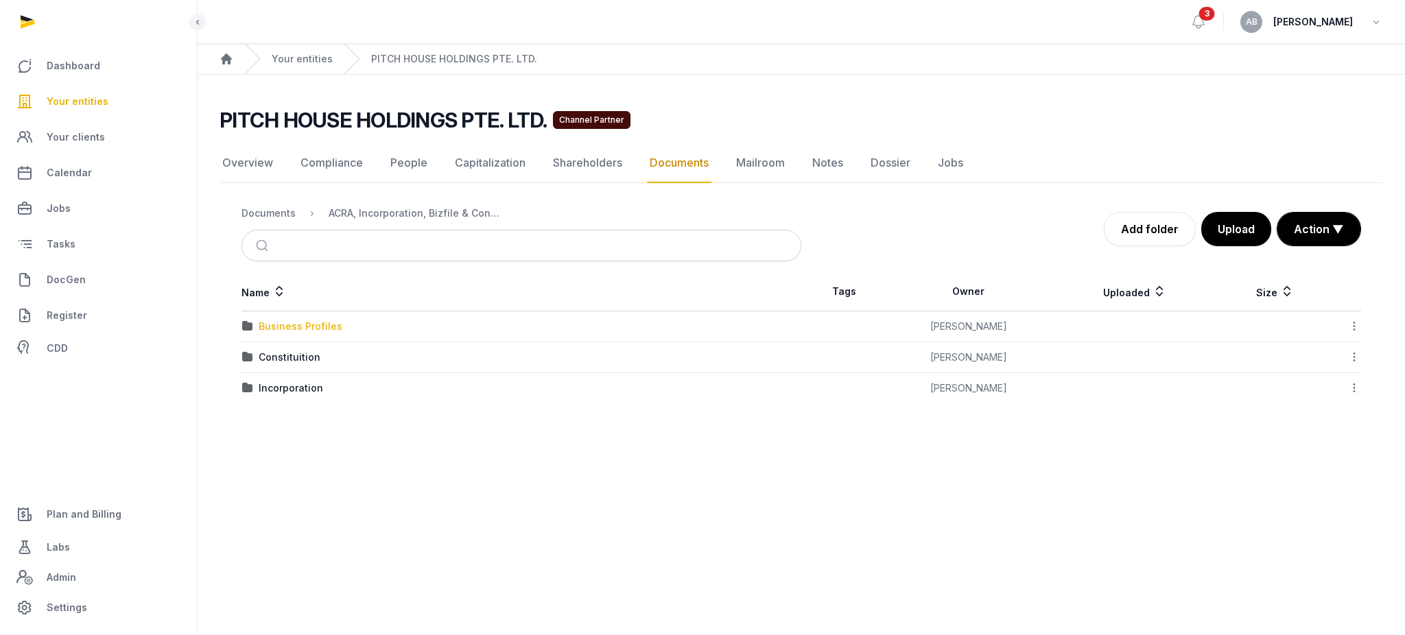
click at [307, 329] on div "Business Profiles" at bounding box center [301, 327] width 84 height 14
click at [272, 420] on div "2024" at bounding box center [271, 419] width 25 height 14
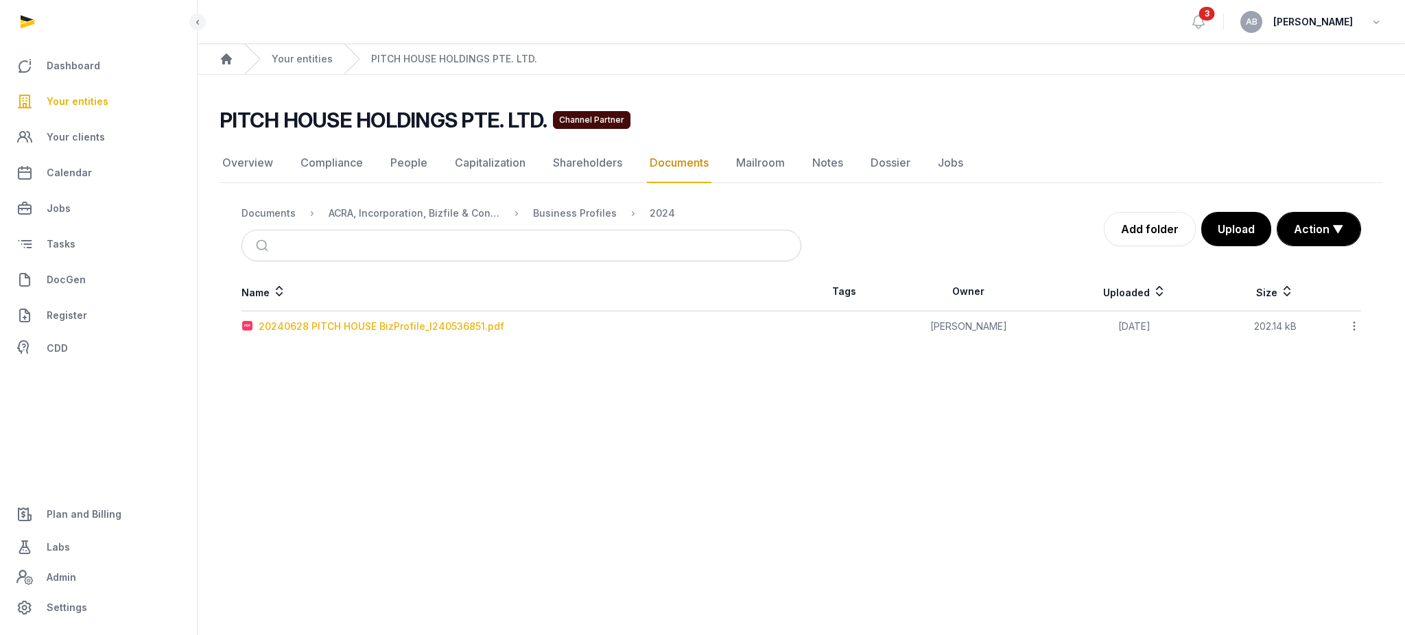
click at [289, 329] on div "20240628 PITCH HOUSE BizProfile_I240536851.pdf" at bounding box center [382, 327] width 246 height 14
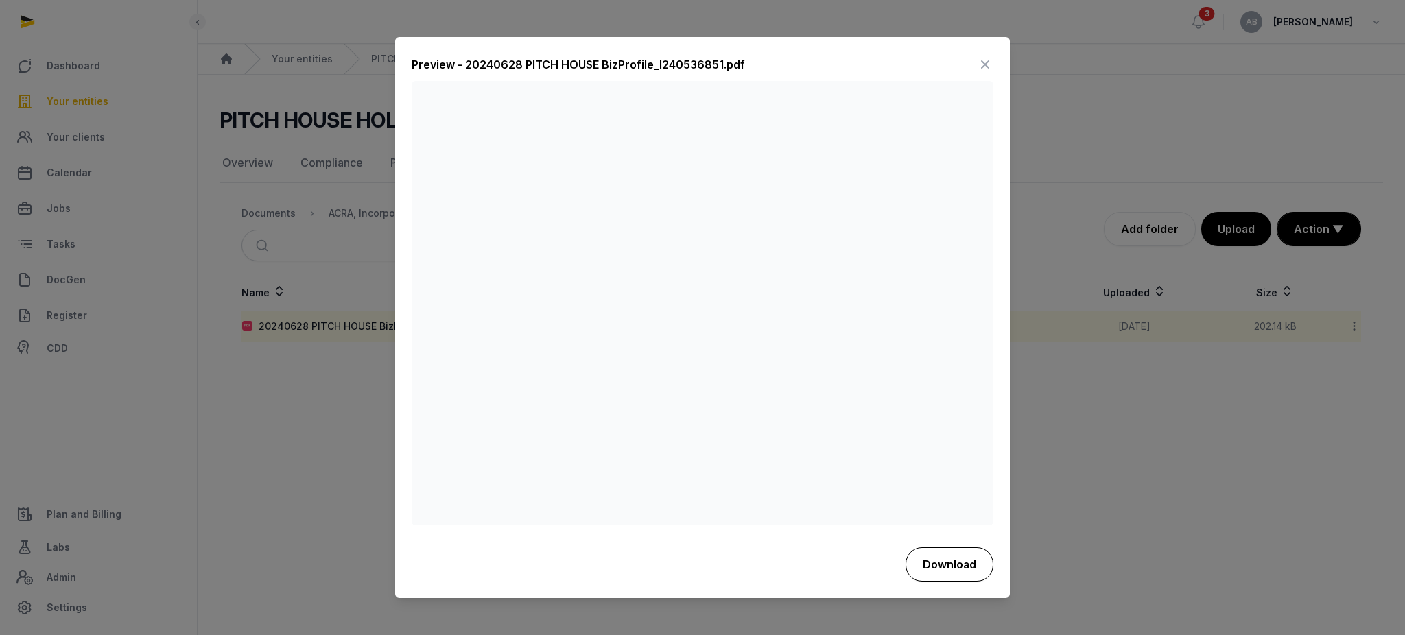
click at [700, 560] on button "Download" at bounding box center [949, 564] width 88 height 34
